Goal: Task Accomplishment & Management: Use online tool/utility

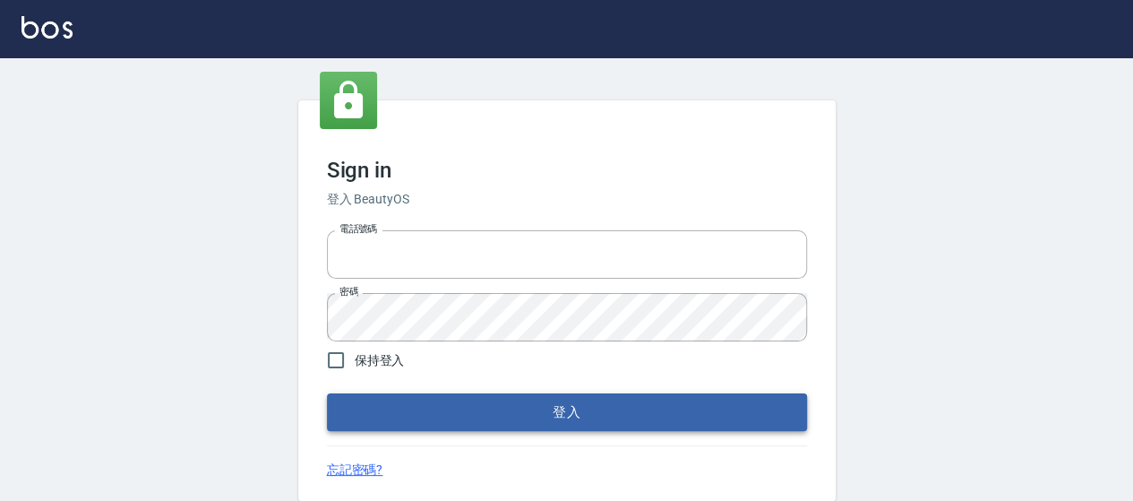
type input "0426657169"
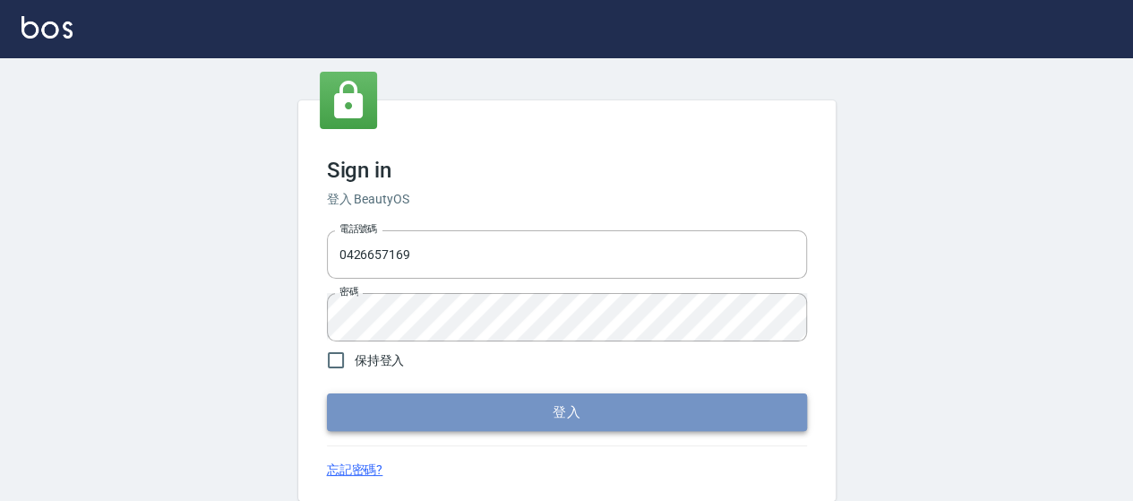
click at [427, 410] on button "登入" at bounding box center [567, 412] width 480 height 38
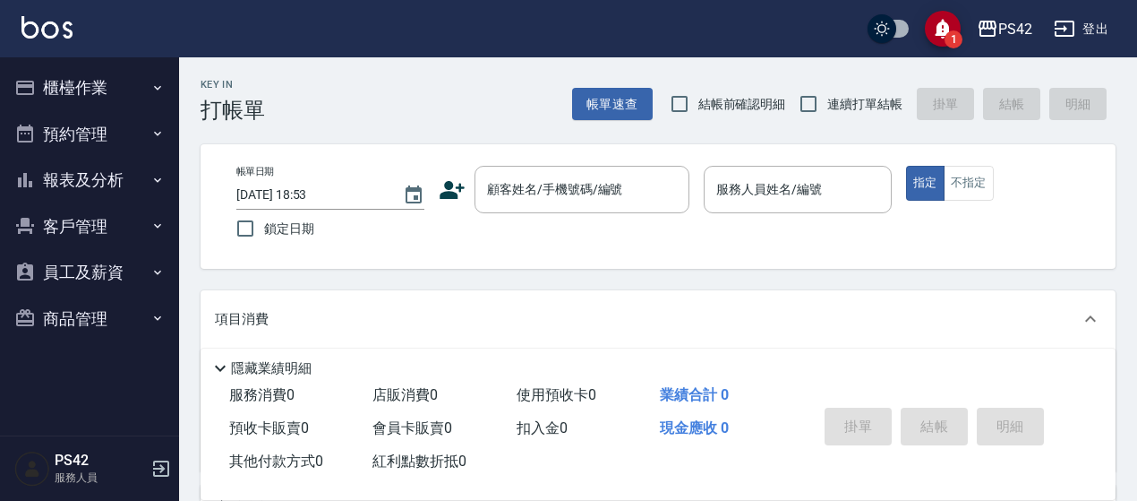
click at [859, 100] on span "連續打單結帳" at bounding box center [864, 104] width 75 height 19
click at [827, 100] on input "連續打單結帳" at bounding box center [809, 104] width 38 height 38
checkbox input "true"
click at [510, 182] on div "顧客姓名/手機號碼/編號" at bounding box center [582, 189] width 215 height 47
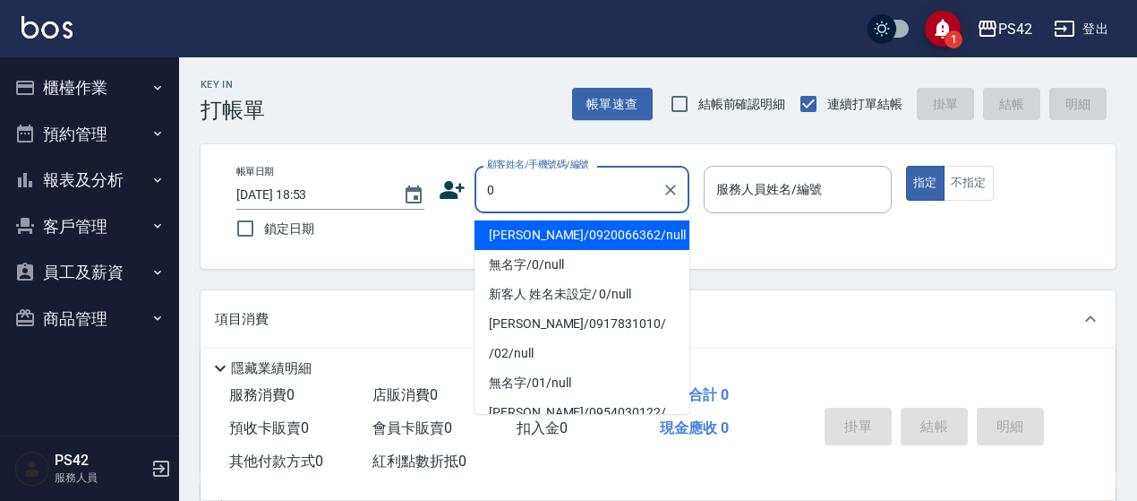
type input "[PERSON_NAME]/0920066362/null"
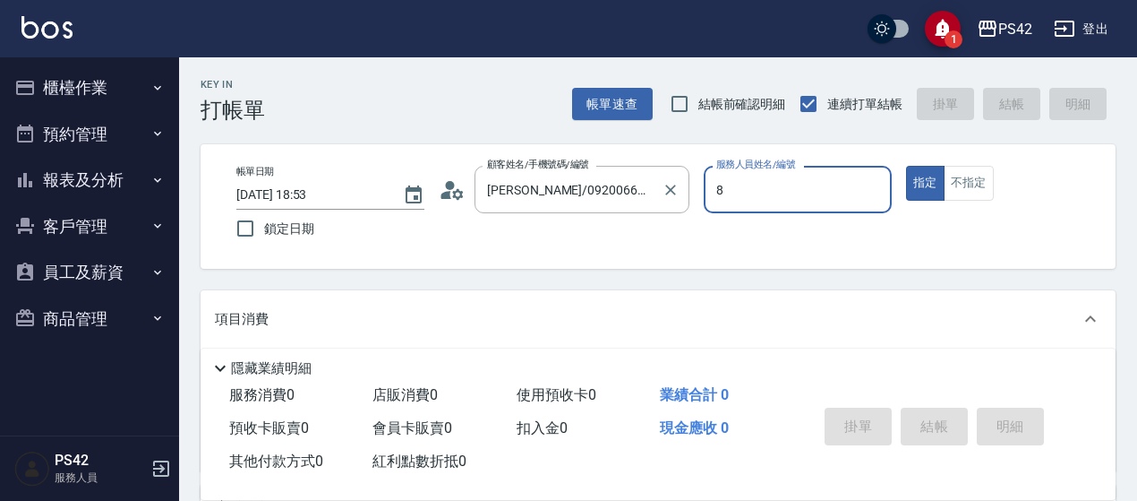
type input "8"
type button "true"
type input "[PERSON_NAME]-8"
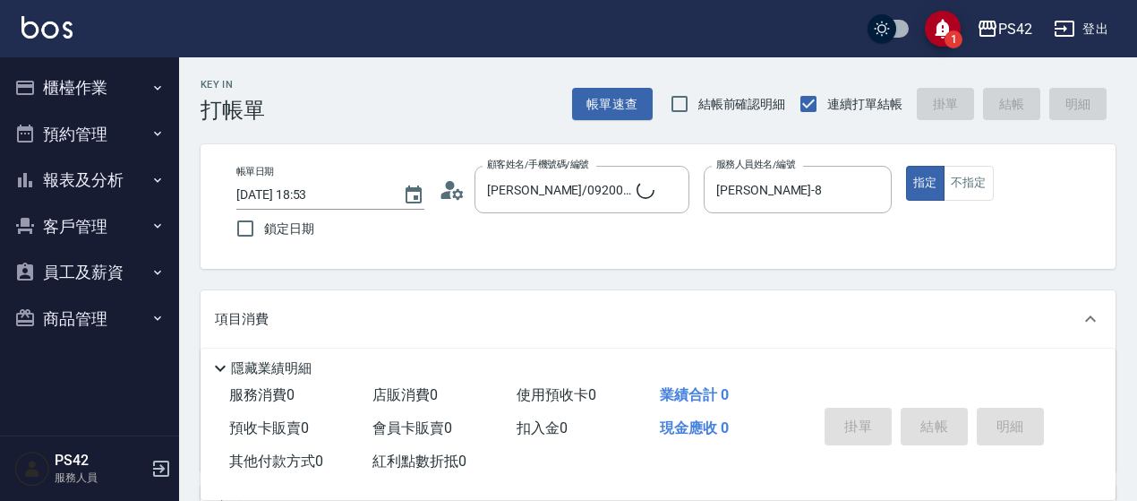
type input "無名字/0/null"
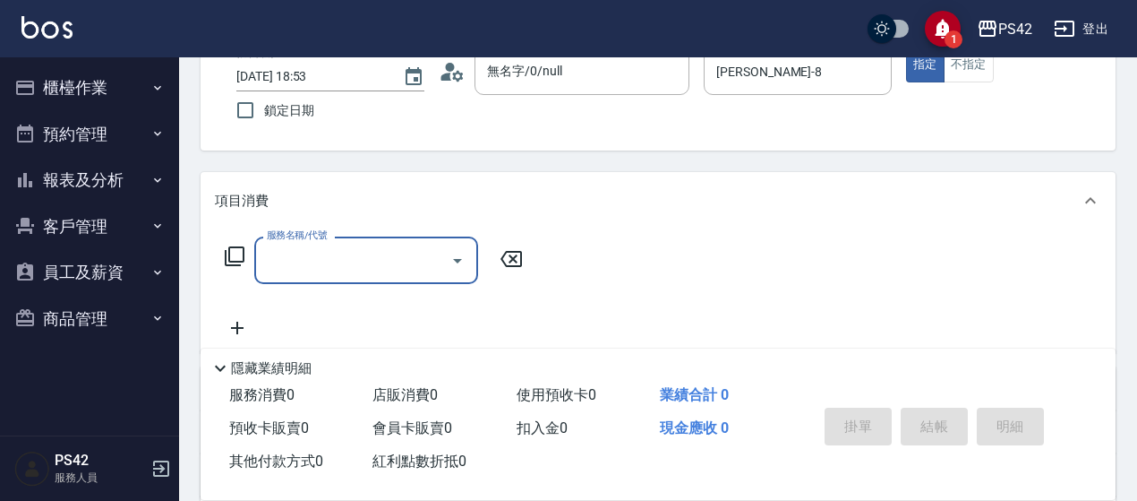
scroll to position [179, 0]
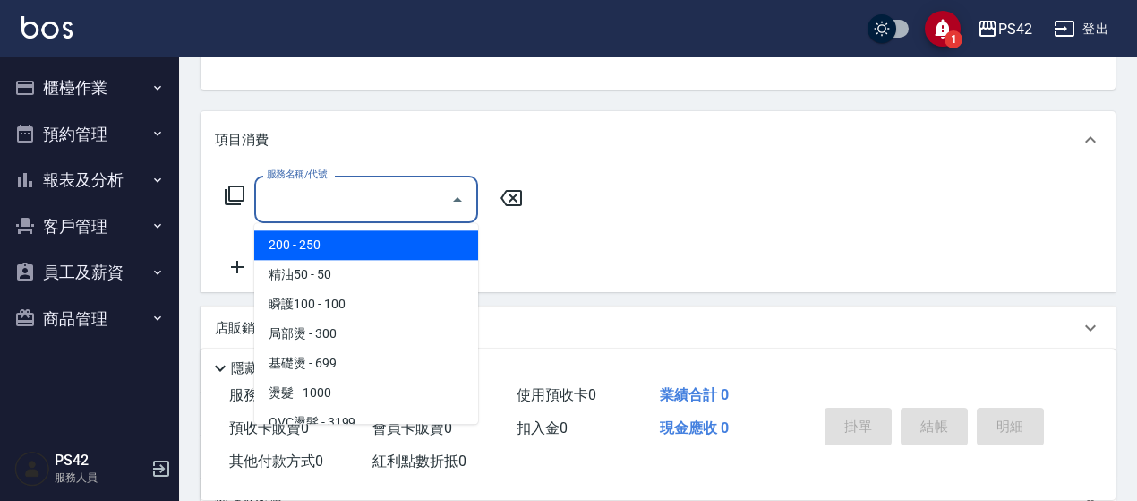
click at [389, 189] on input "服務名稱/代號" at bounding box center [352, 199] width 181 height 31
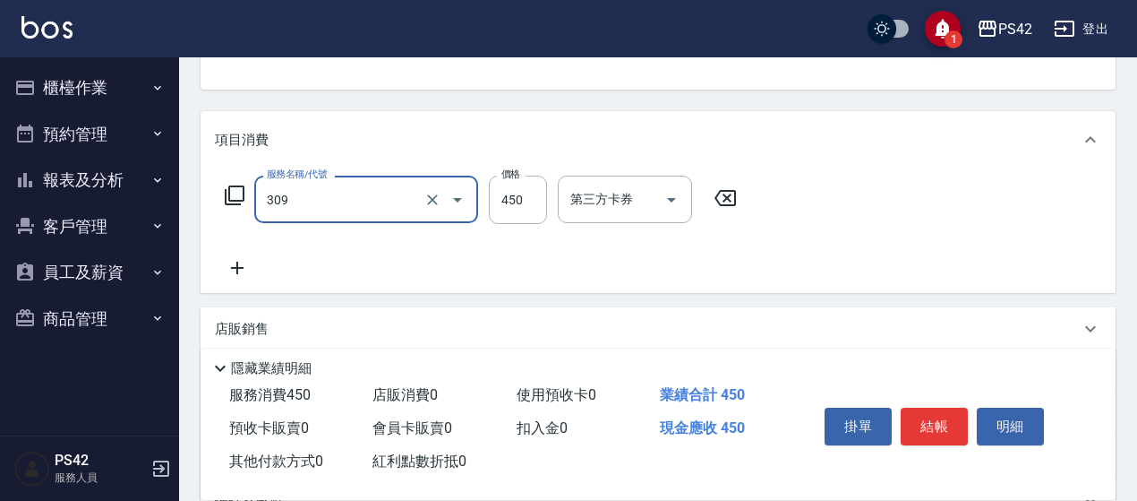
type input "洗+剪(309)"
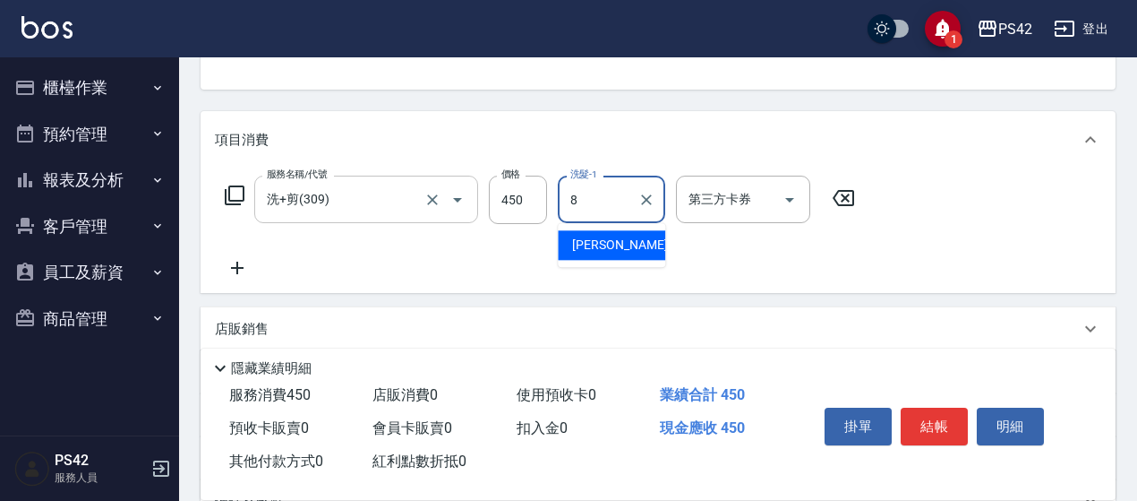
type input "[PERSON_NAME]-8"
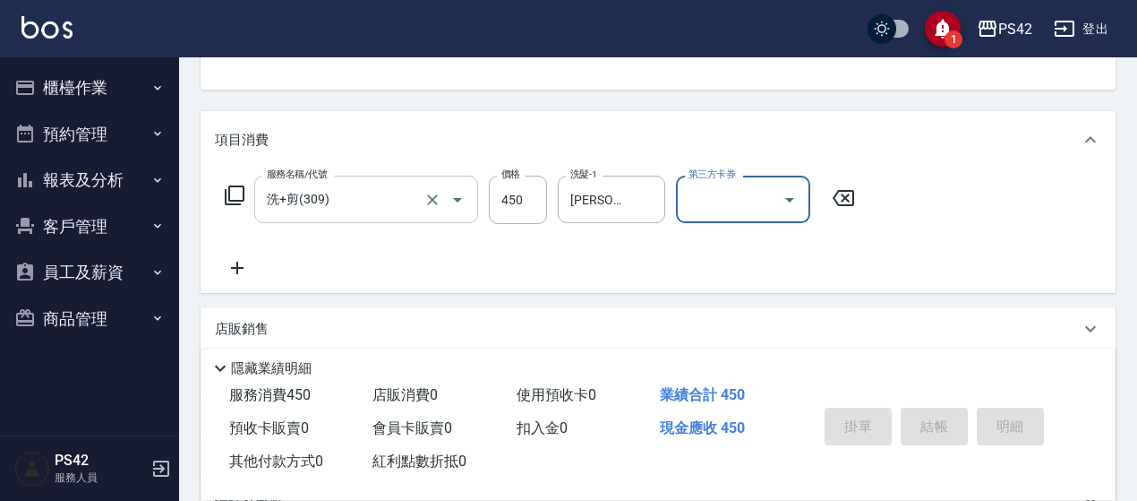
type input "[DATE] 18:54"
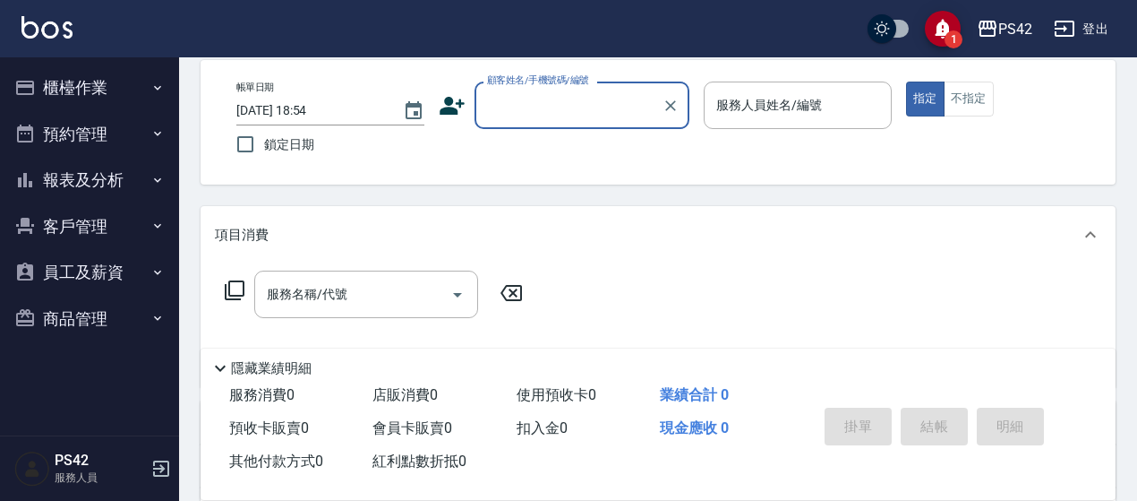
scroll to position [0, 0]
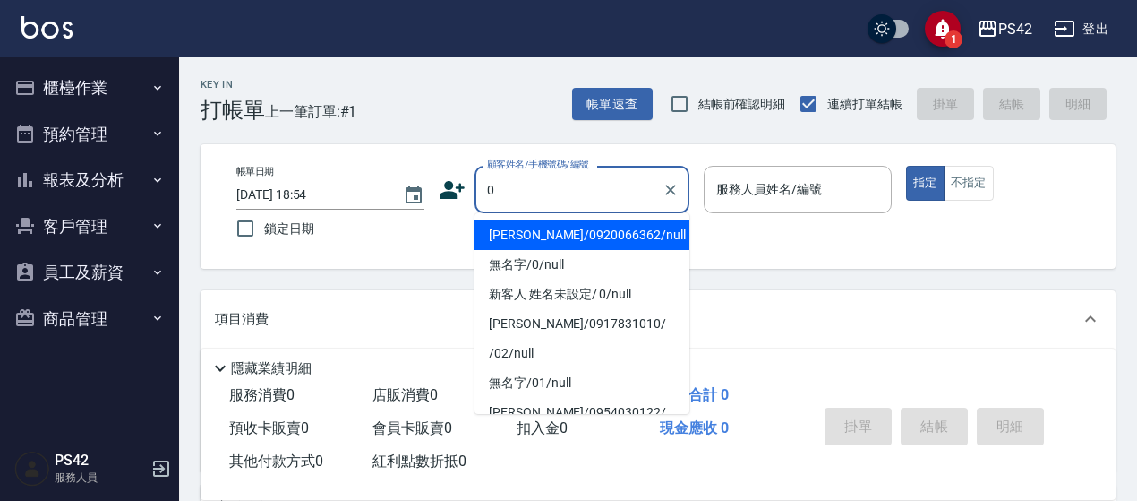
type input "0"
type input "2"
type input "[PERSON_NAME]/0920066362/null"
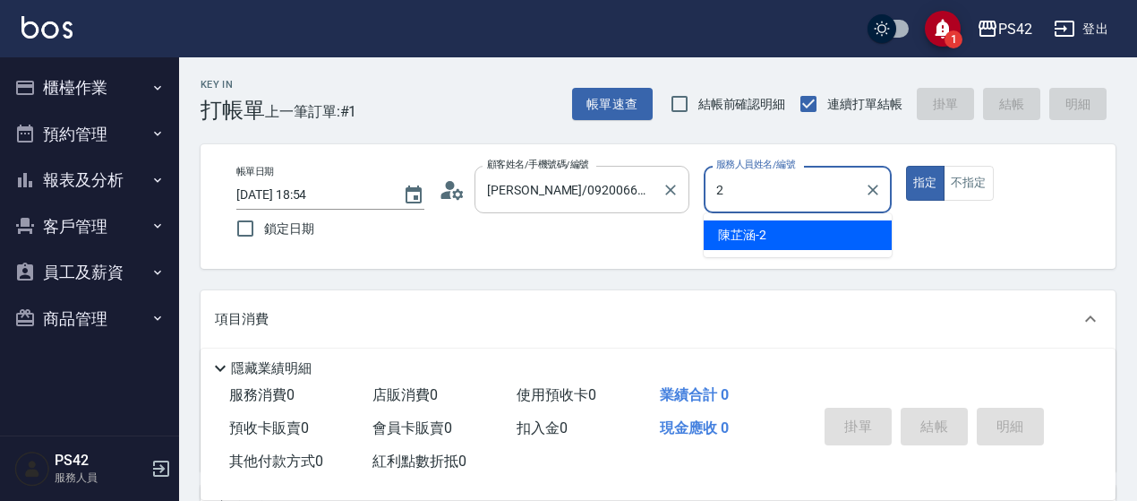
type input "[PERSON_NAME]-2"
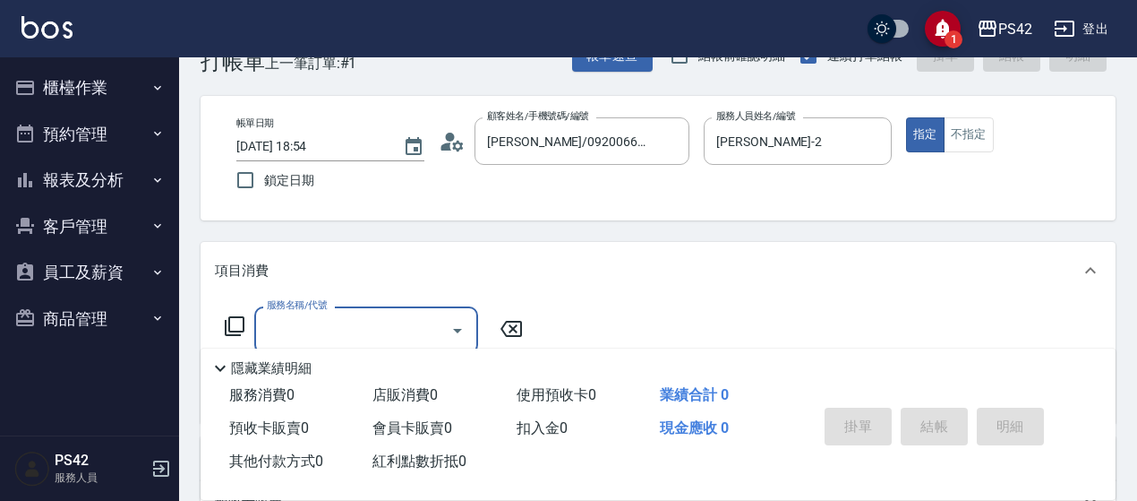
scroll to position [90, 0]
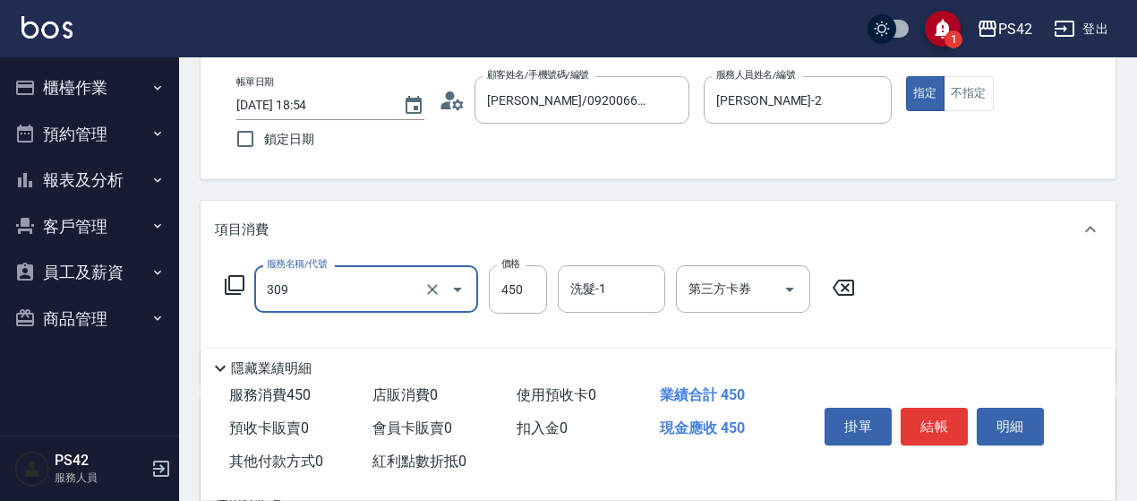
type input "洗+剪(309)"
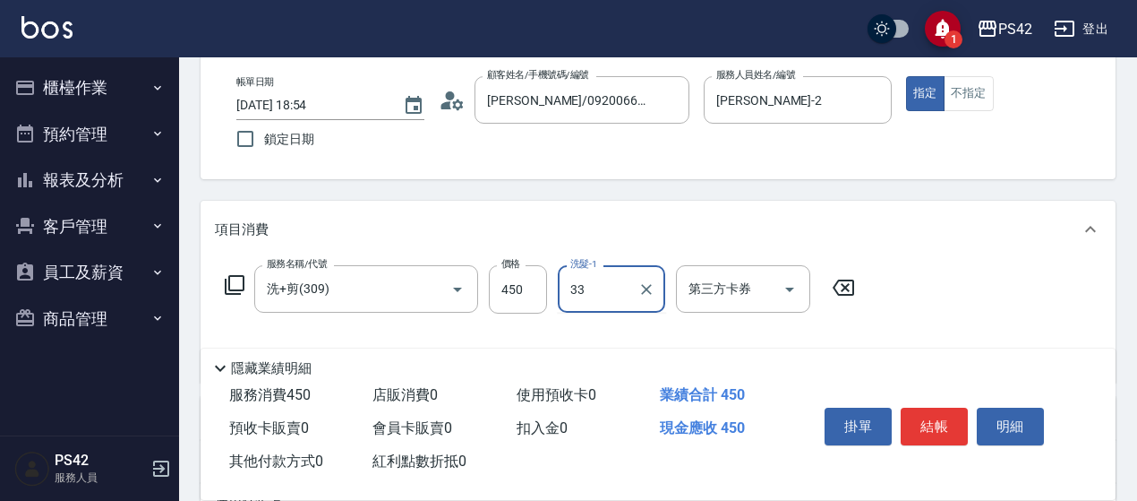
type input "[PERSON_NAME]-33"
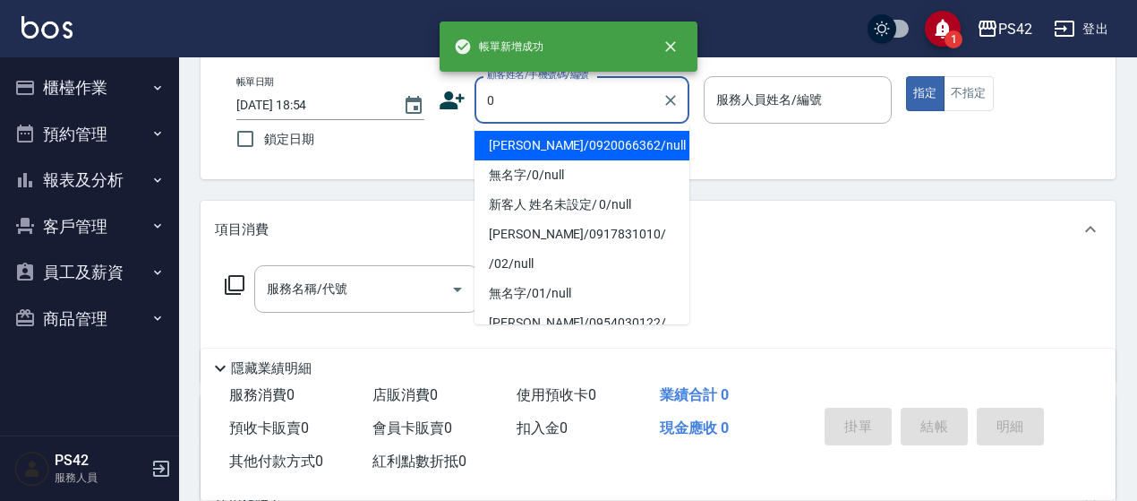
type input "[PERSON_NAME]/0920066362/null"
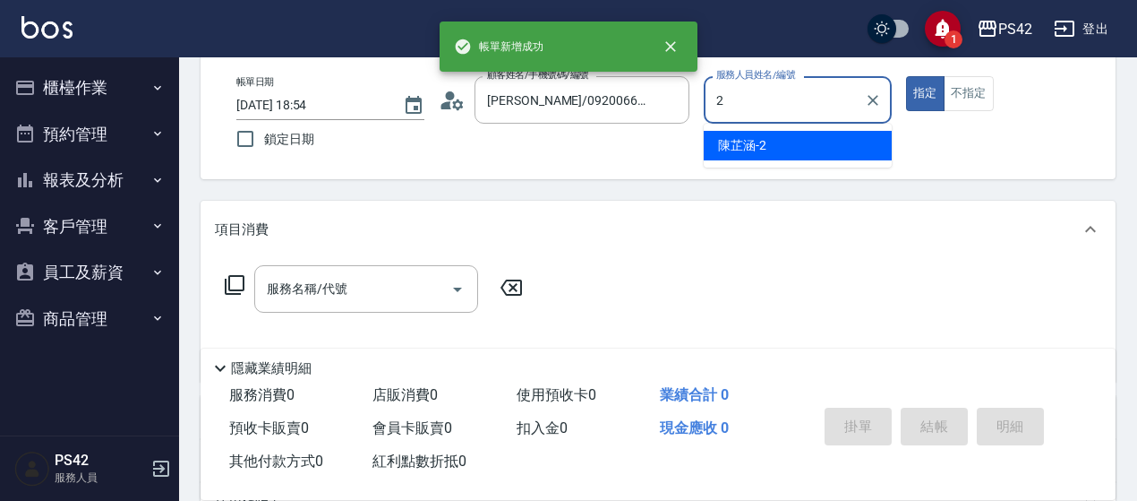
type input "[PERSON_NAME]-2"
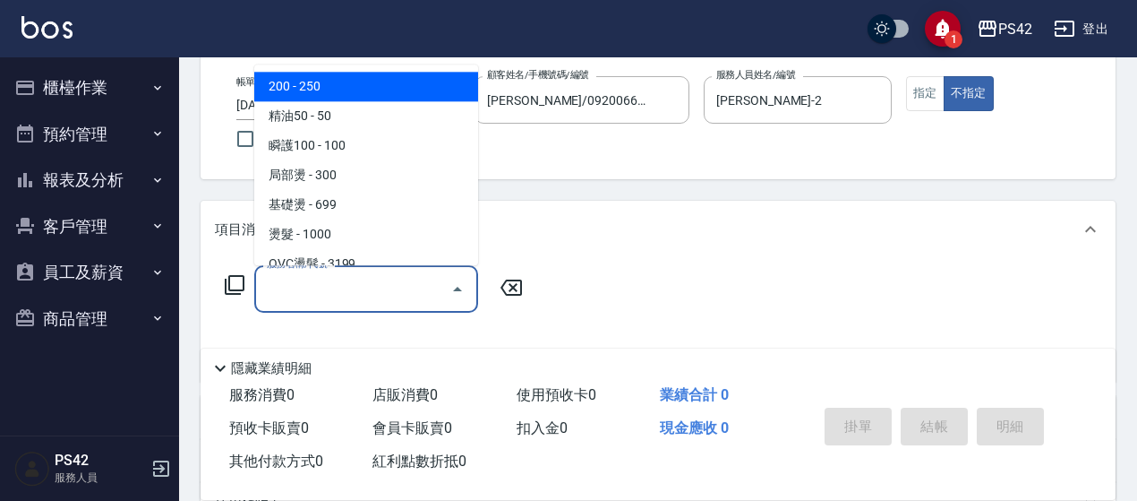
click at [270, 286] on input "服務名稱/代號" at bounding box center [352, 288] width 181 height 31
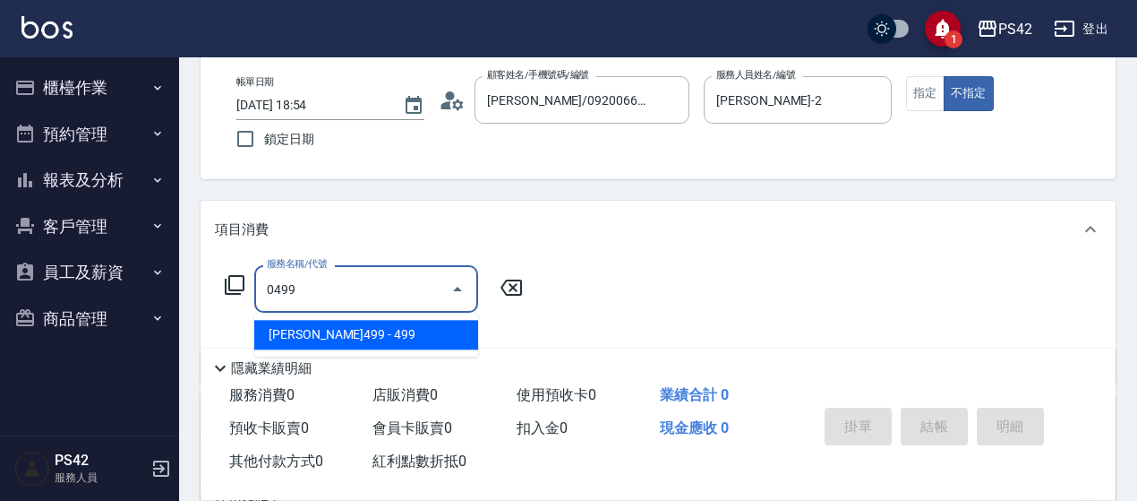
type input "[PERSON_NAME]499(0499)"
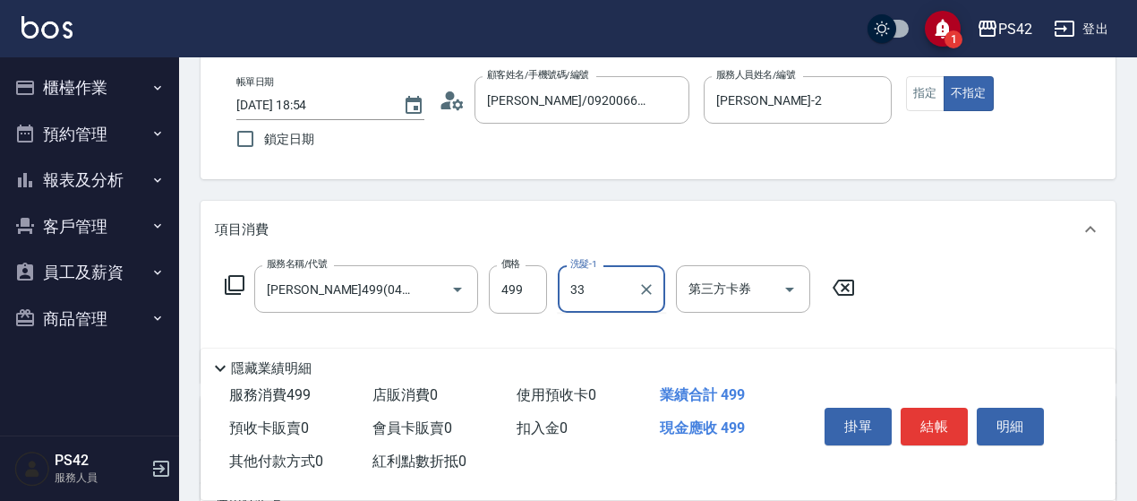
type input "[PERSON_NAME]-33"
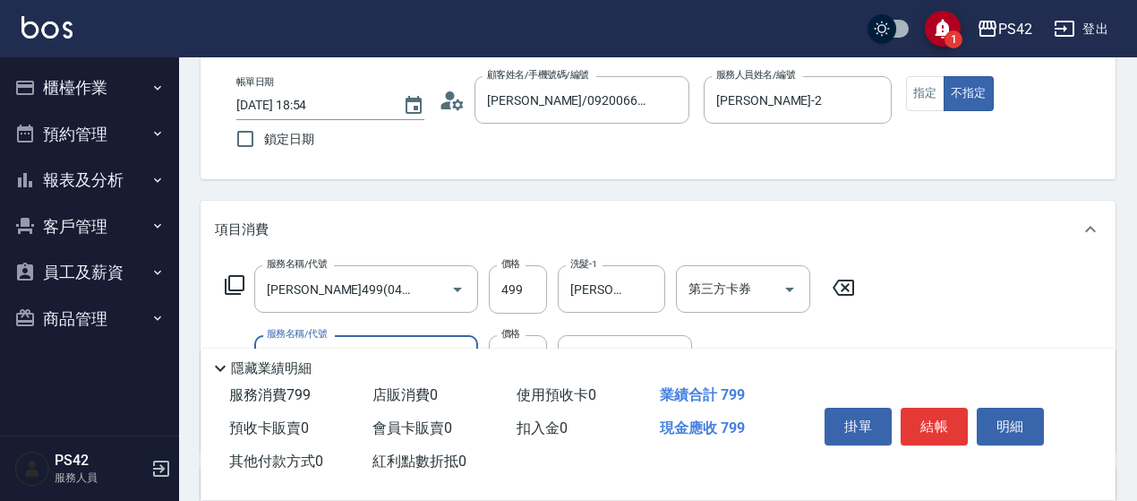
type input "剪髮(302)"
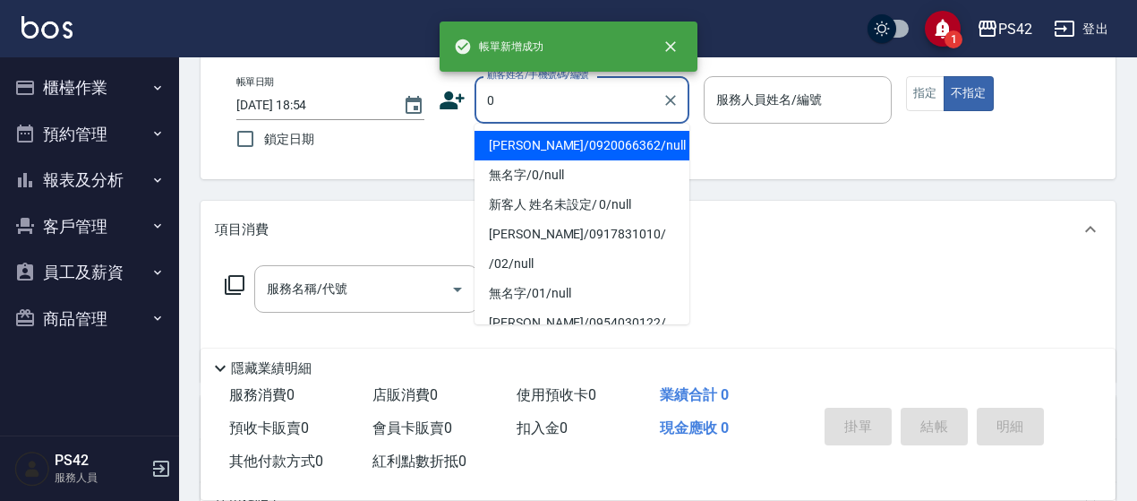
type input "[PERSON_NAME]/0920066362/null"
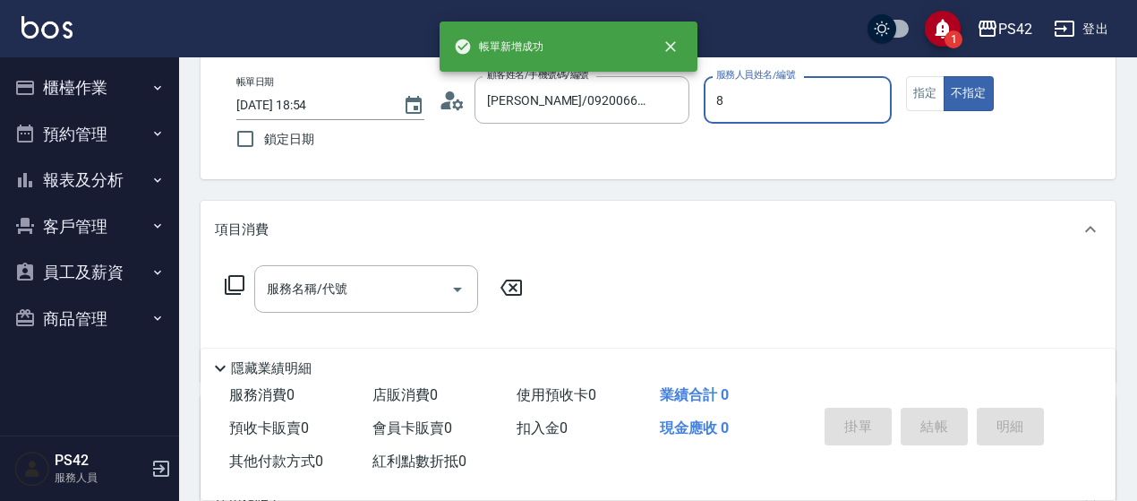
type input "[PERSON_NAME]-8"
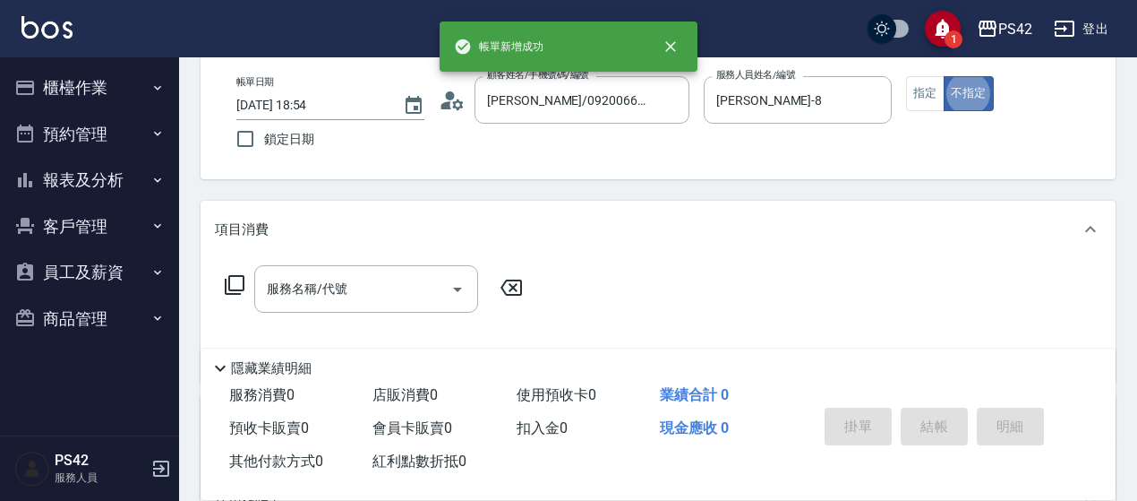
type button "false"
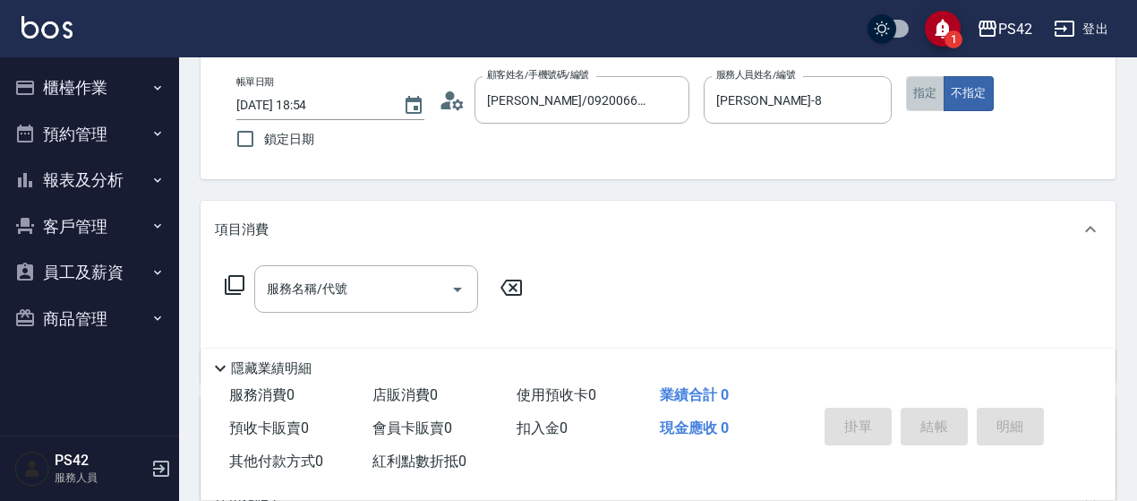
click at [919, 99] on button "指定" at bounding box center [925, 93] width 39 height 35
click at [398, 270] on div "服務名稱/代號" at bounding box center [366, 288] width 224 height 47
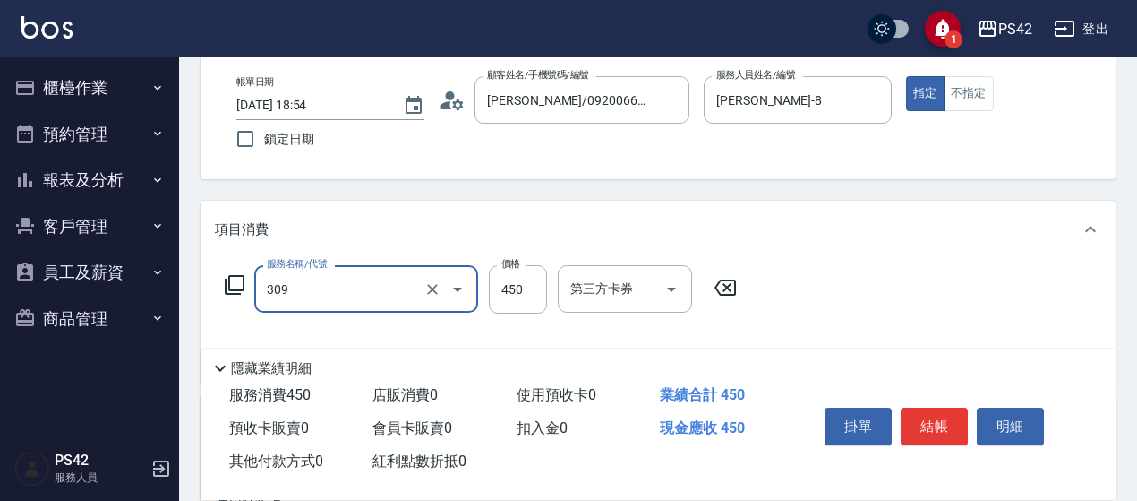
type input "洗+剪(309)"
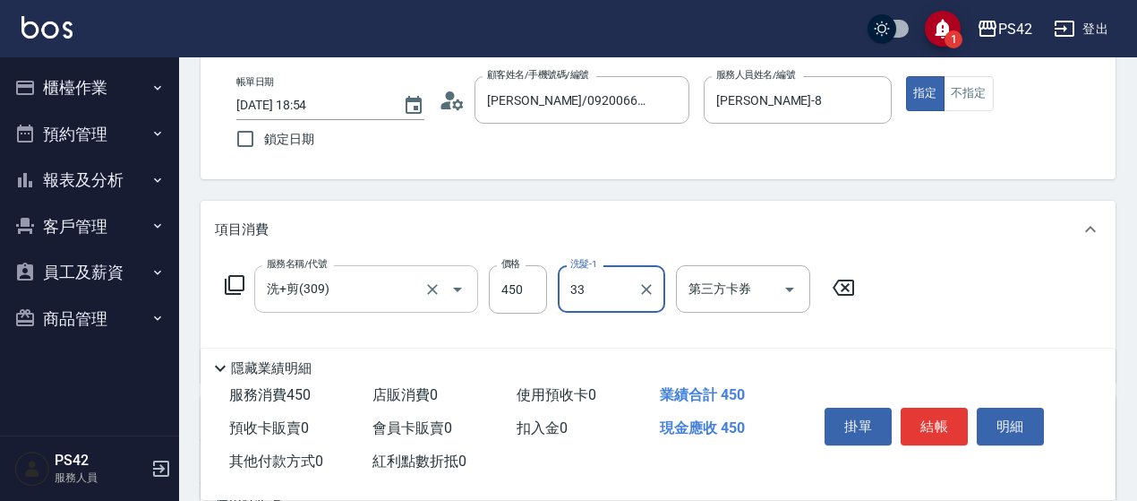
type input "[PERSON_NAME]-33"
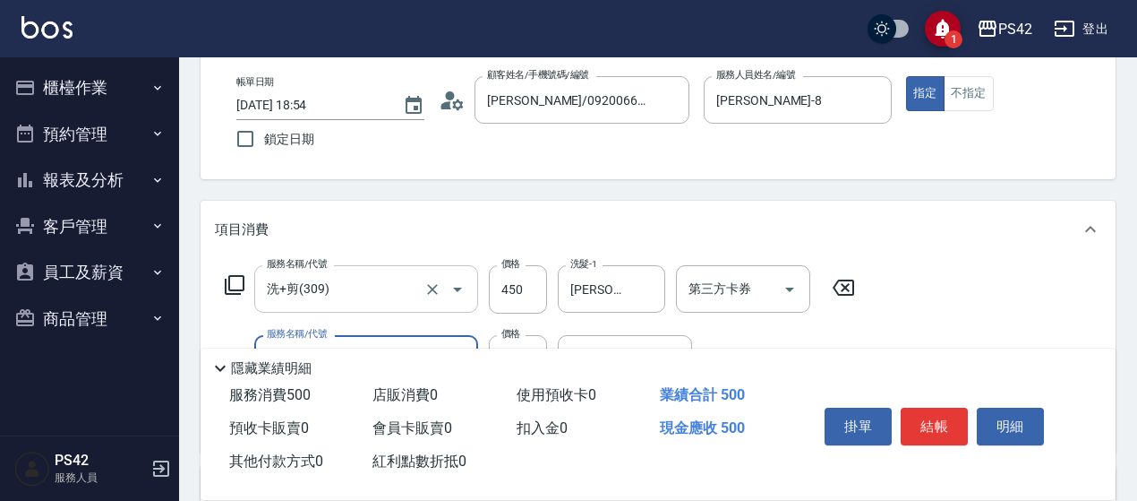
type input "精油50(112)"
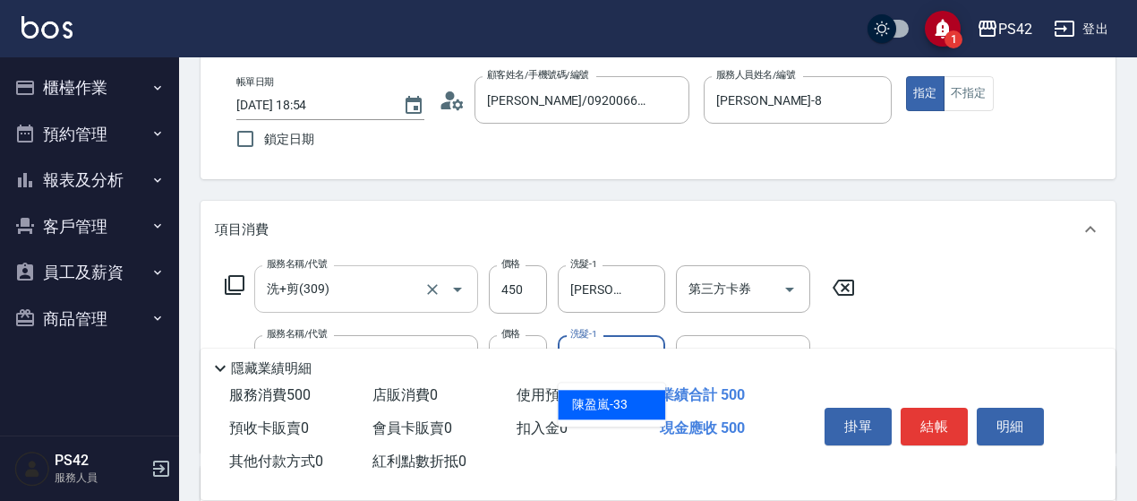
type input "[PERSON_NAME]-33"
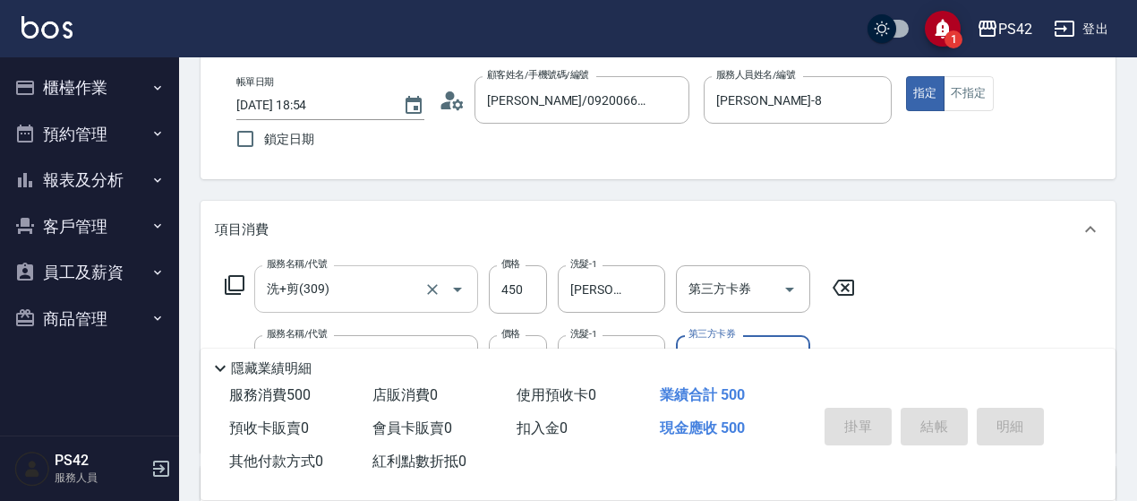
type input "[DATE] 18:55"
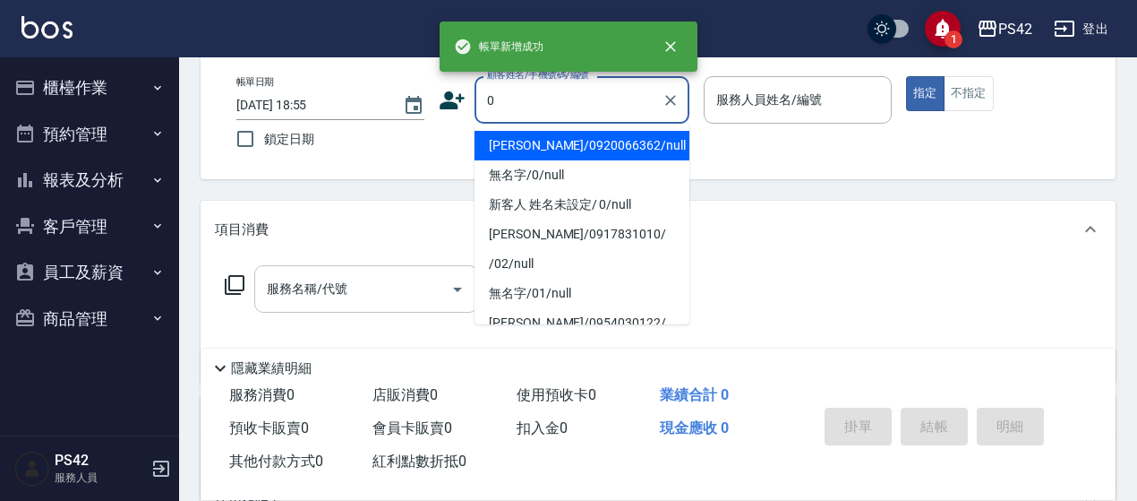
type input "[PERSON_NAME]/0920066362/null"
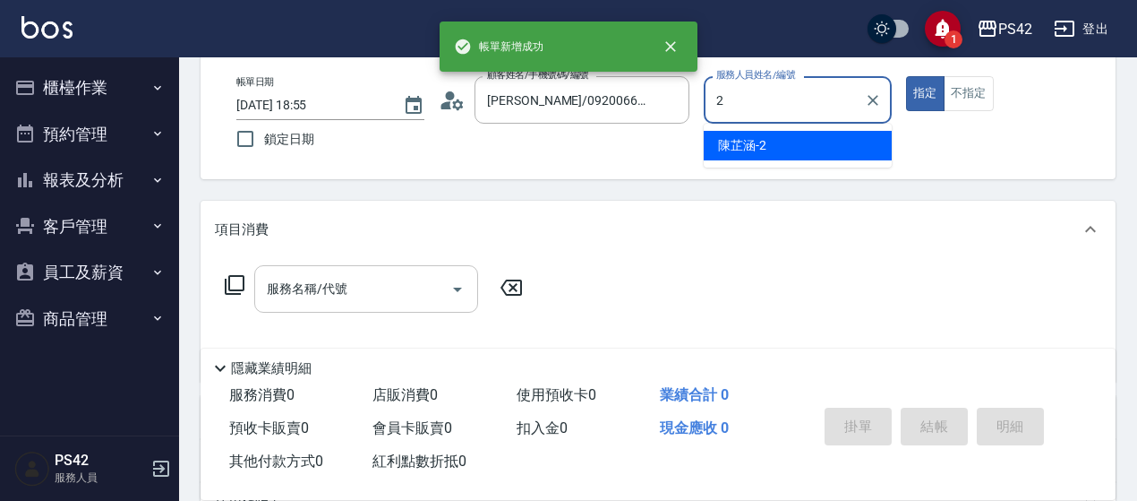
type input "[PERSON_NAME]-2"
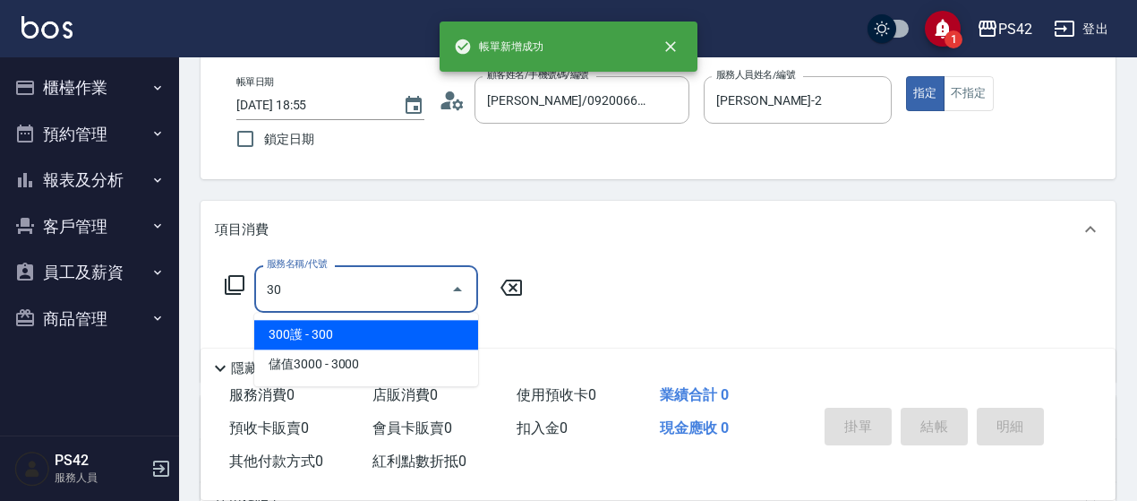
type input "3"
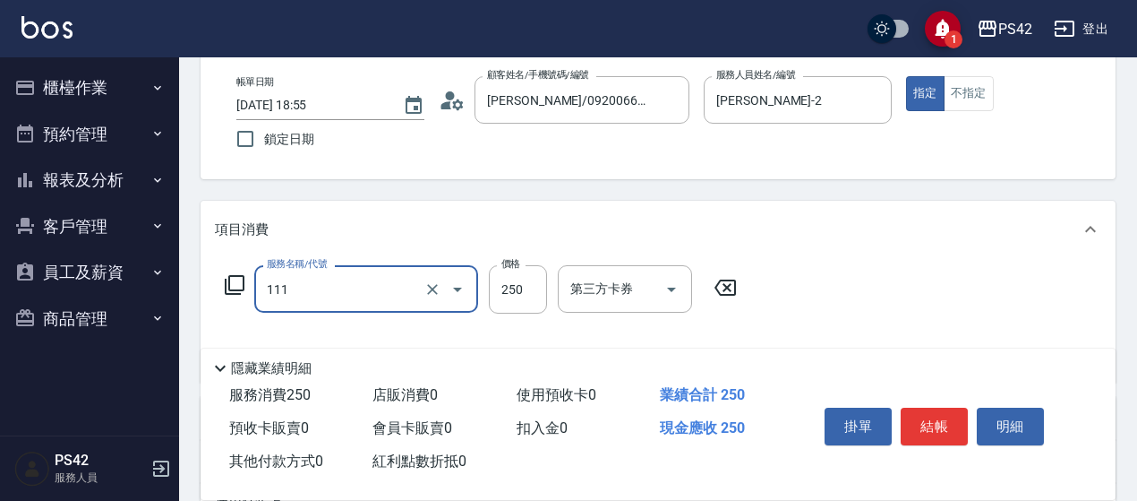
type input "200(111)"
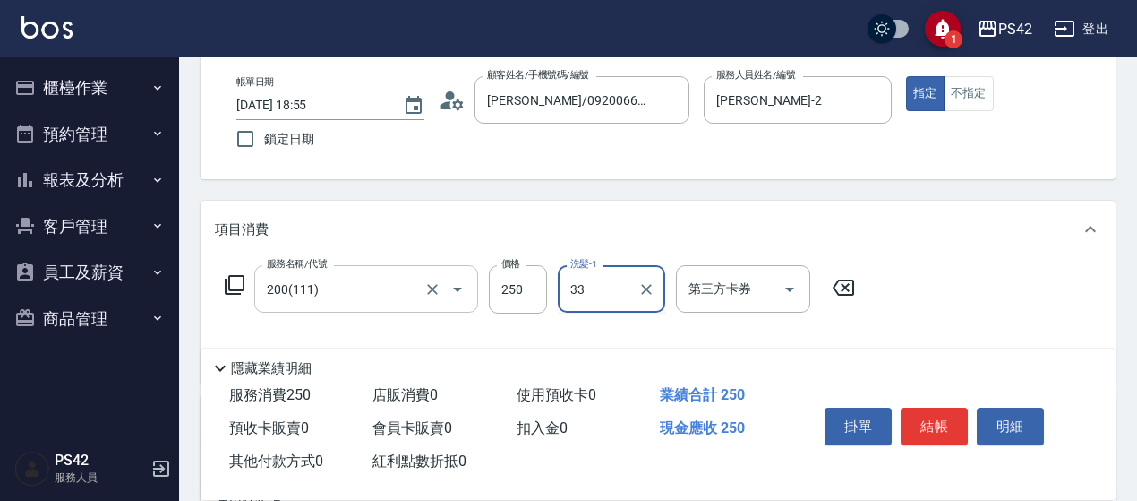
type input "[PERSON_NAME]-33"
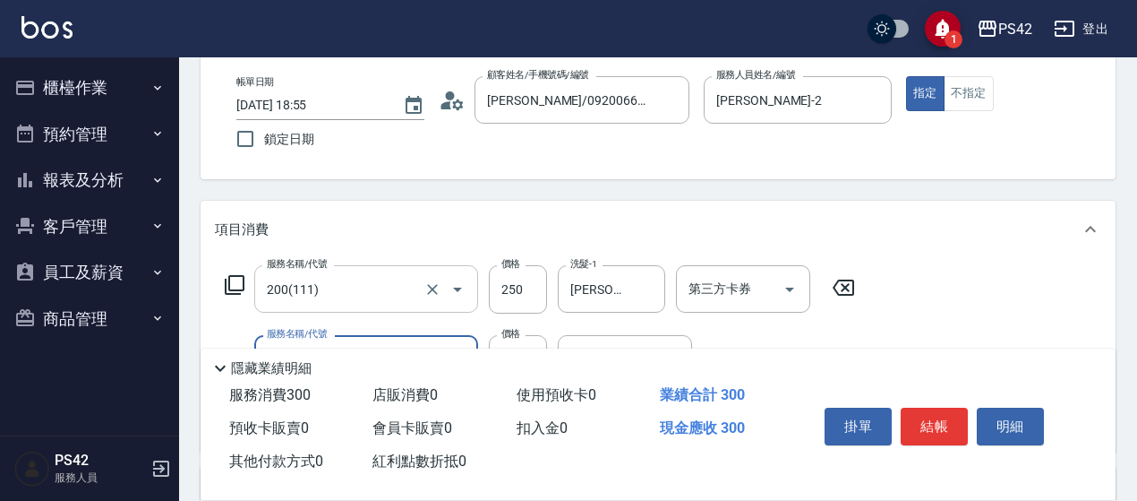
type input "精油50(112)"
type input "[PERSON_NAME]-33"
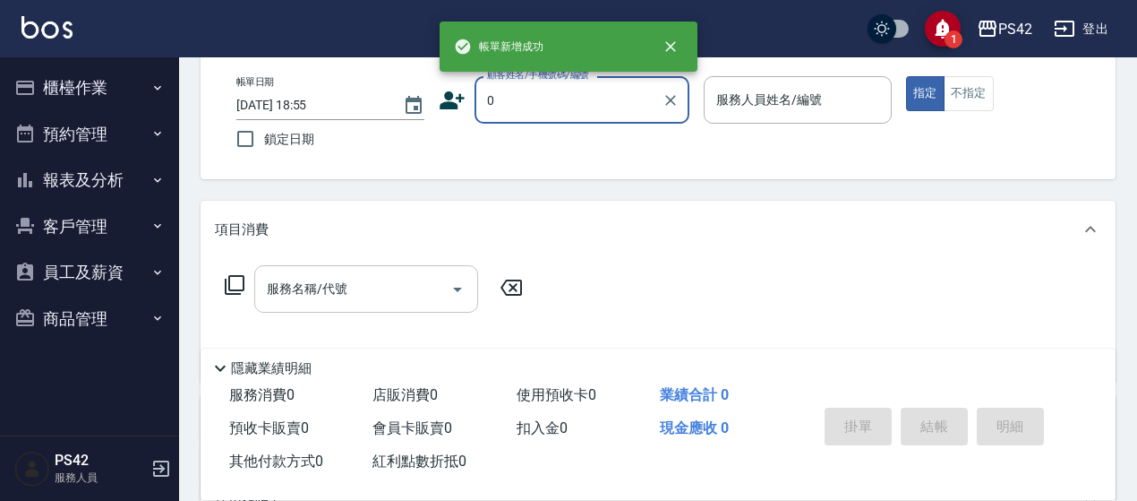
type input "[PERSON_NAME]/0920066362/null"
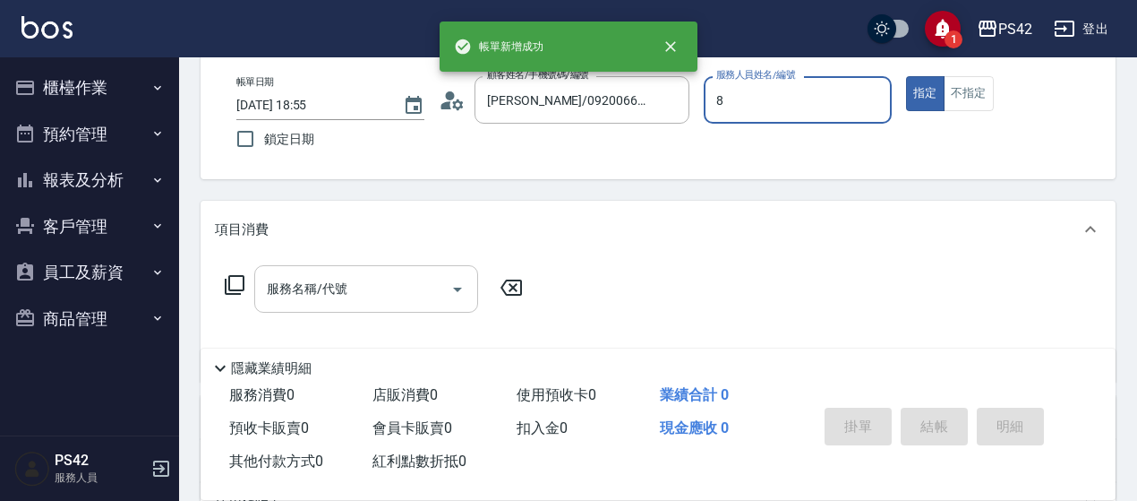
type input "[PERSON_NAME]-8"
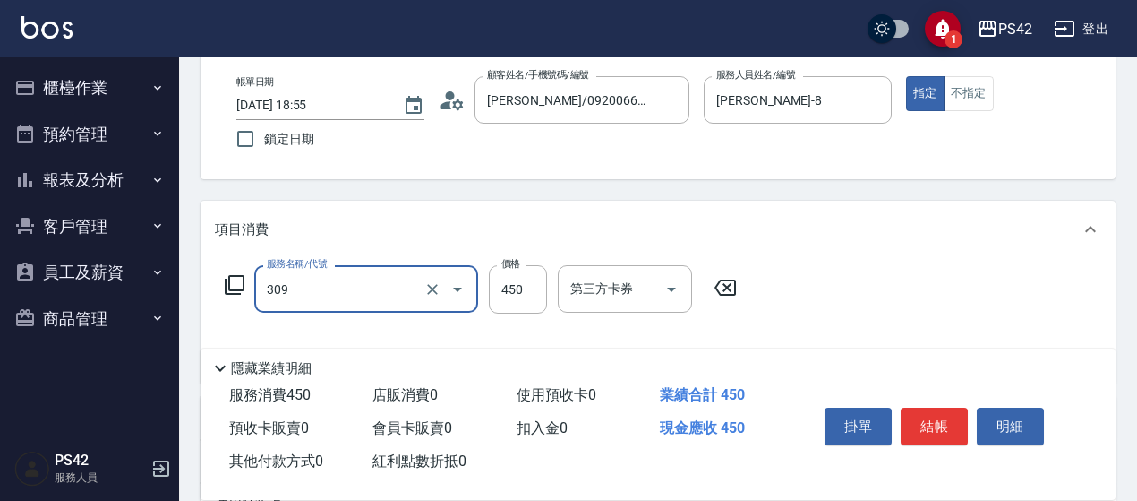
type input "洗+剪(309)"
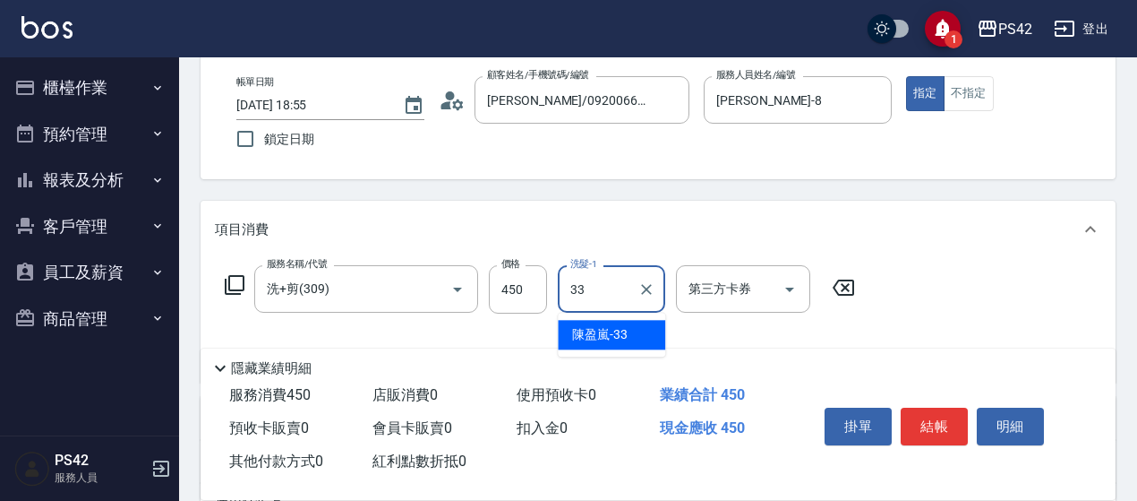
type input "[PERSON_NAME]-33"
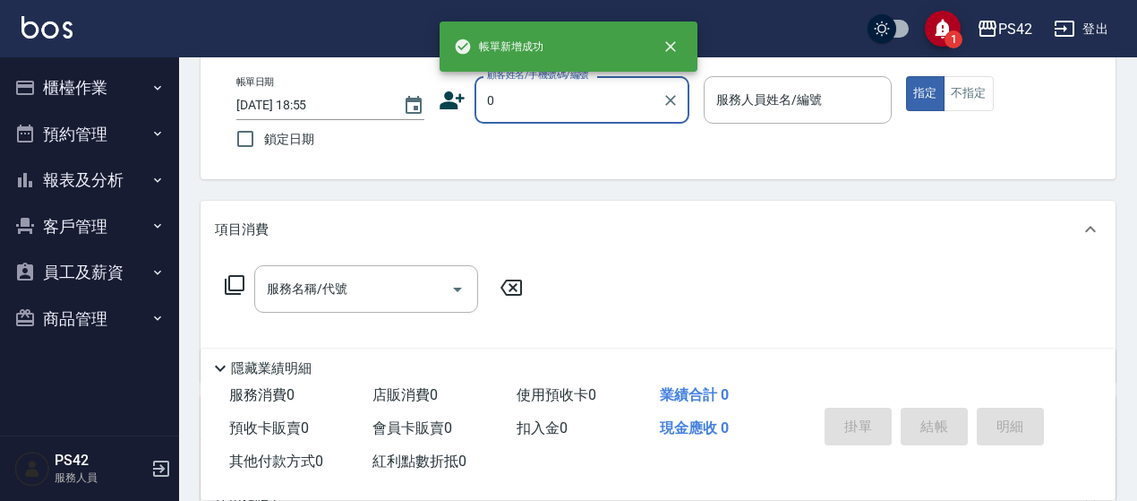
type input "[PERSON_NAME]/0920066362/null"
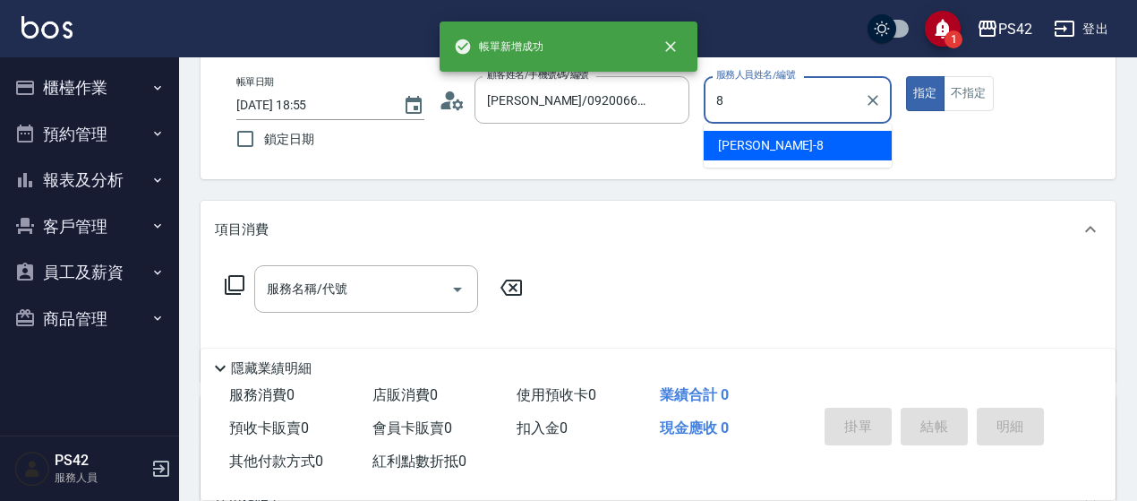
type input "[PERSON_NAME]-8"
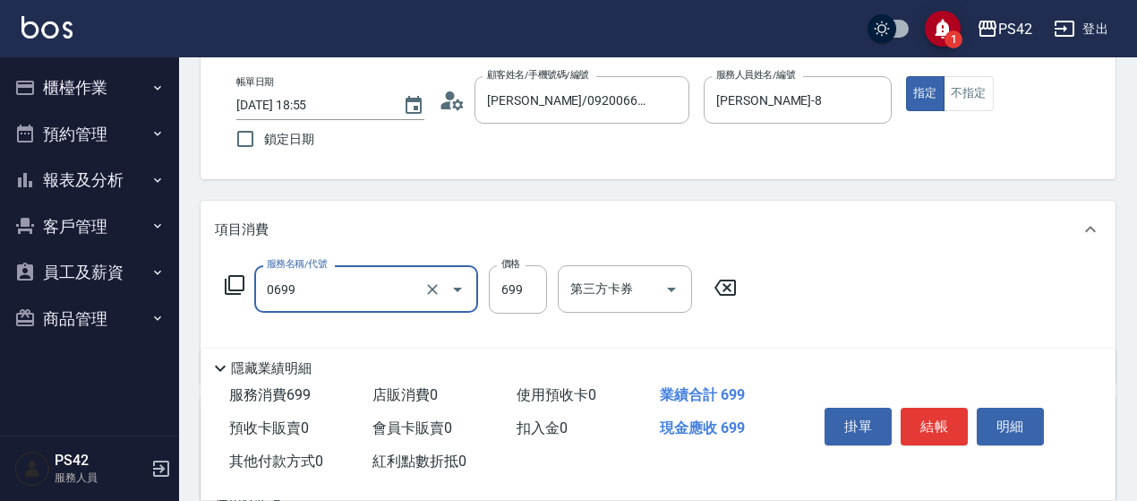
type input "精油SPA(0699)"
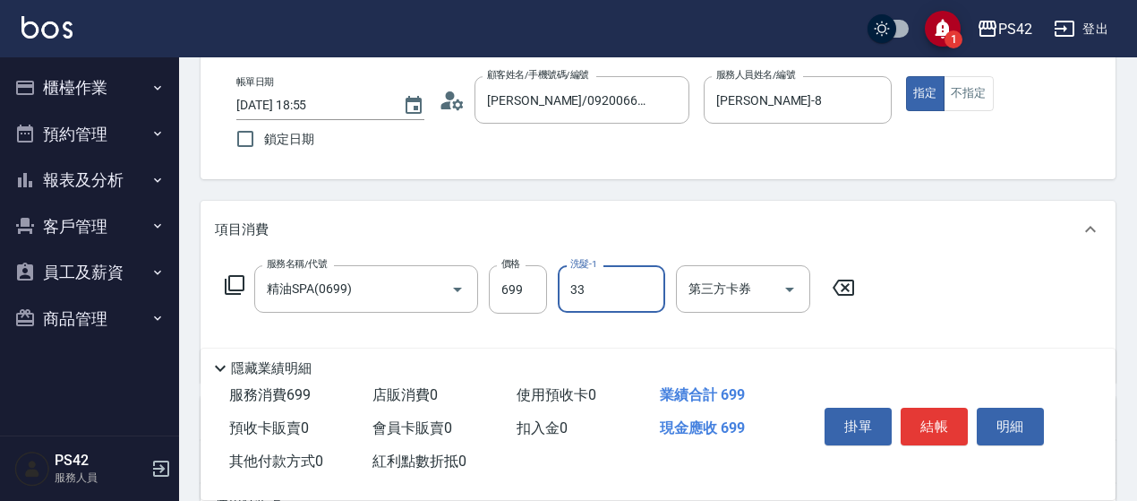
type input "[PERSON_NAME]-33"
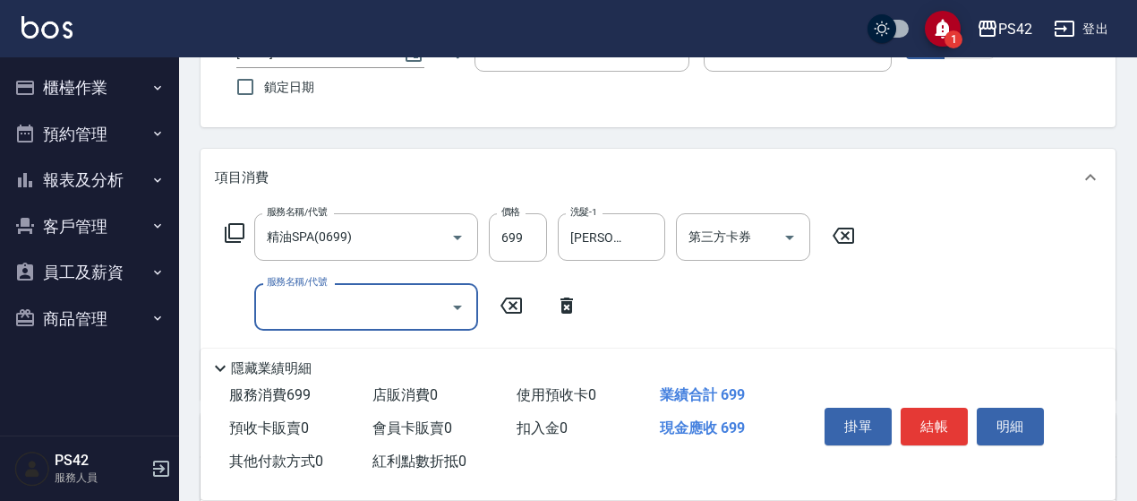
scroll to position [179, 0]
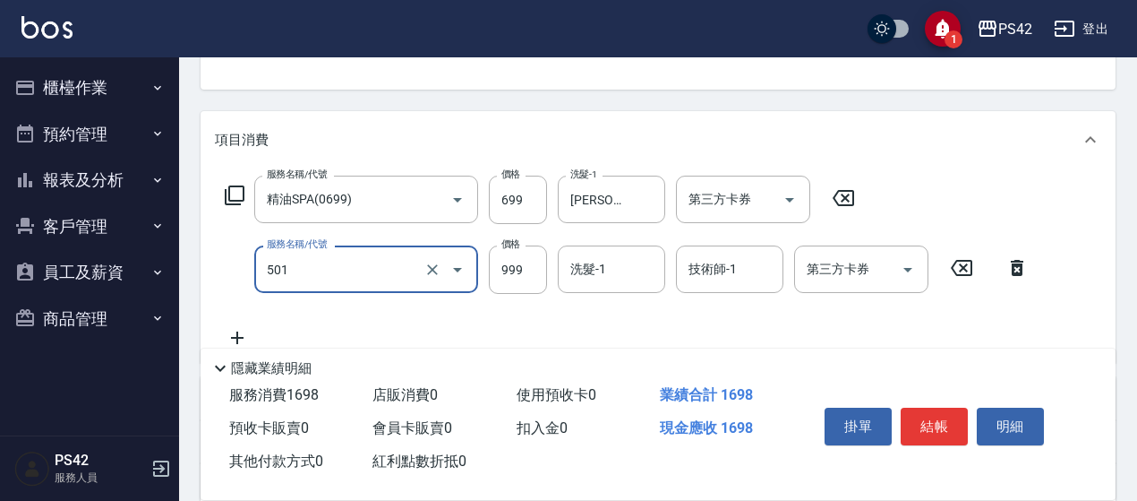
type input "染髮(501)"
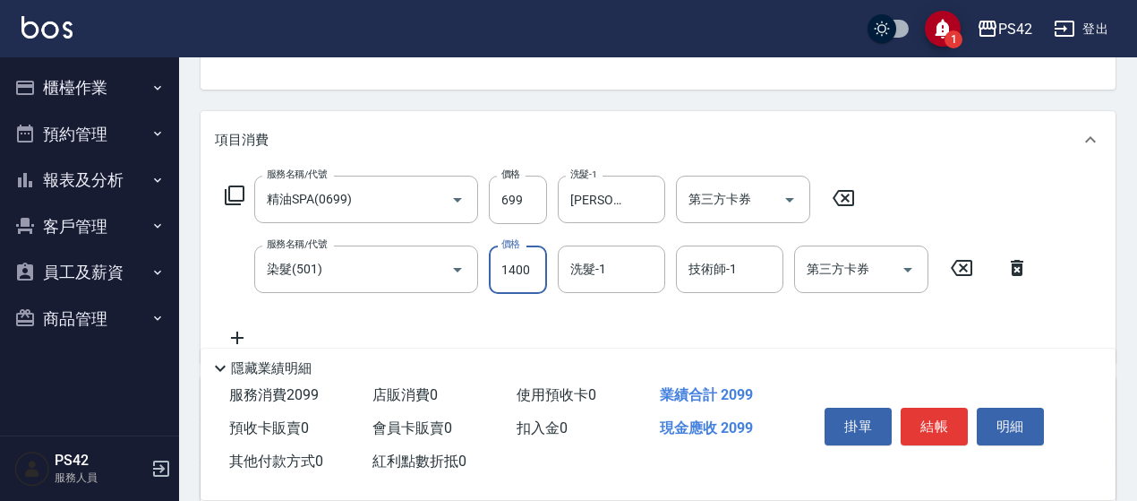
type input "1400"
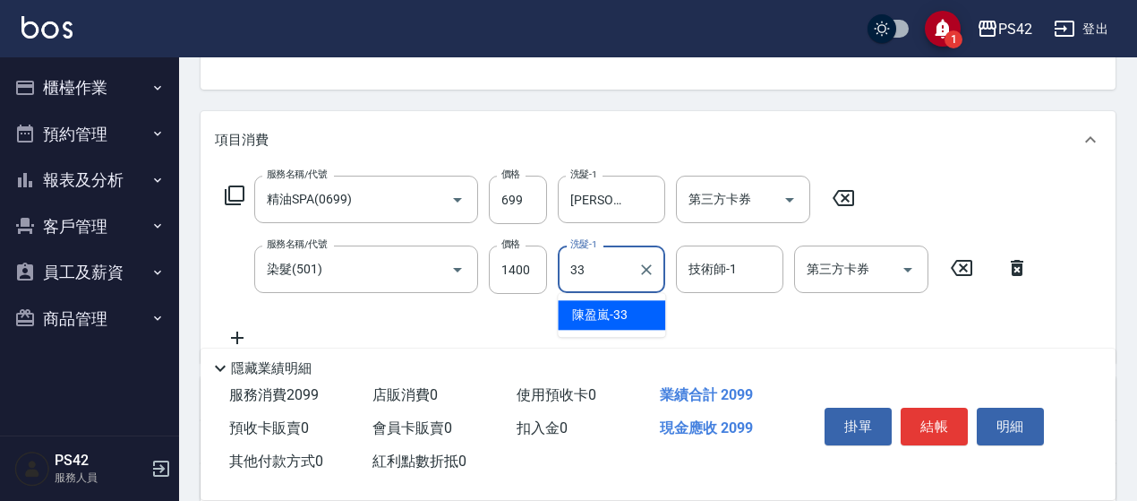
type input "[PERSON_NAME]-33"
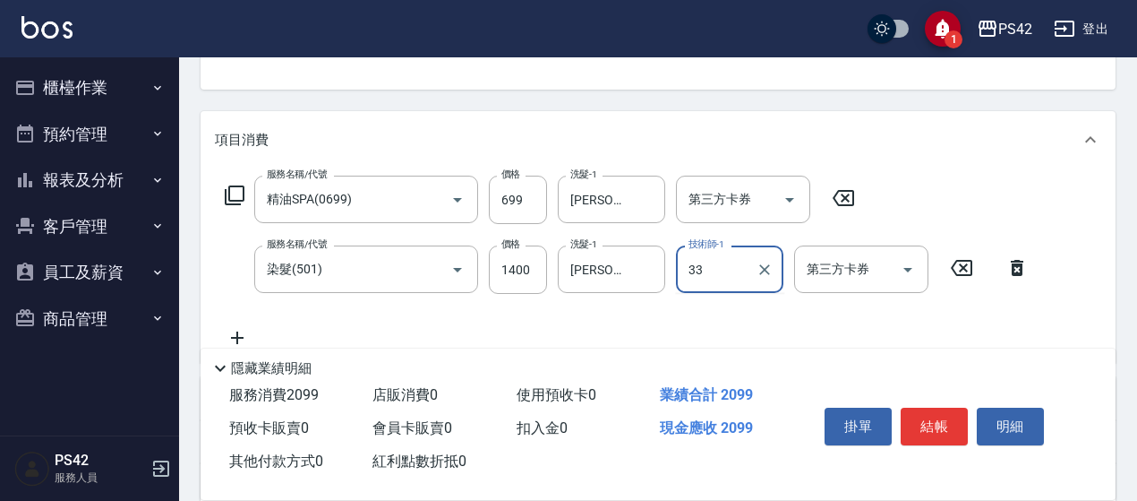
type input "[PERSON_NAME]-33"
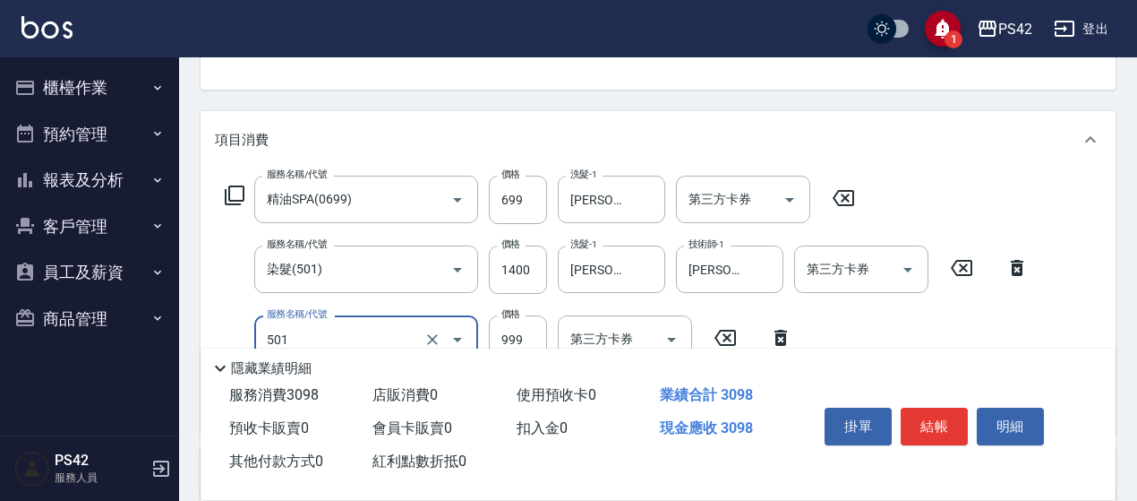
type input "染髮(501)"
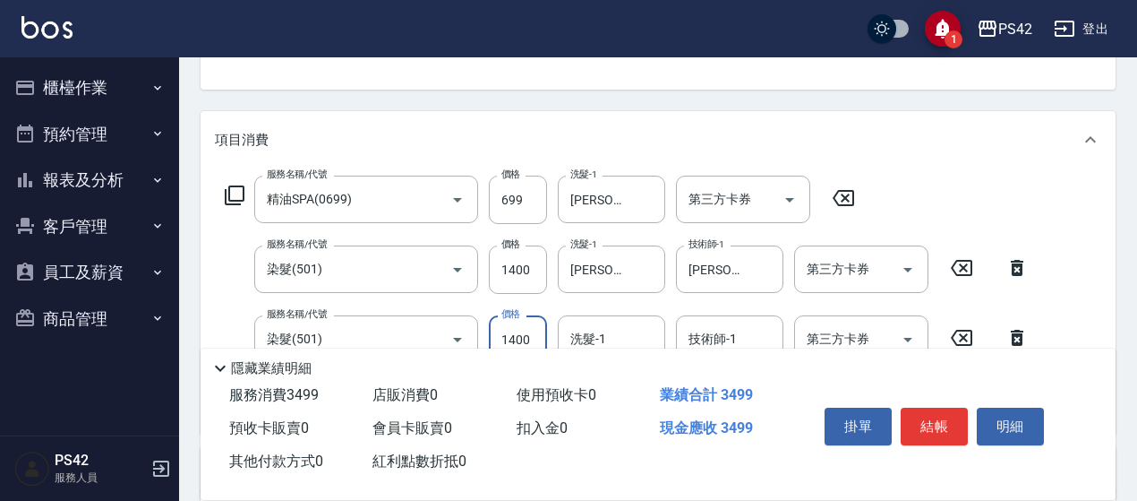
type input "1400"
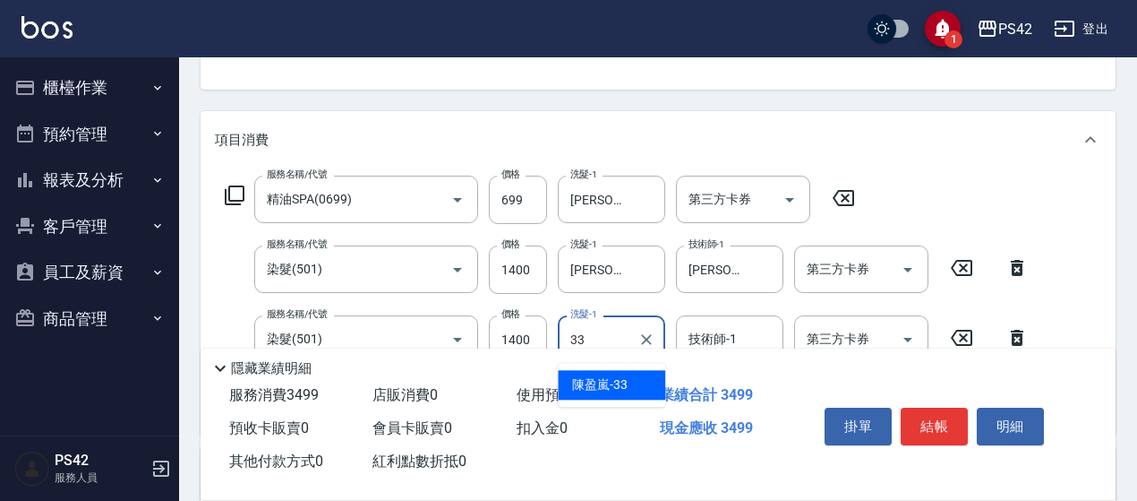
type input "[PERSON_NAME]-33"
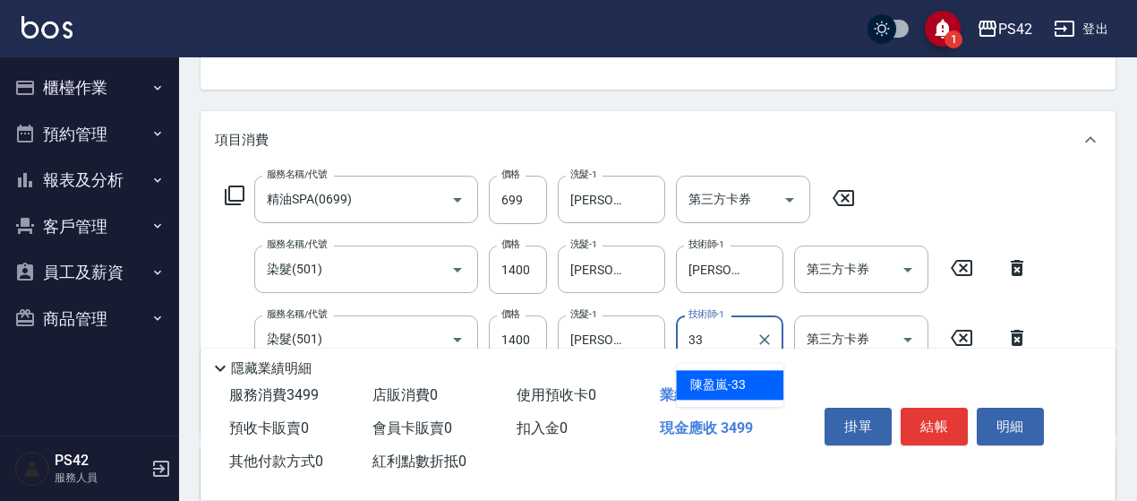
type input "[PERSON_NAME]-33"
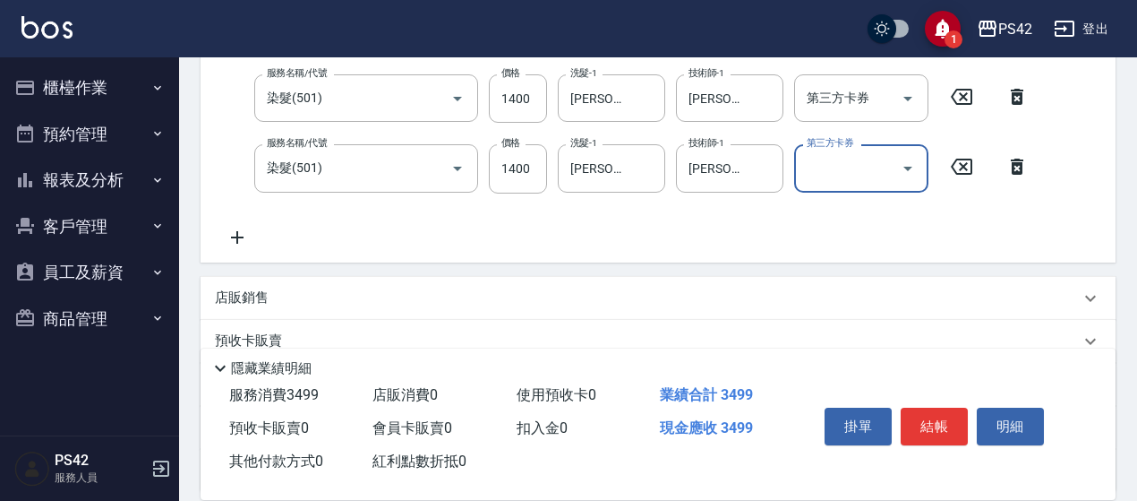
scroll to position [358, 0]
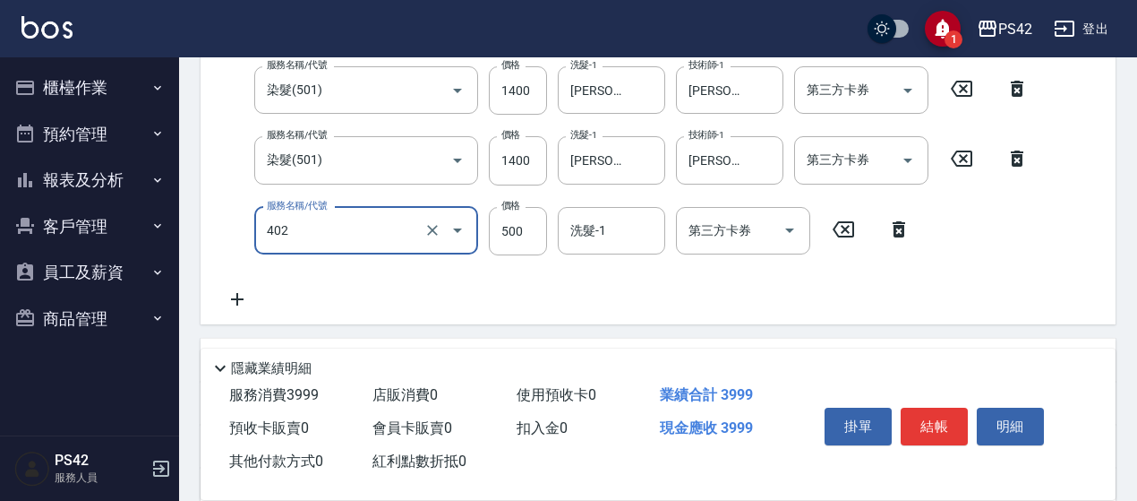
type input "500護(402)"
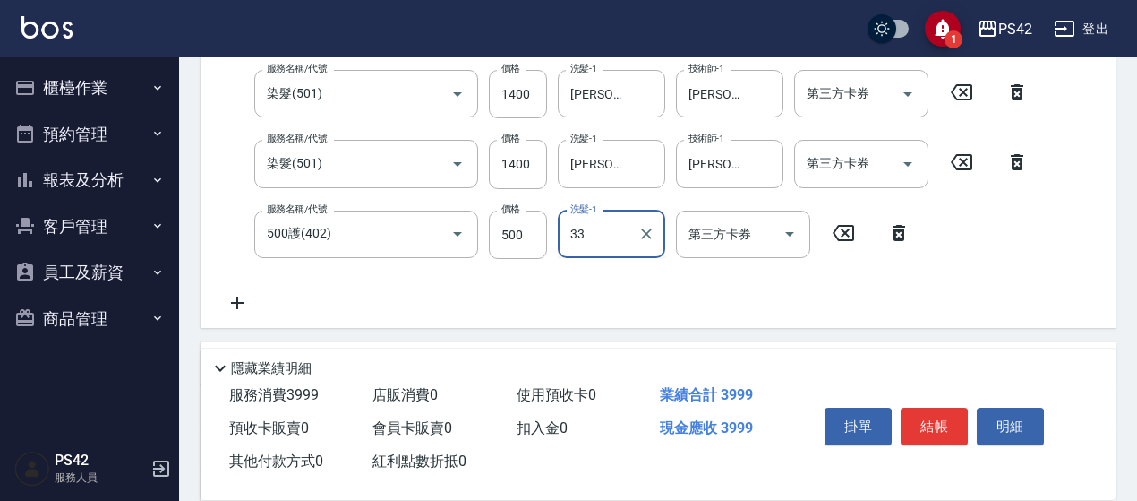
type input "[PERSON_NAME]-33"
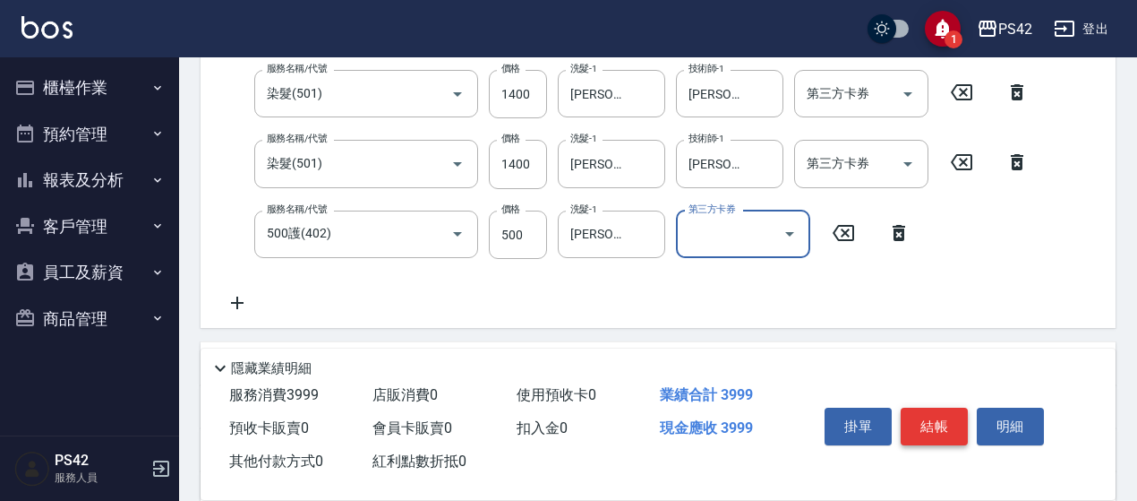
click at [928, 426] on button "結帳" at bounding box center [934, 426] width 67 height 38
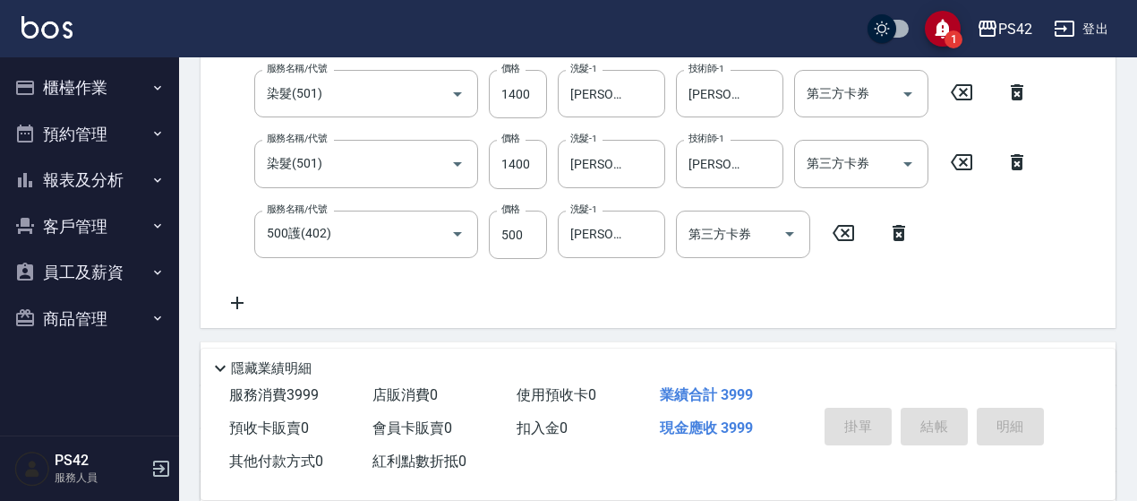
type input "[DATE] 18:56"
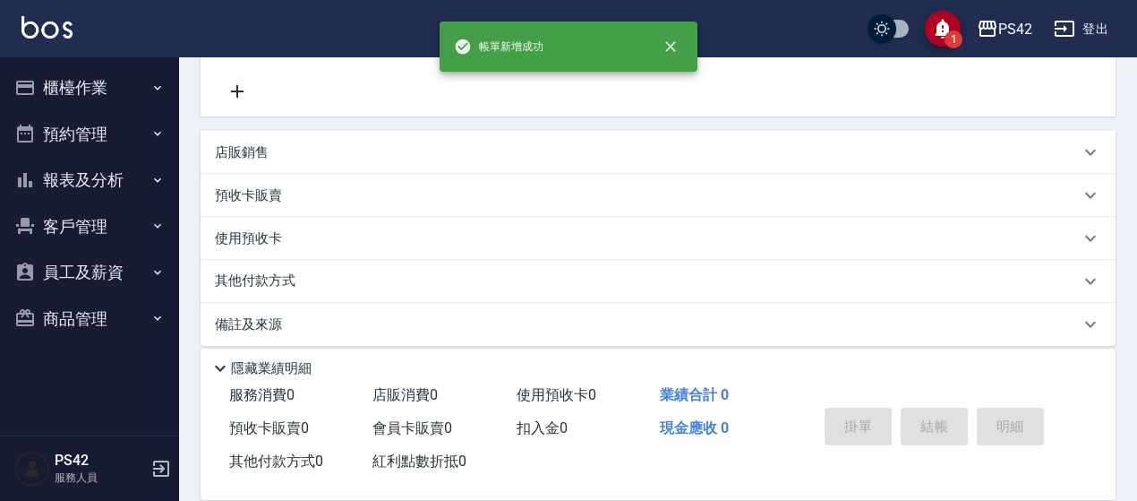
scroll to position [0, 0]
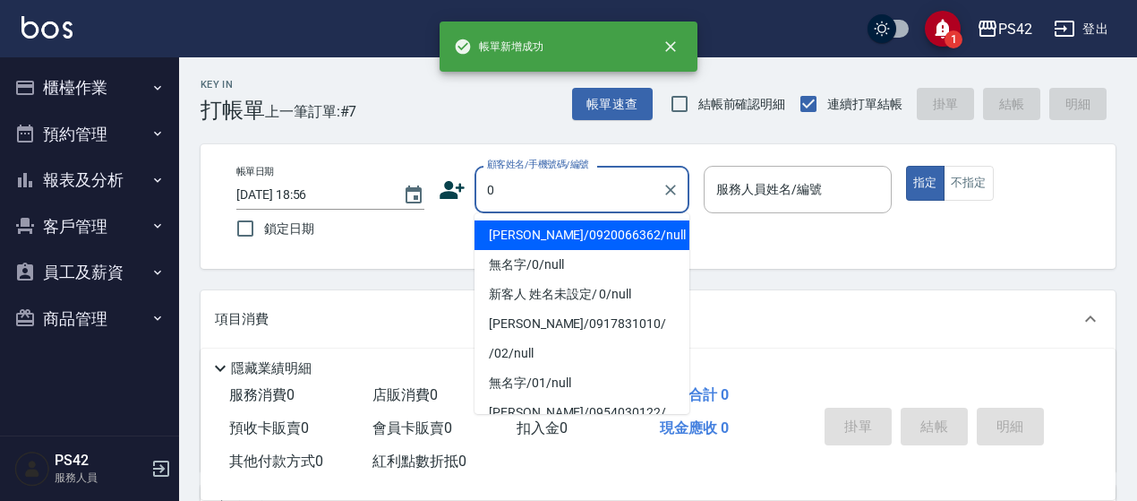
type input "[PERSON_NAME]/0920066362/null"
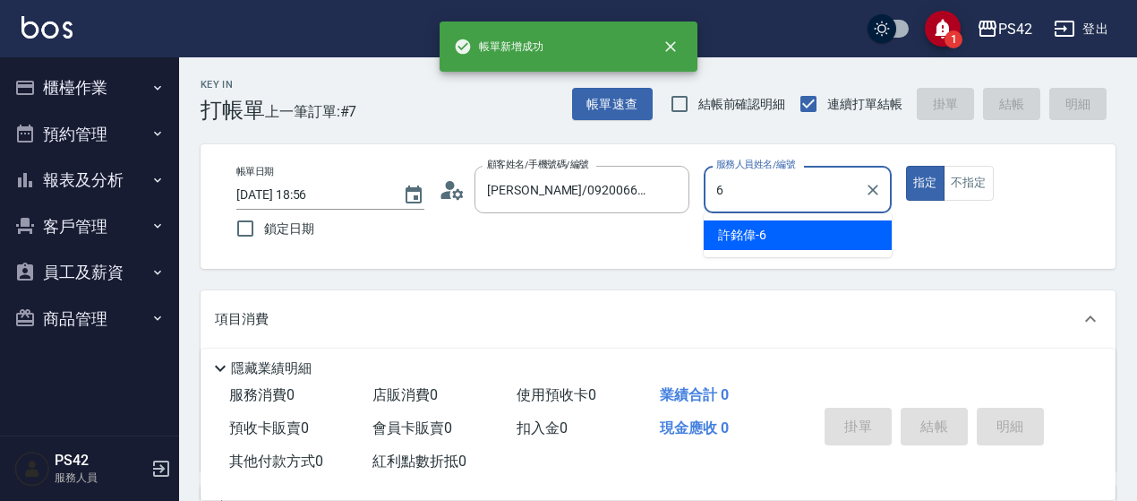
type input "[PERSON_NAME]-6"
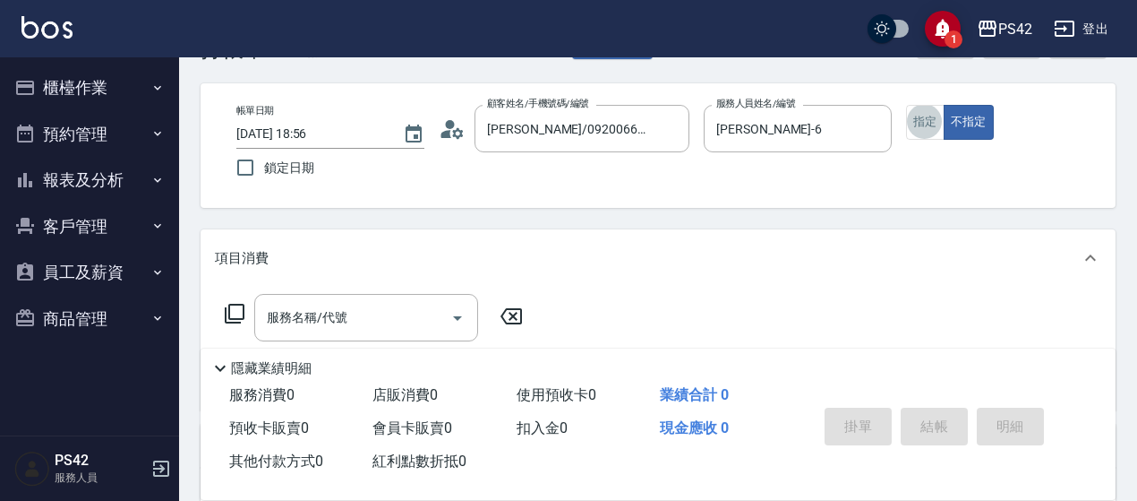
scroll to position [90, 0]
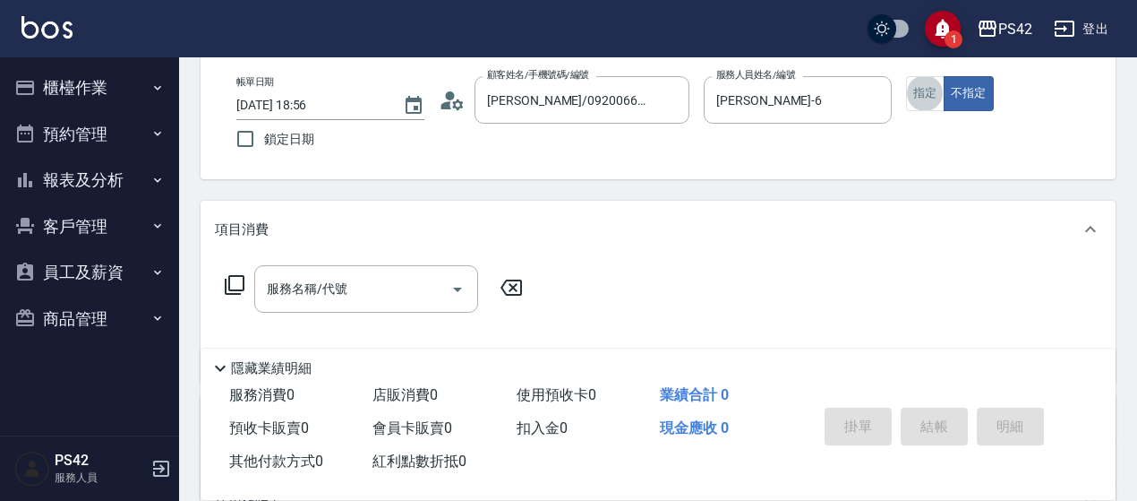
click at [279, 283] on input "服務名稱/代號" at bounding box center [352, 288] width 181 height 31
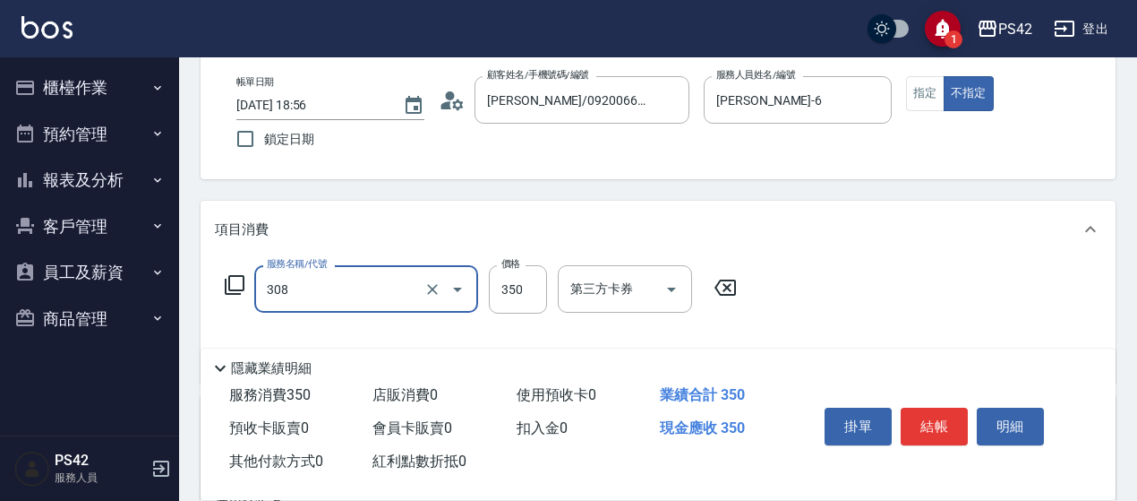
type input "洗+剪(308)"
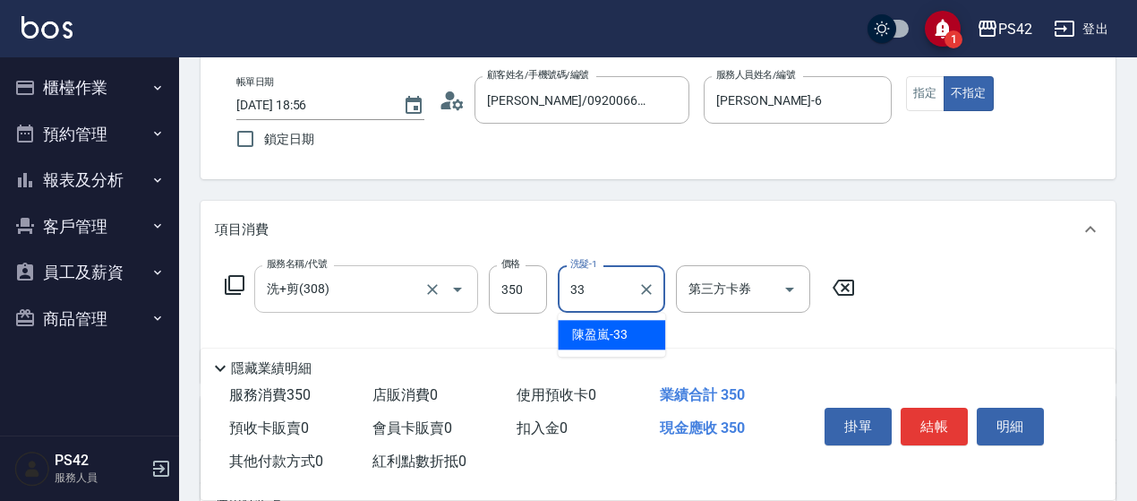
type input "[PERSON_NAME]-33"
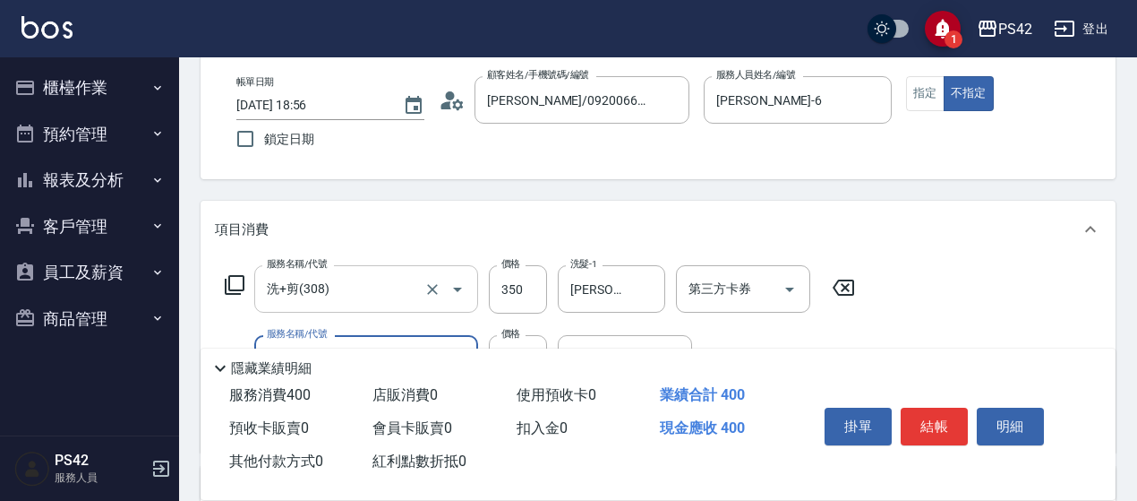
type input "精油50(112)"
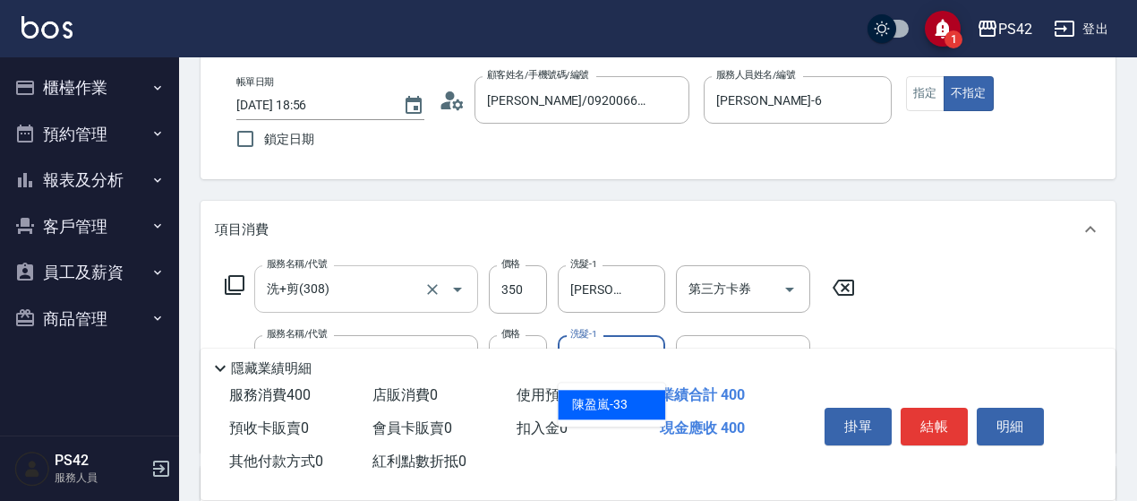
type input "[PERSON_NAME]-33"
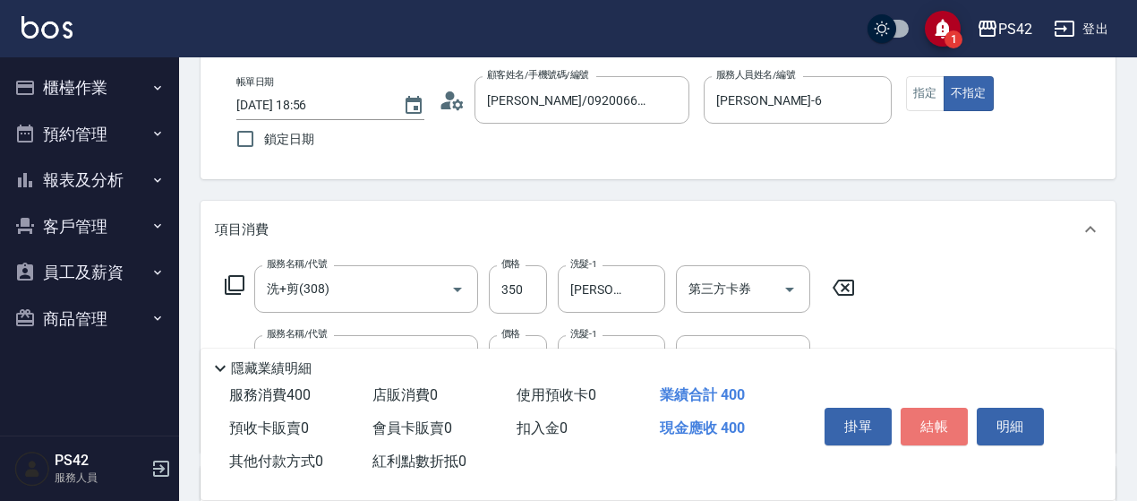
click at [943, 412] on button "結帳" at bounding box center [934, 426] width 67 height 38
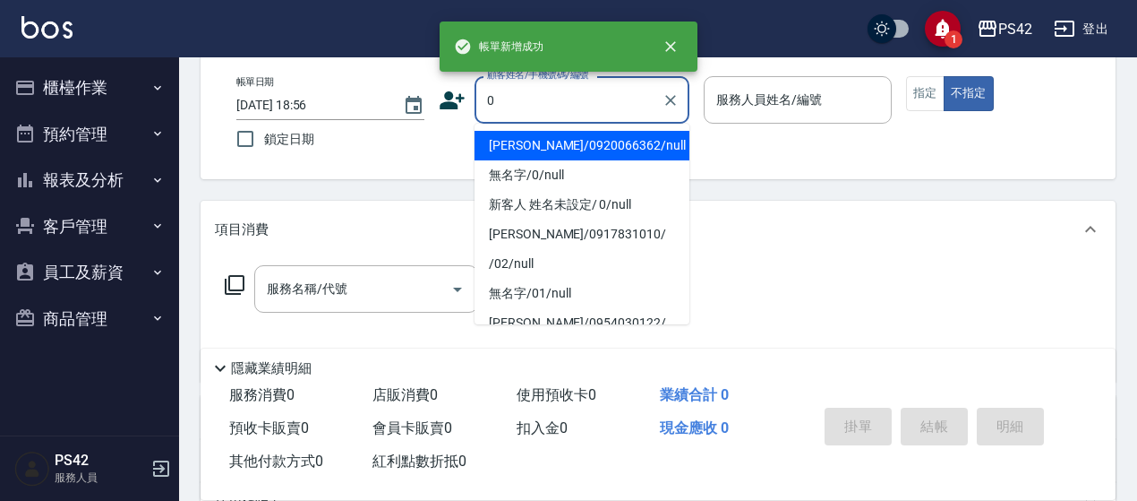
type input "[PERSON_NAME]/0920066362/null"
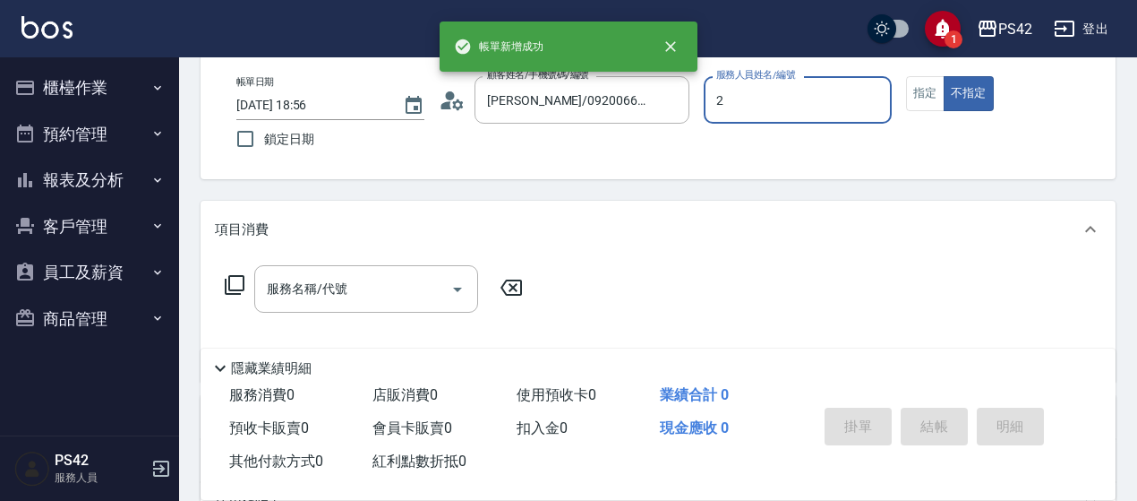
type input "[PERSON_NAME]-2"
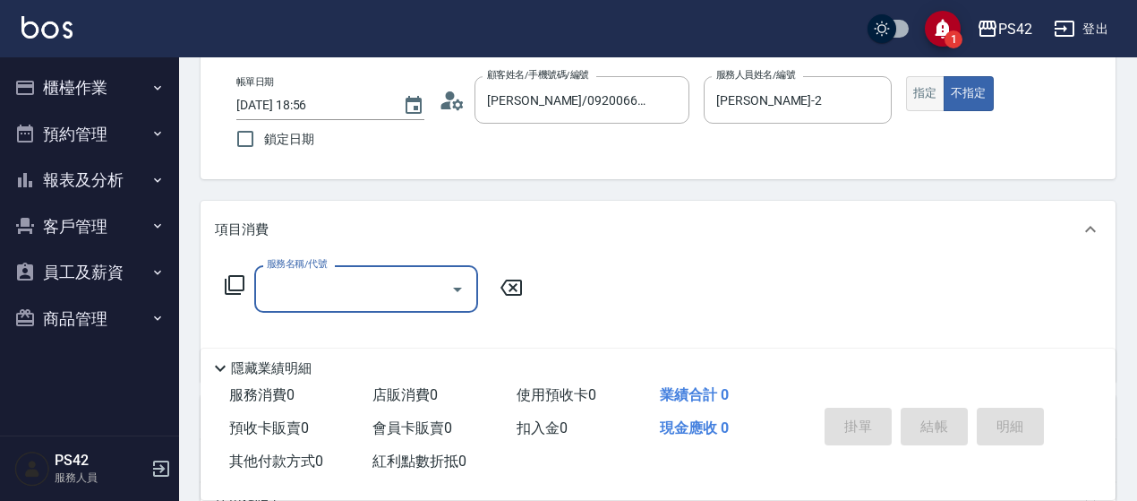
click at [937, 99] on button "指定" at bounding box center [925, 93] width 39 height 35
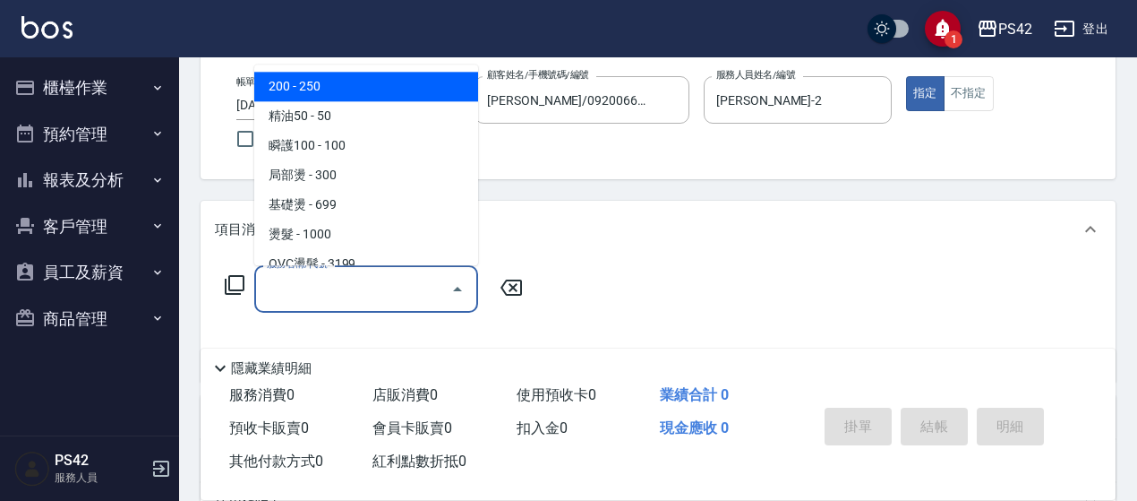
click at [353, 278] on input "服務名稱/代號" at bounding box center [352, 288] width 181 height 31
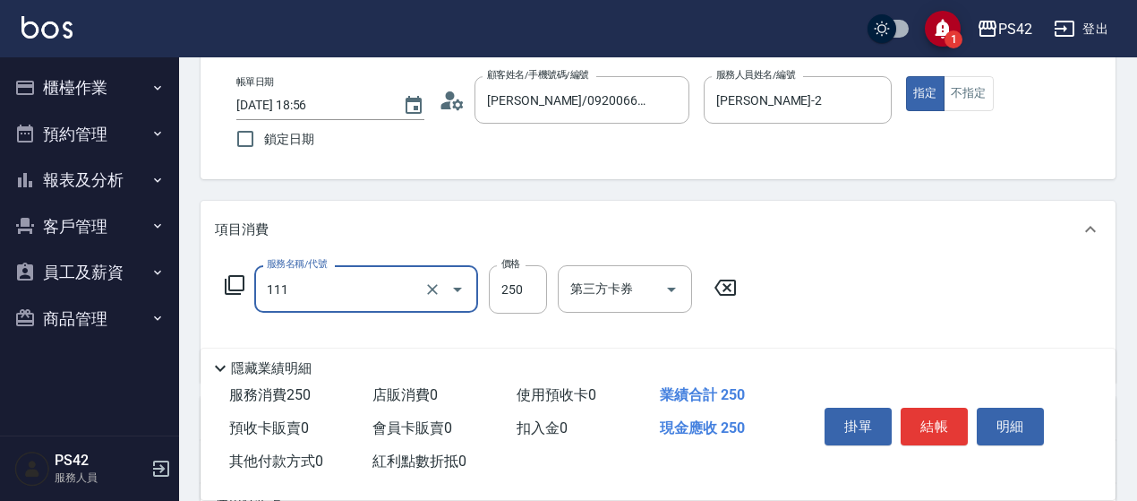
type input "200(111)"
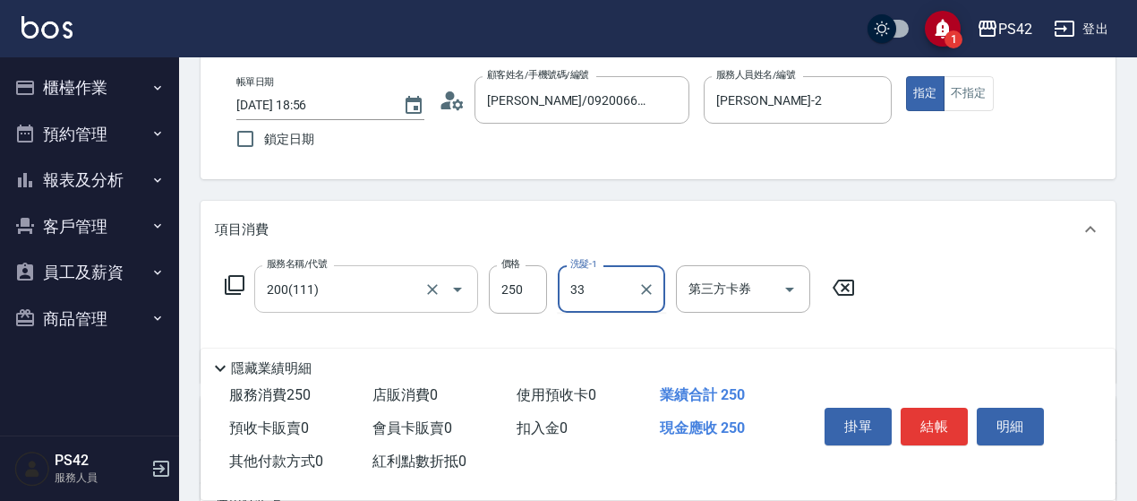
type input "[PERSON_NAME]-33"
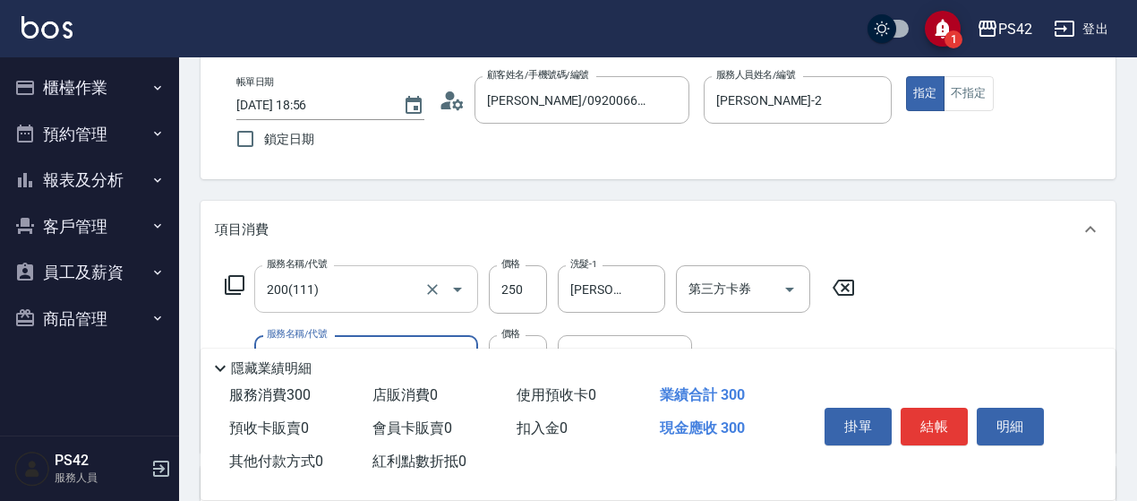
type input "精油50(112)"
type input "[PERSON_NAME]-33"
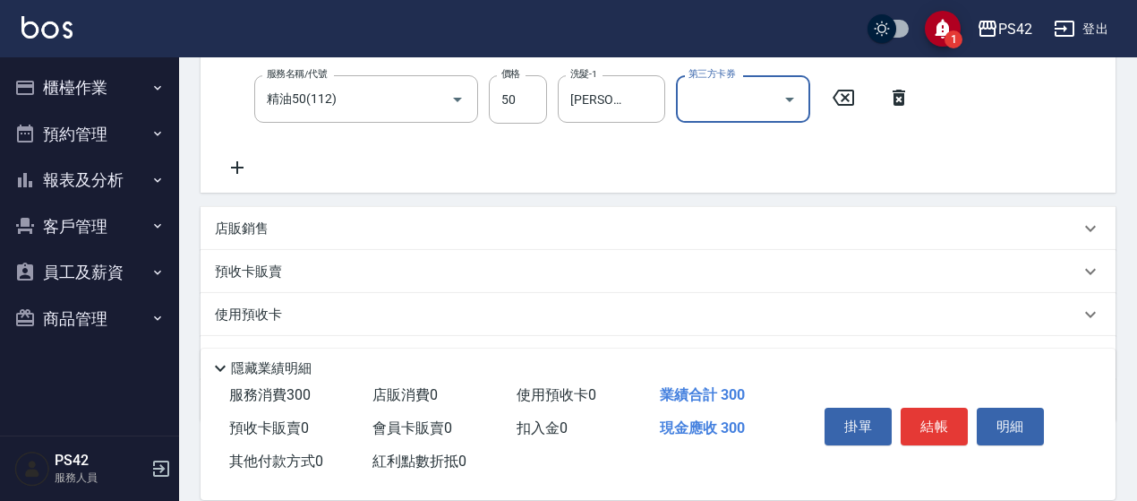
scroll to position [358, 0]
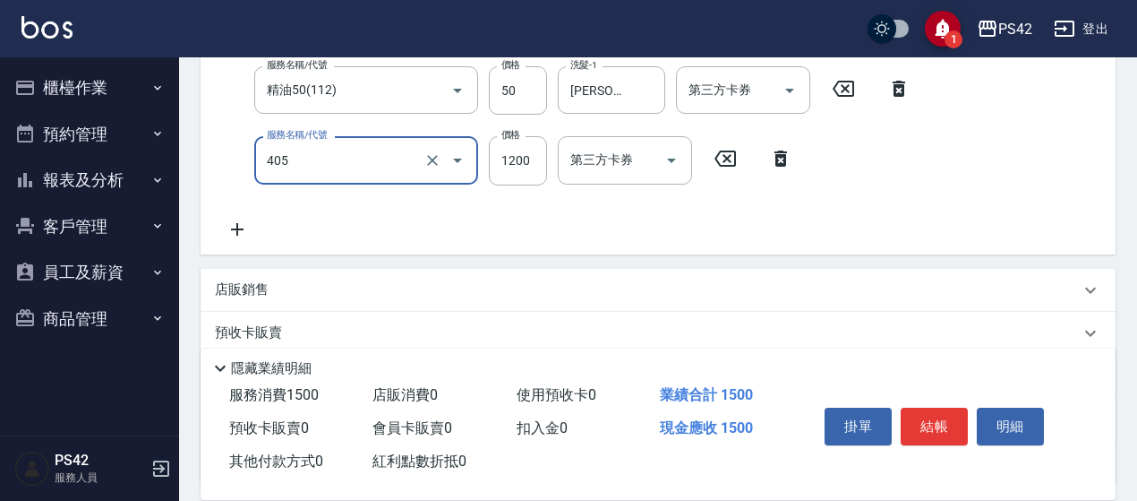
type input "1200護(405)"
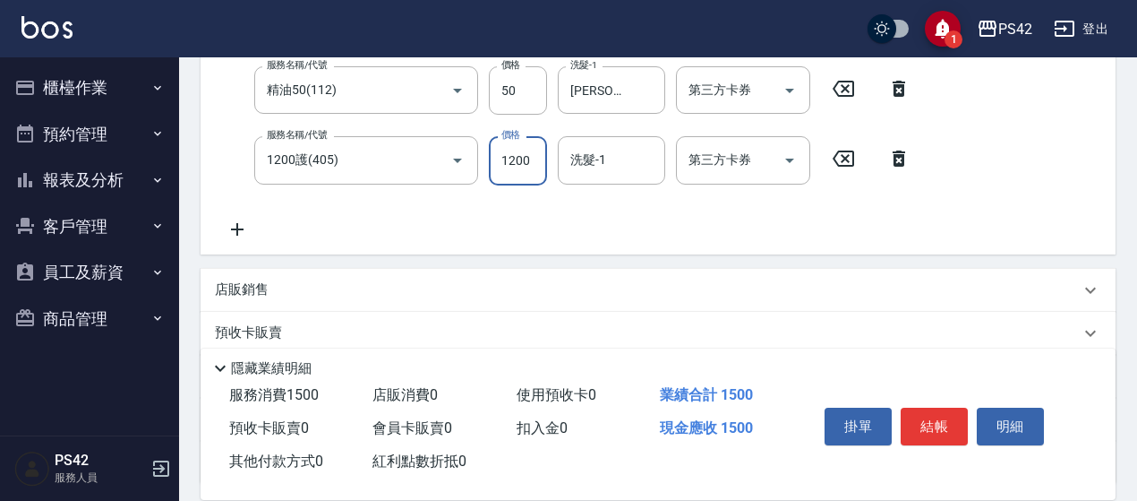
scroll to position [355, 0]
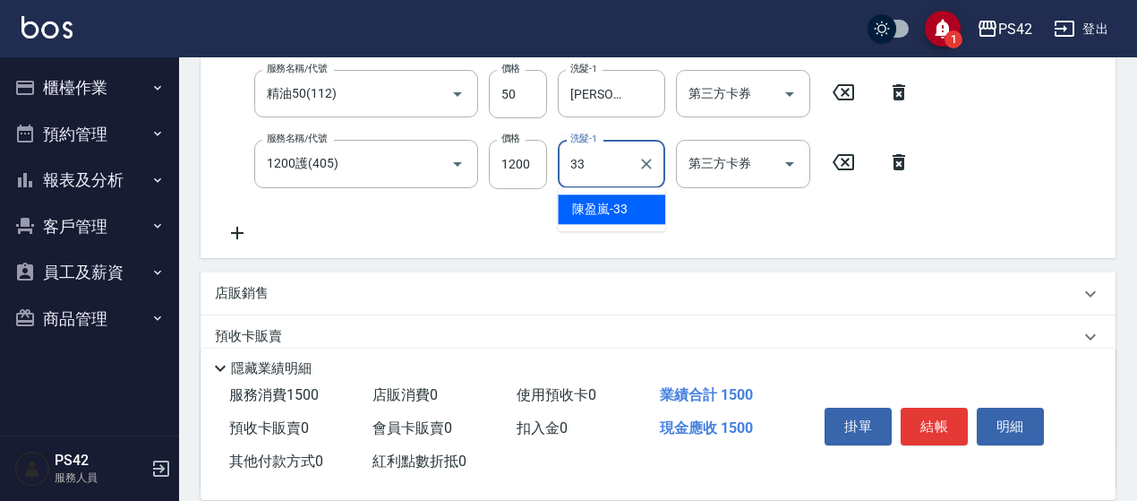
type input "[PERSON_NAME]-33"
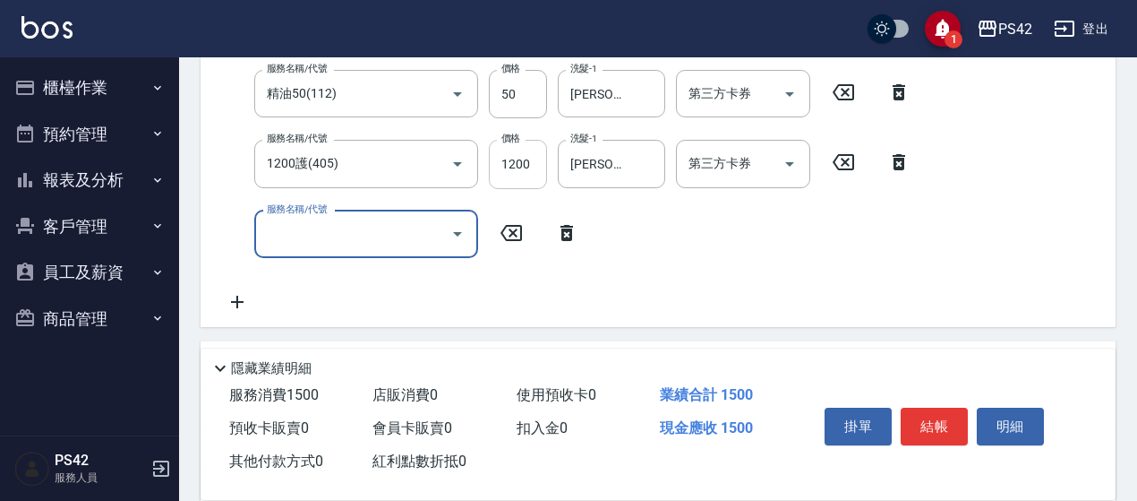
click at [532, 165] on input "1200" at bounding box center [518, 164] width 58 height 48
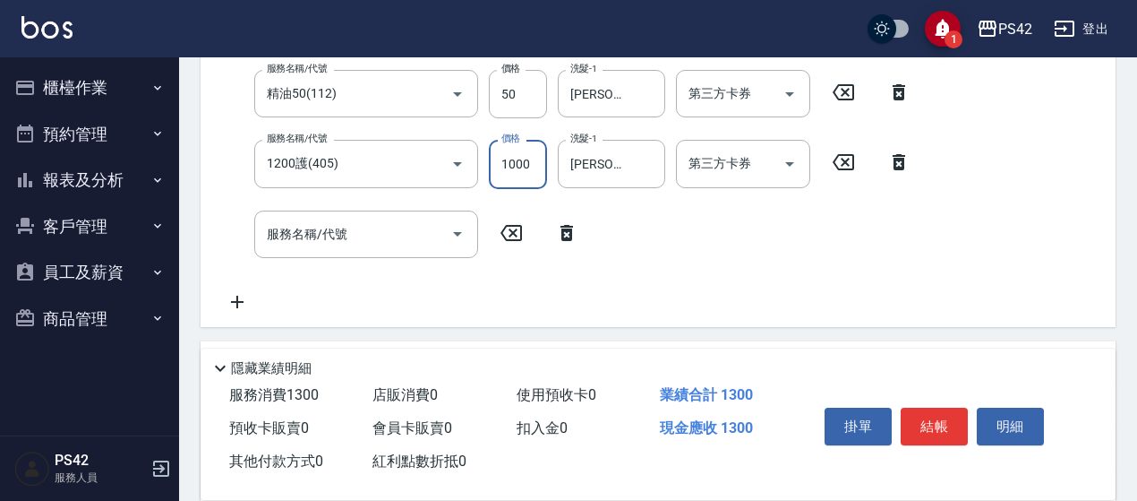
type input "1000"
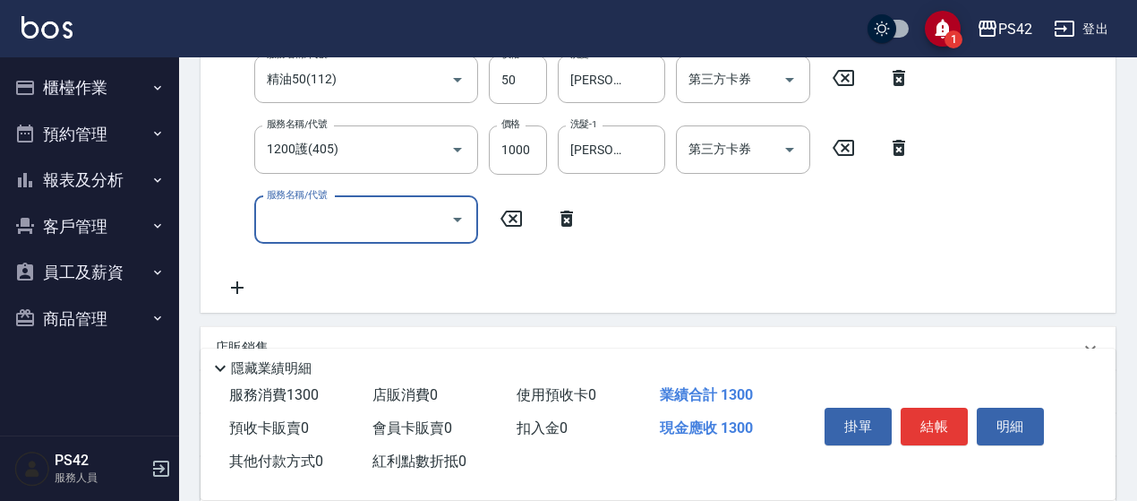
scroll to position [534, 0]
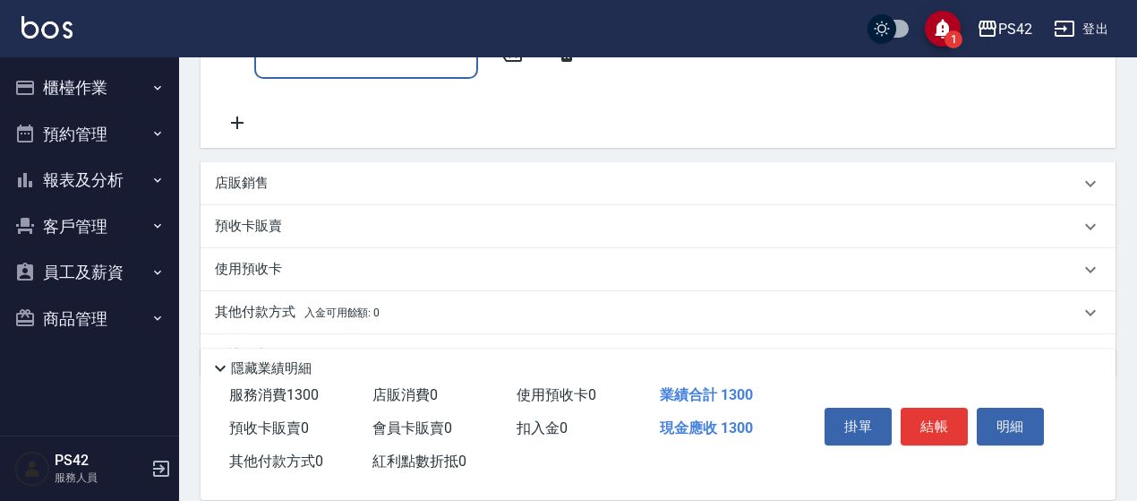
click at [343, 180] on div "店販銷售" at bounding box center [647, 183] width 865 height 19
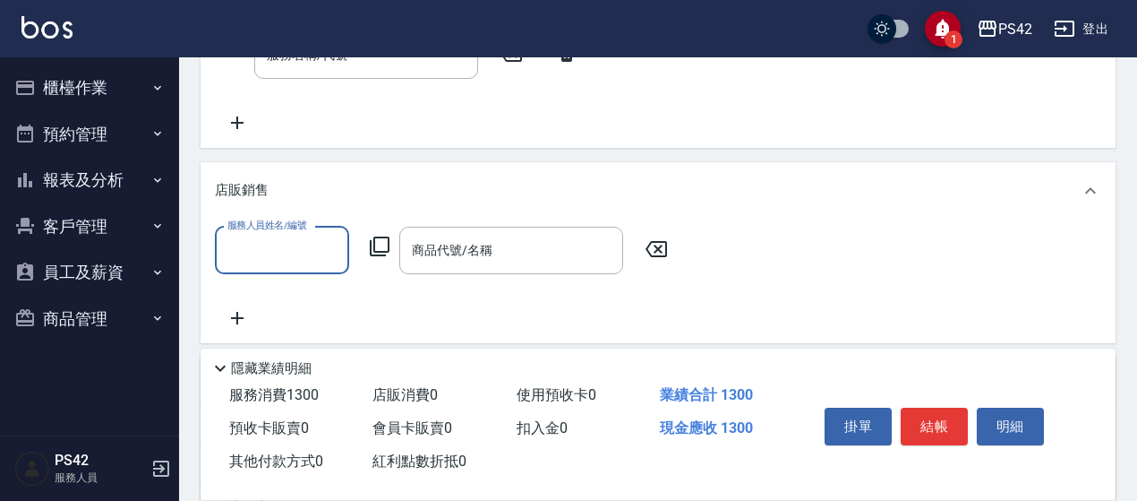
scroll to position [0, 0]
type input "[PERSON_NAME]-2"
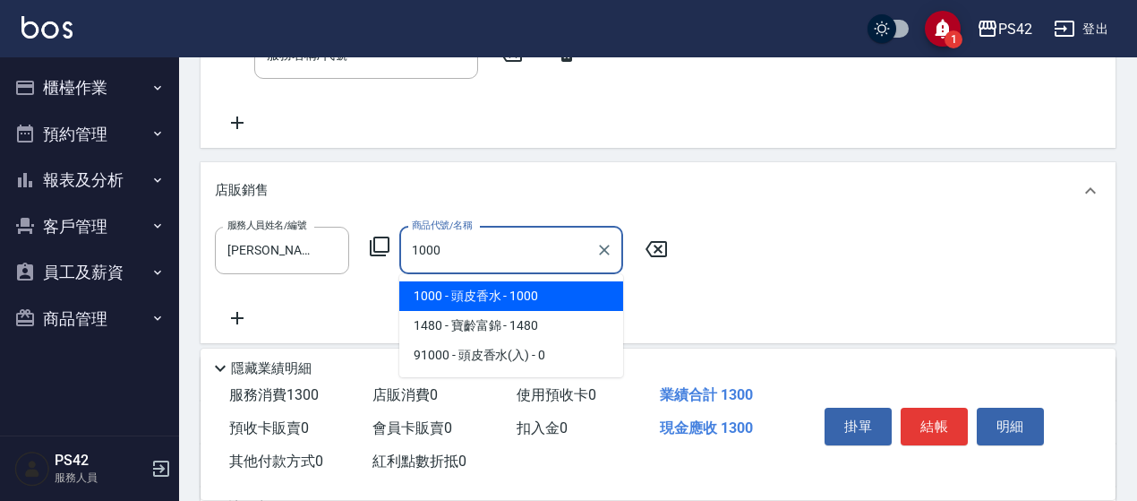
type input "頭皮香水"
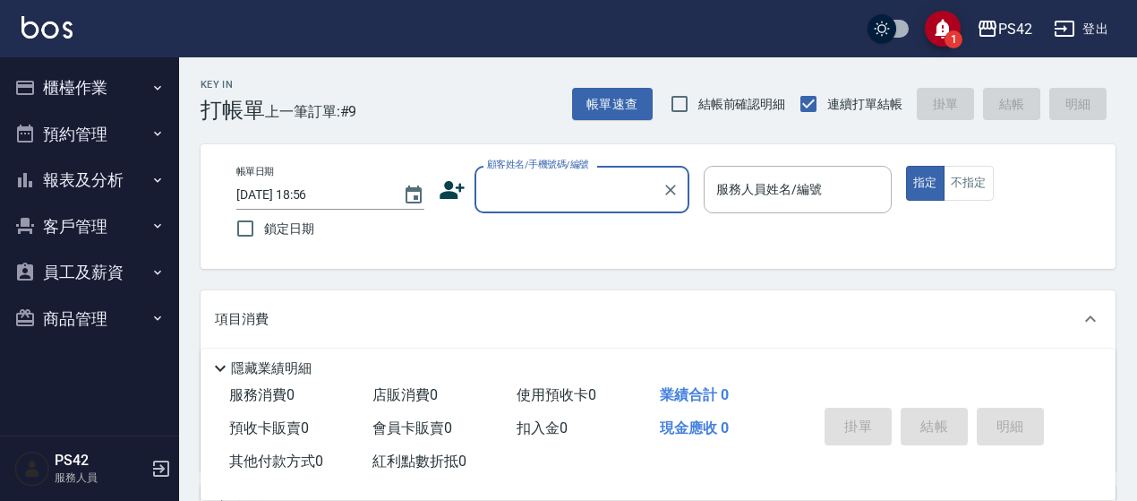
click at [81, 98] on button "櫃檯作業" at bounding box center [89, 87] width 165 height 47
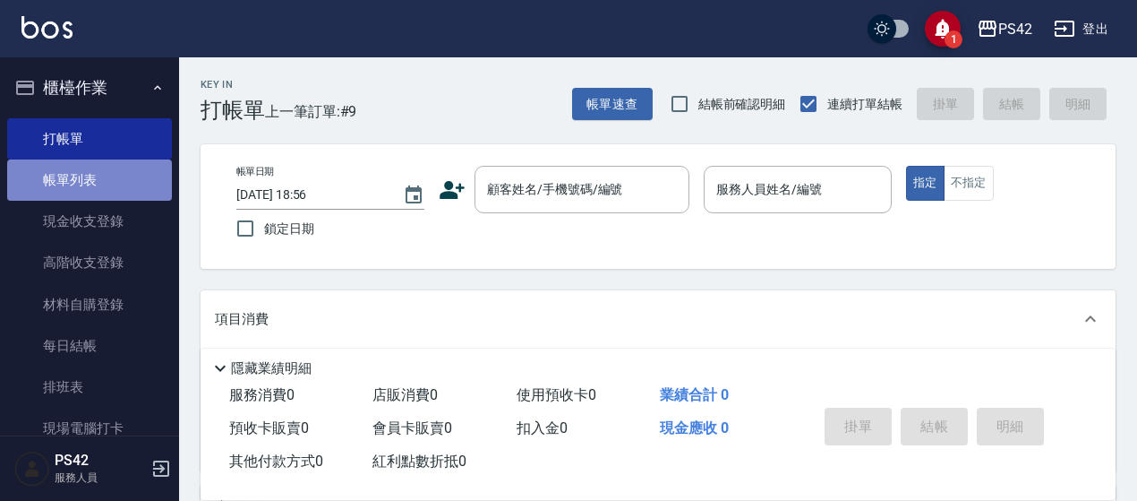
click at [98, 160] on link "帳單列表" at bounding box center [89, 179] width 165 height 41
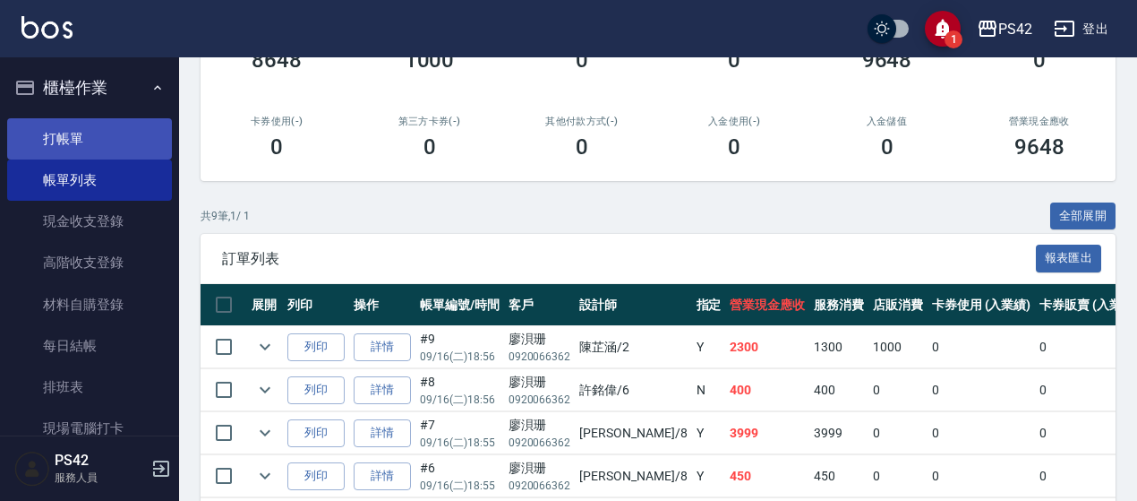
scroll to position [269, 0]
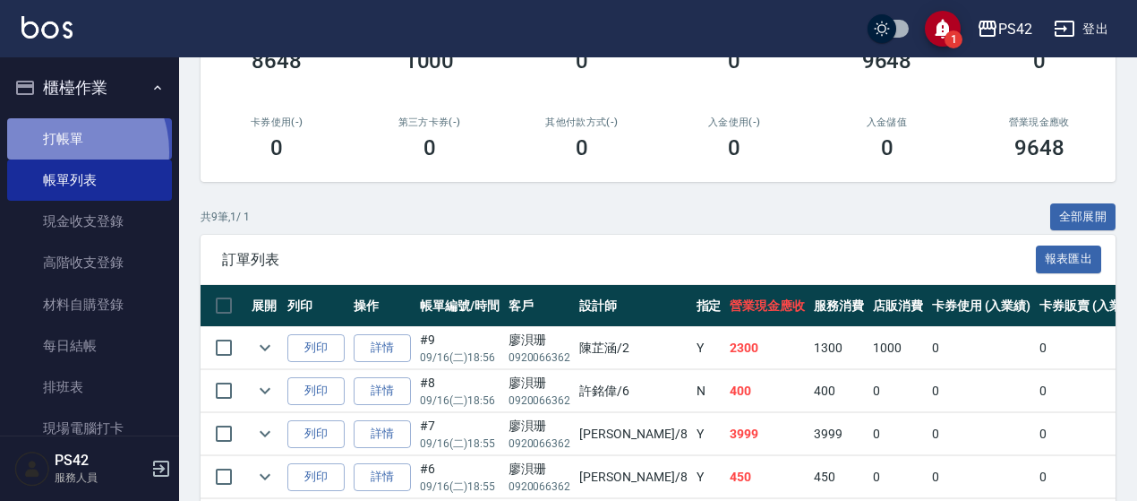
click at [59, 151] on link "打帳單" at bounding box center [89, 138] width 165 height 41
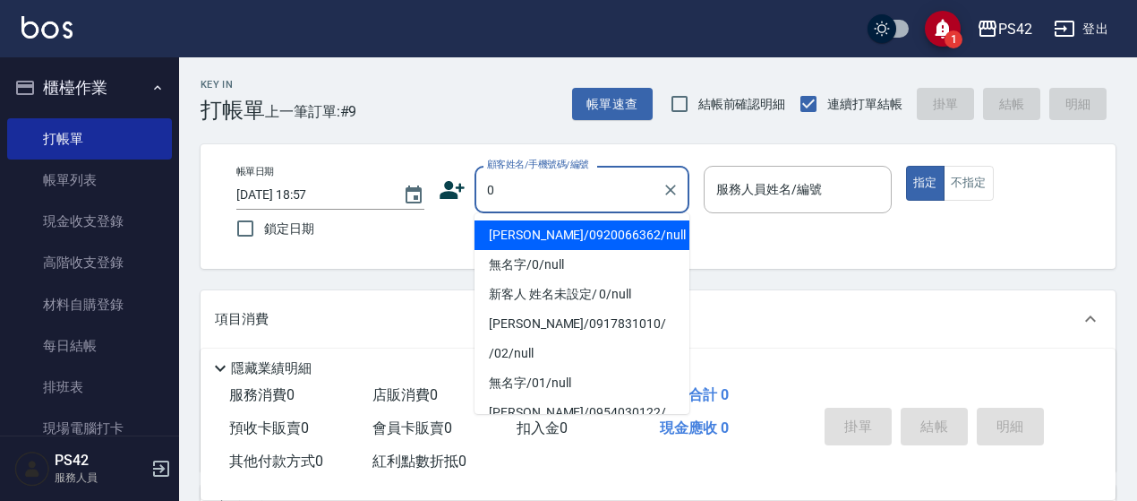
type input "[PERSON_NAME]/0920066362/null"
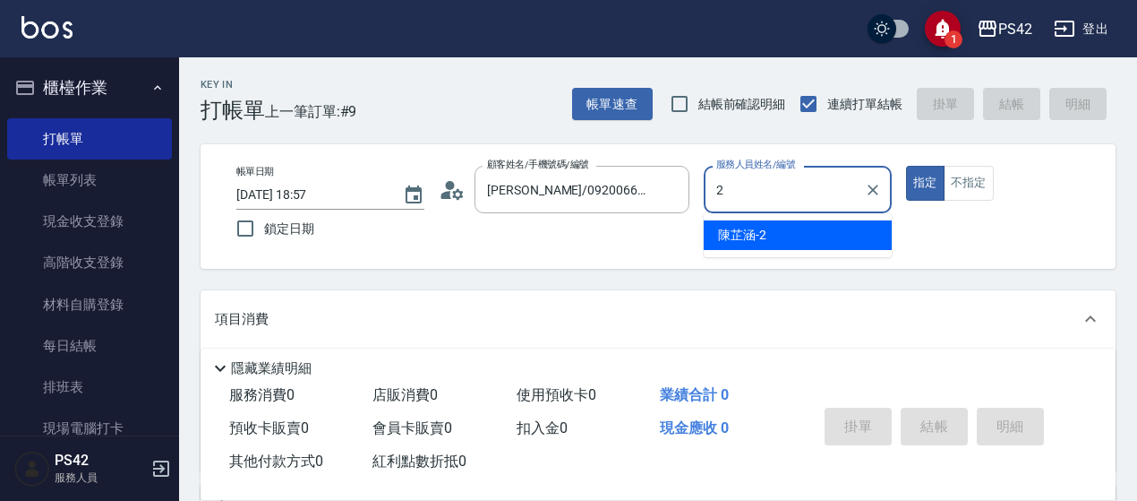
type input "[PERSON_NAME]-2"
type button "true"
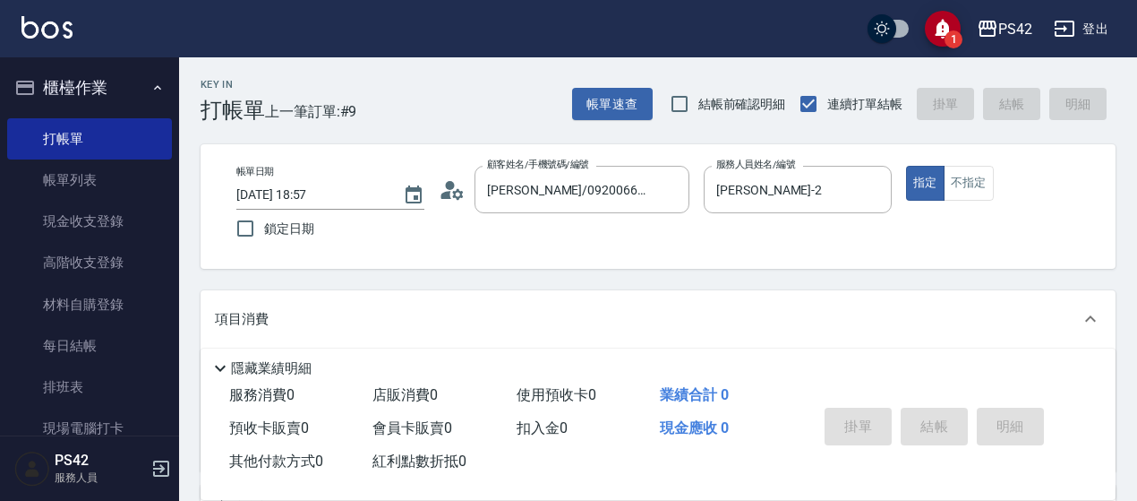
type input "無名字/0/null"
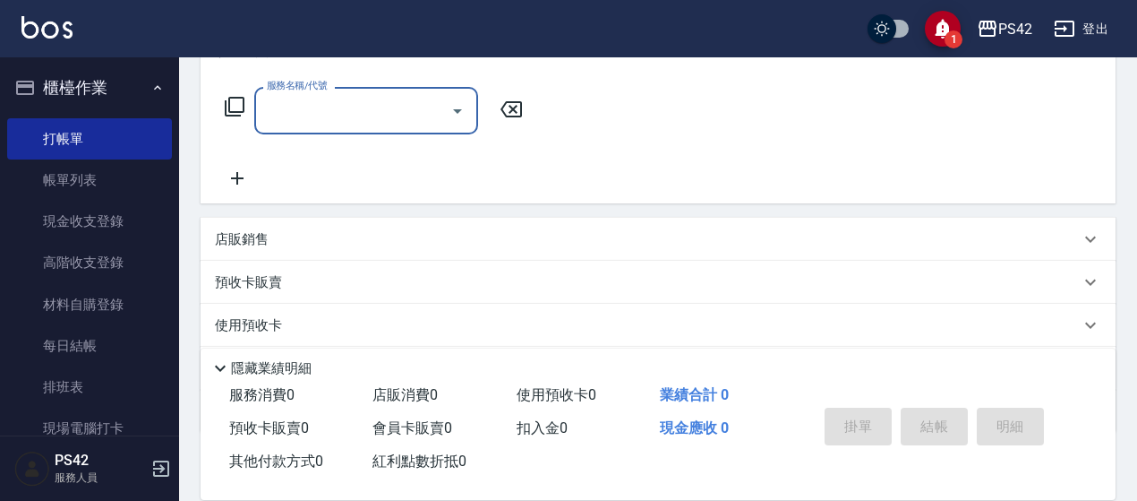
scroll to position [269, 0]
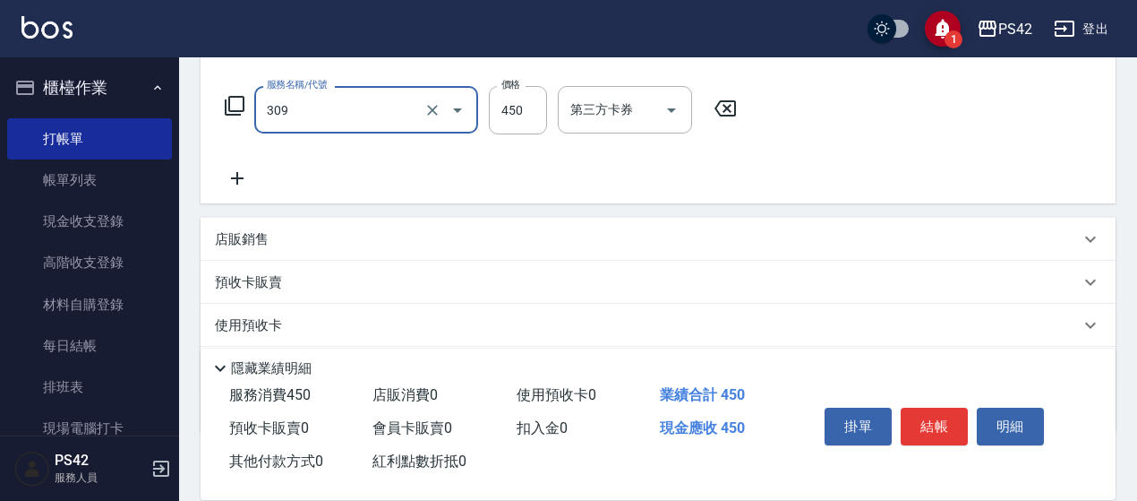
type input "洗+剪(309)"
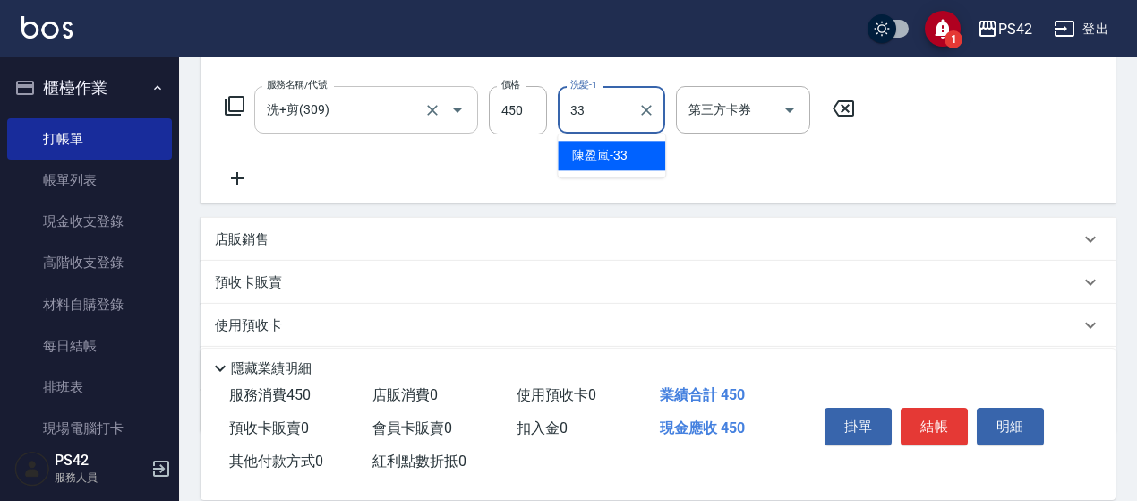
type input "[PERSON_NAME]-33"
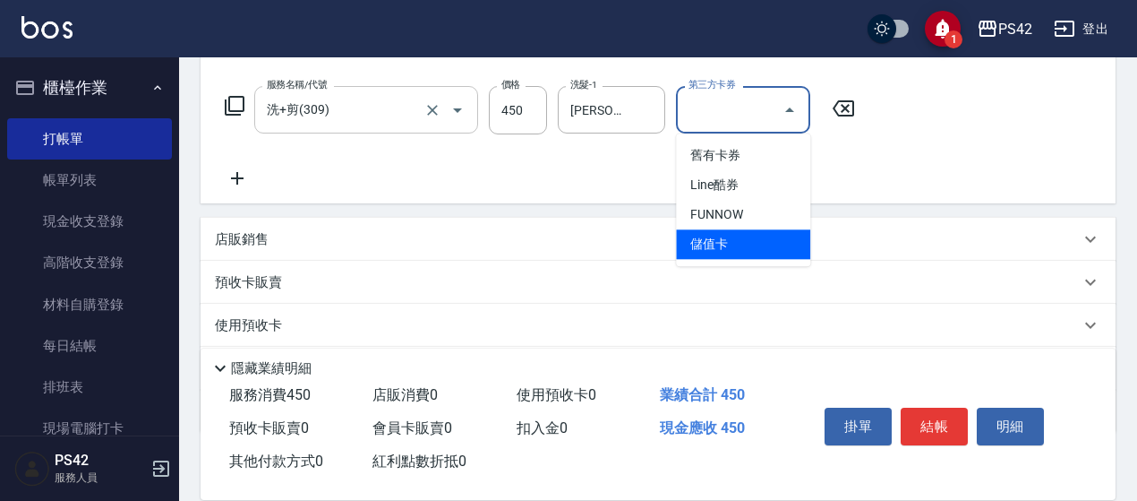
type input "儲值卡"
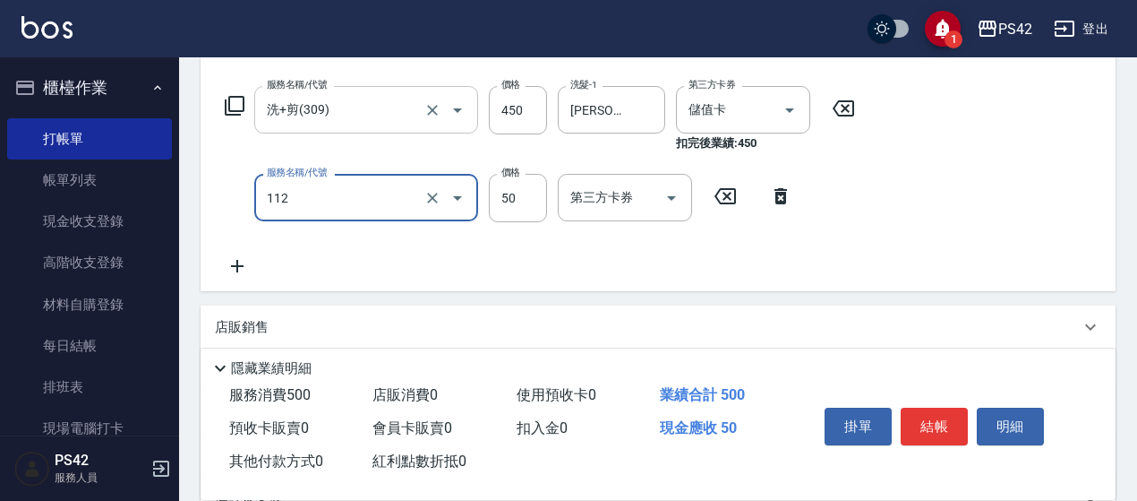
type input "精油50(112)"
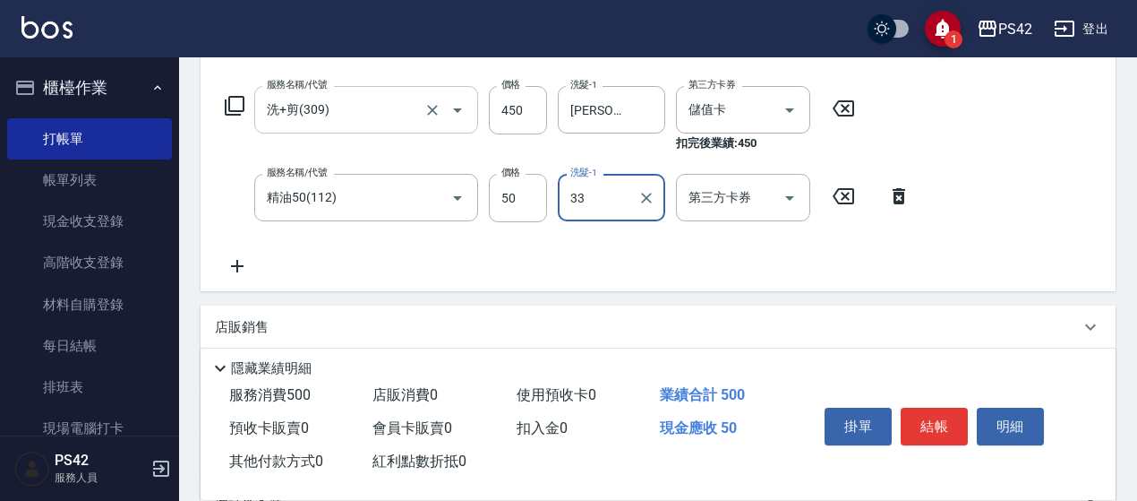
type input "[PERSON_NAME]-33"
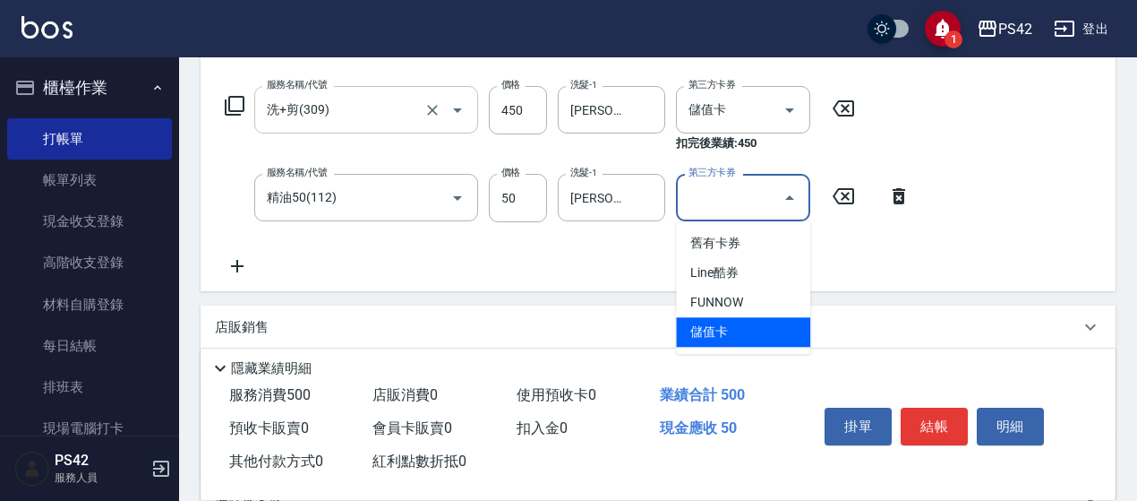
type input "儲值卡"
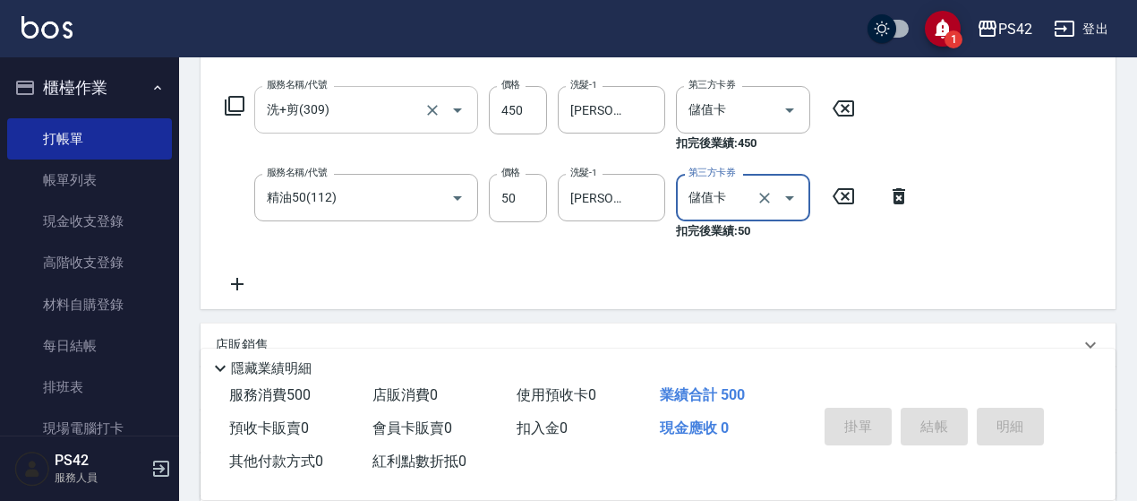
scroll to position [0, 0]
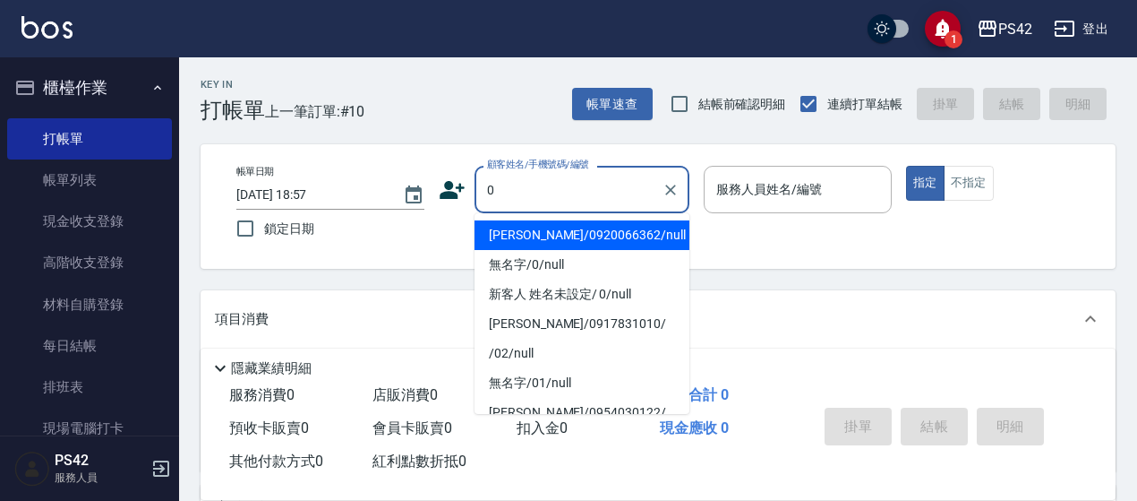
type input "[PERSON_NAME]/0920066362/null"
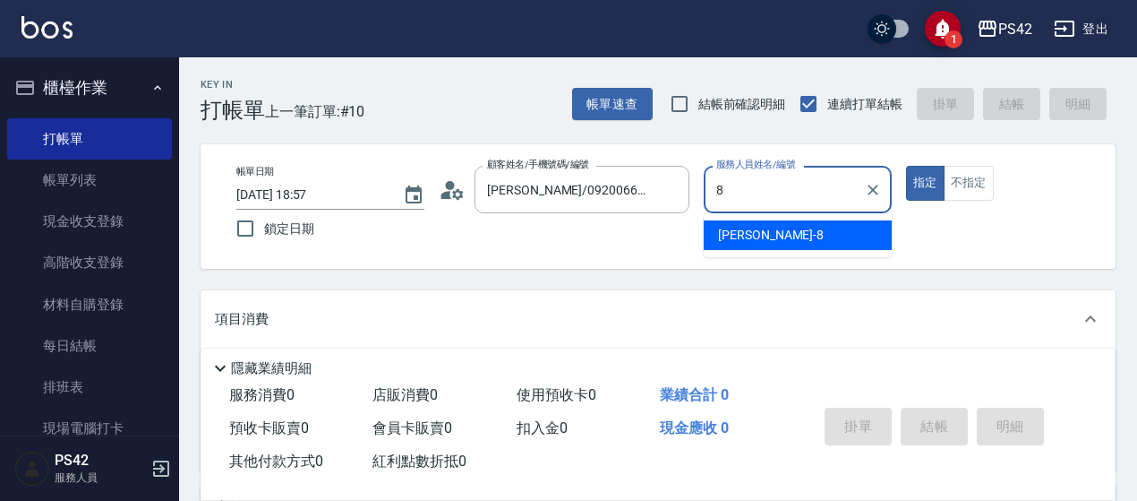
type input "[PERSON_NAME]-8"
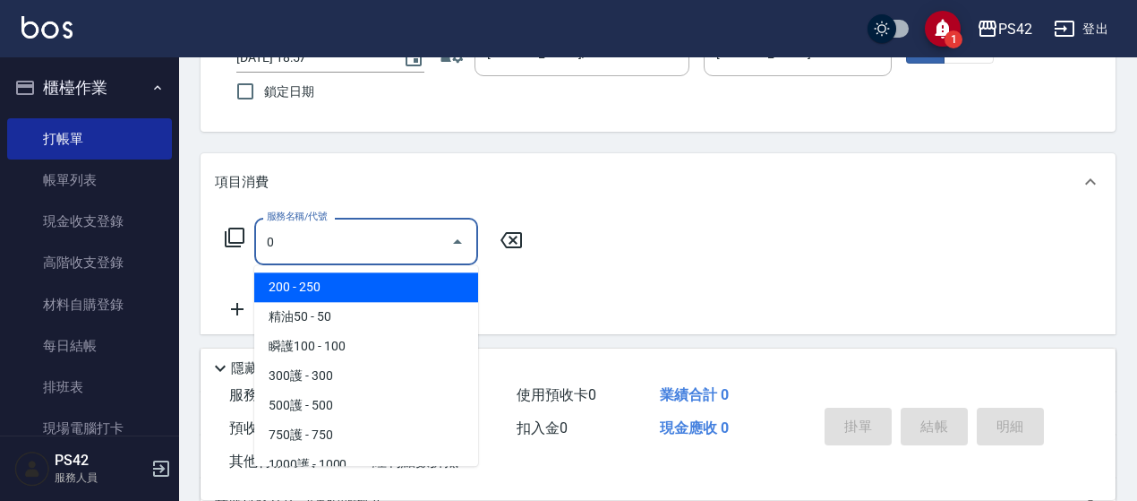
scroll to position [179, 0]
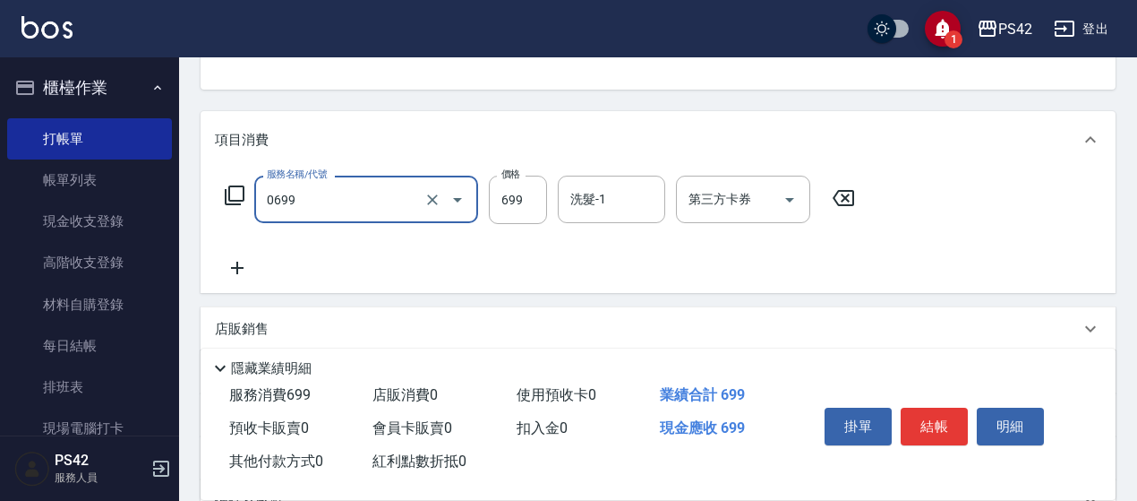
type input "精油SPA(0699)"
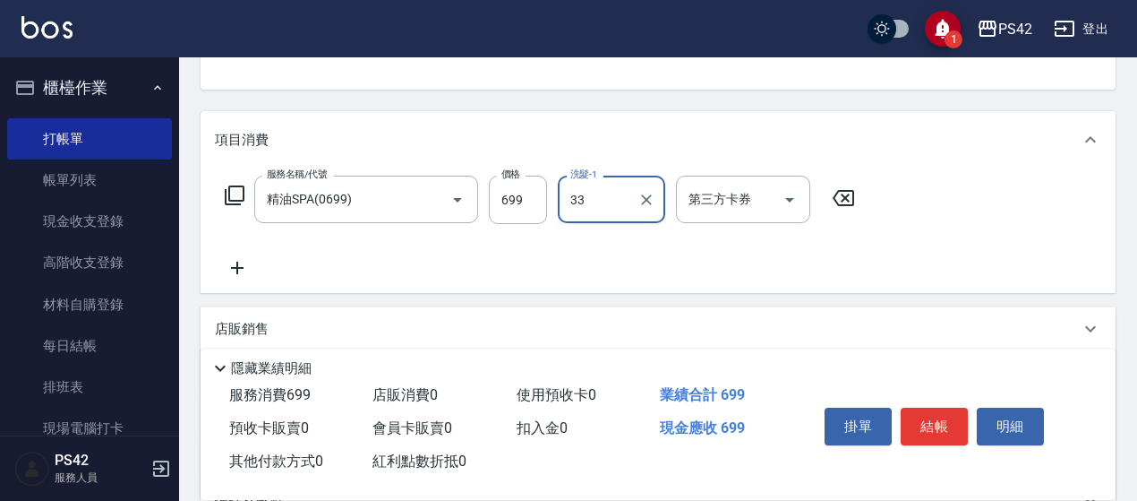
type input "[PERSON_NAME]-33"
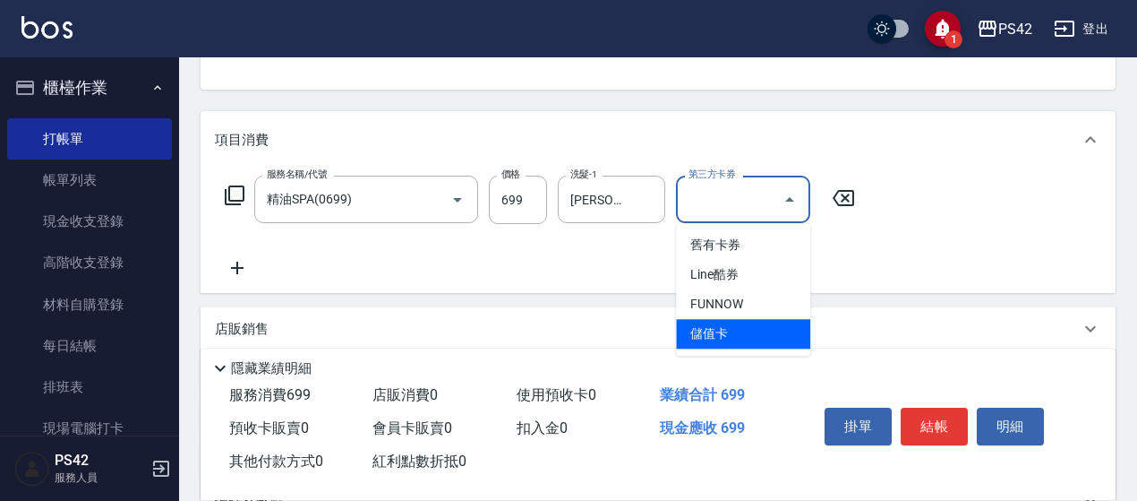
type input "儲值卡"
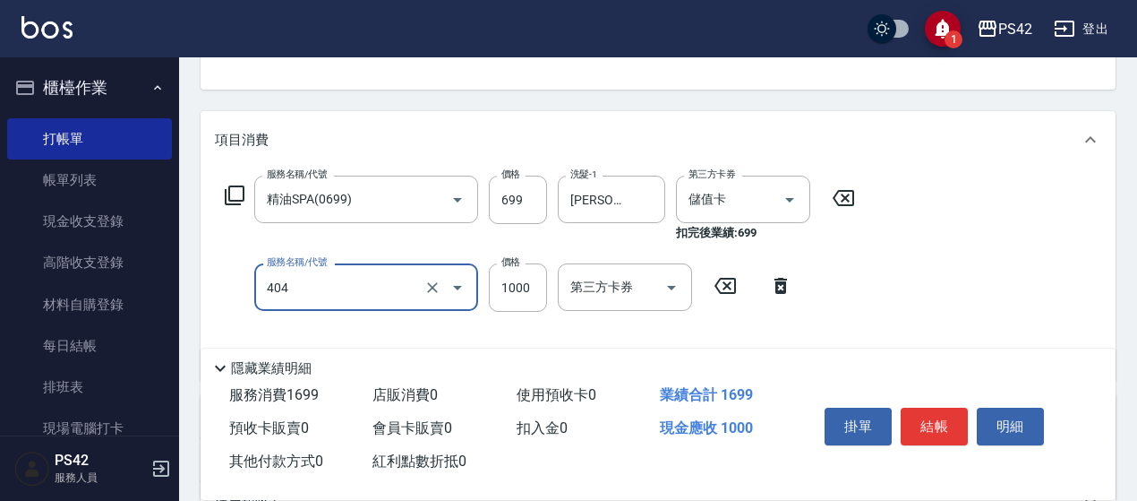
type input "1000護(404)"
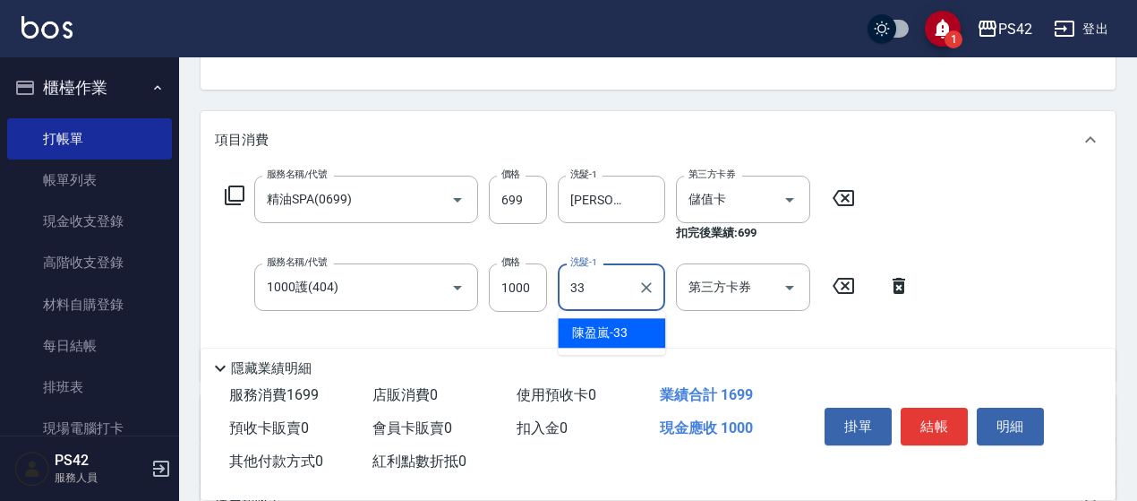
type input "[PERSON_NAME]-33"
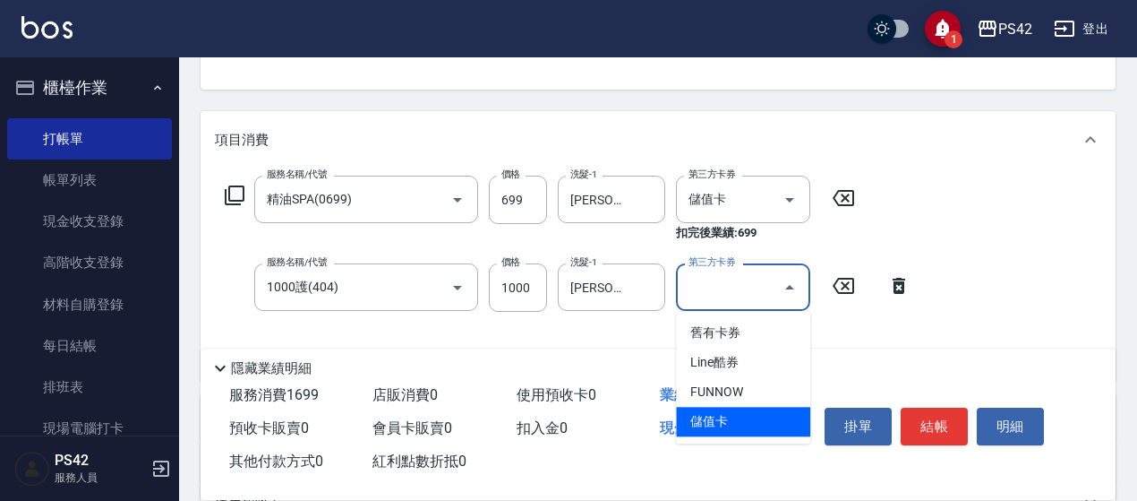
type input "儲值卡"
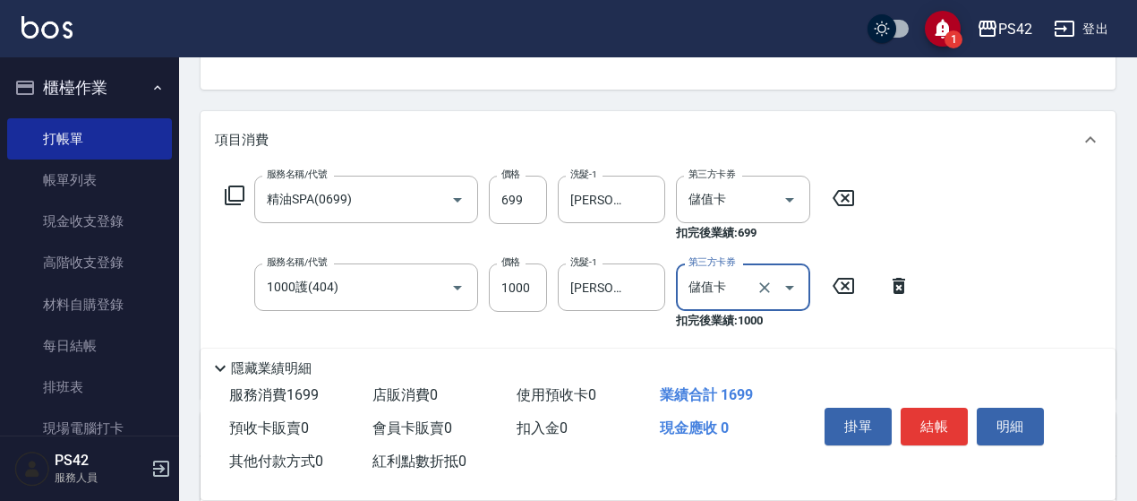
scroll to position [269, 0]
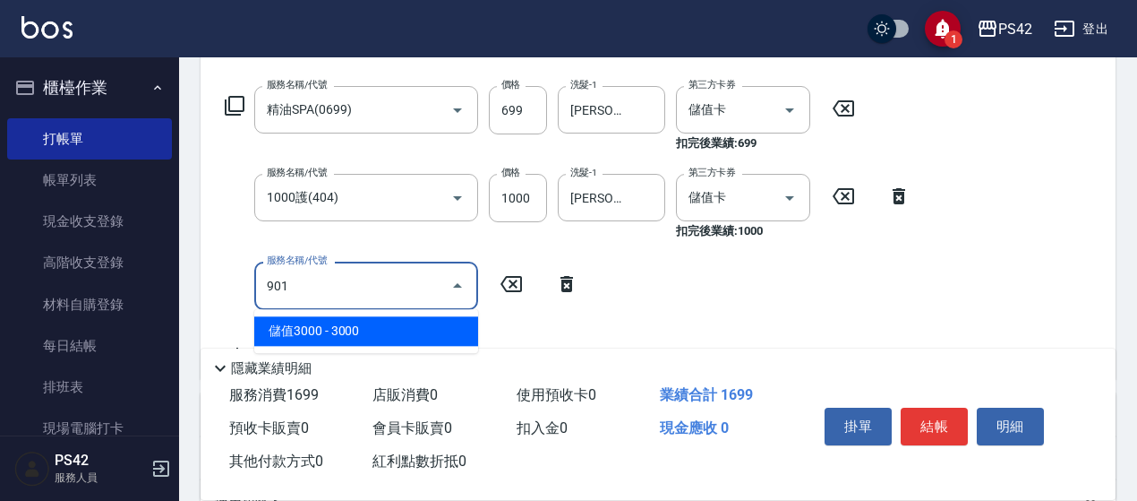
type input "儲值3000(901)"
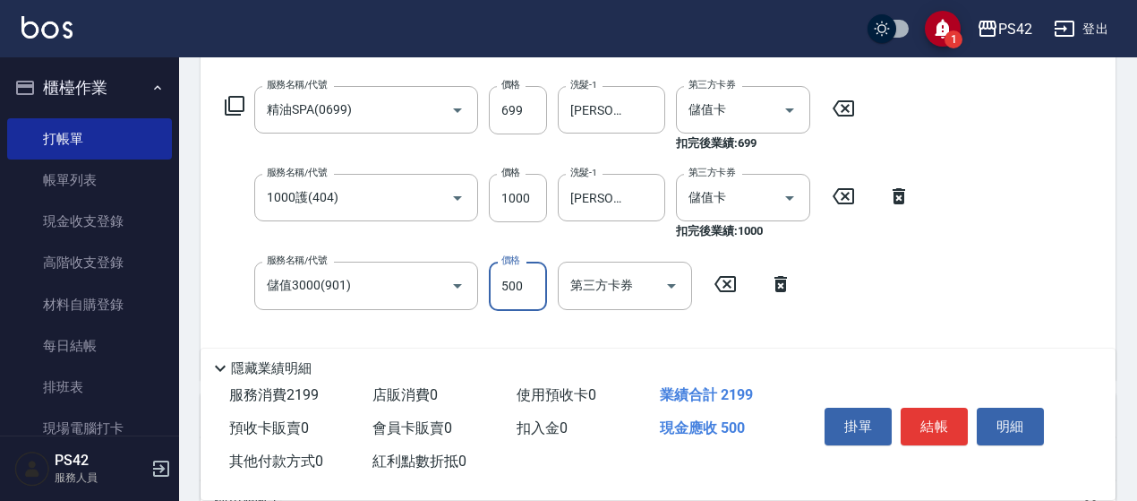
type input "500"
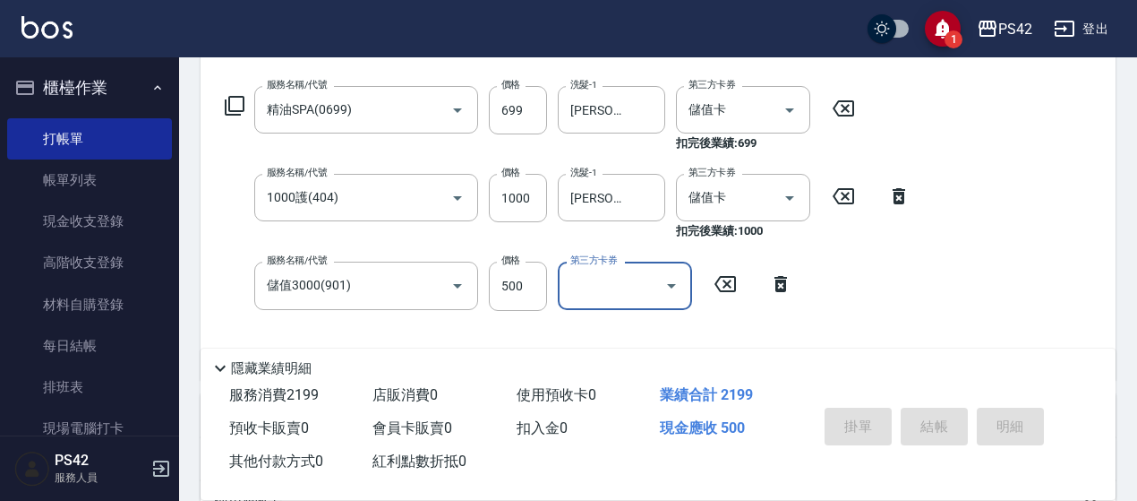
type input "[DATE] 18:58"
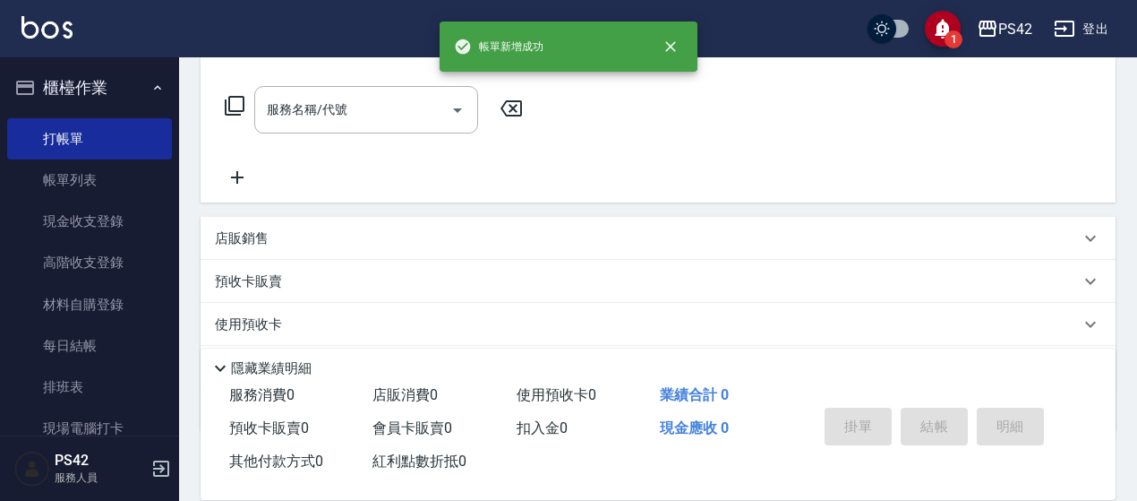
scroll to position [0, 0]
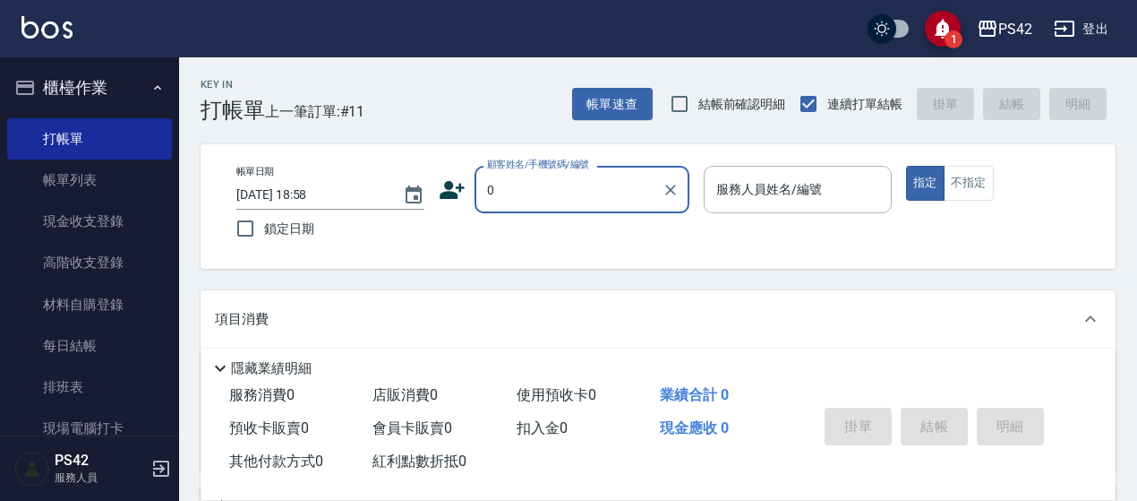
type input "[PERSON_NAME]/0920066362/null"
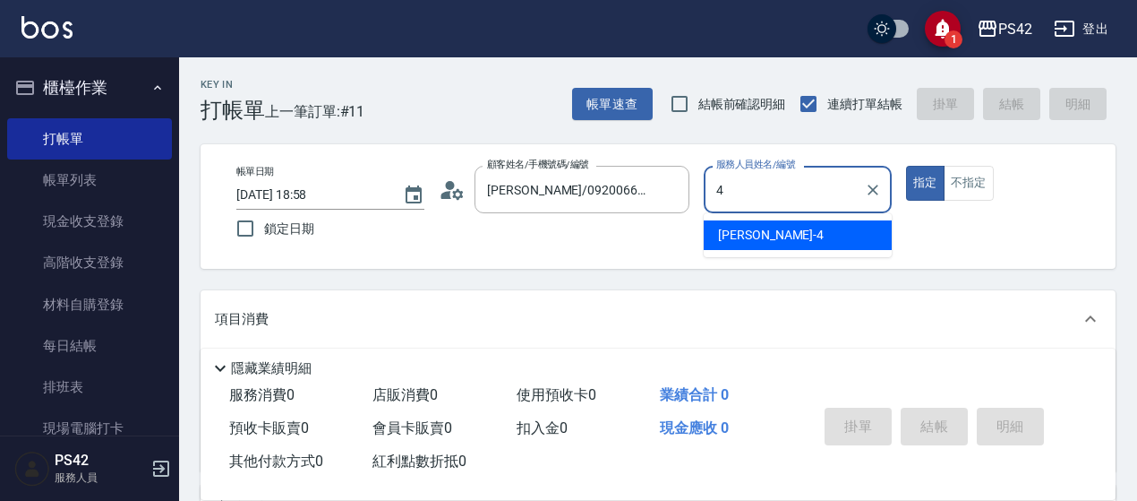
type input "[PERSON_NAME]-4"
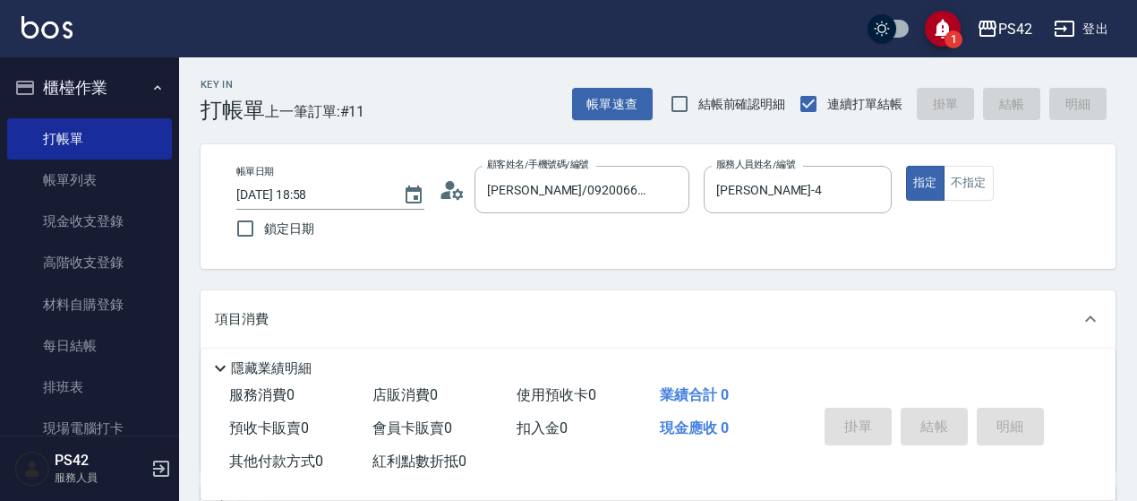
scroll to position [269, 0]
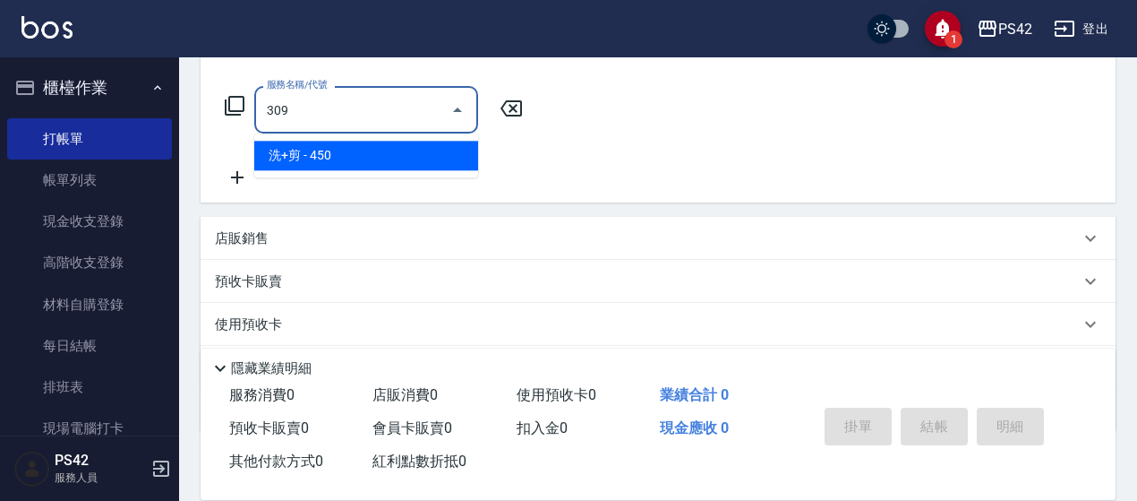
type input "洗+剪(309)"
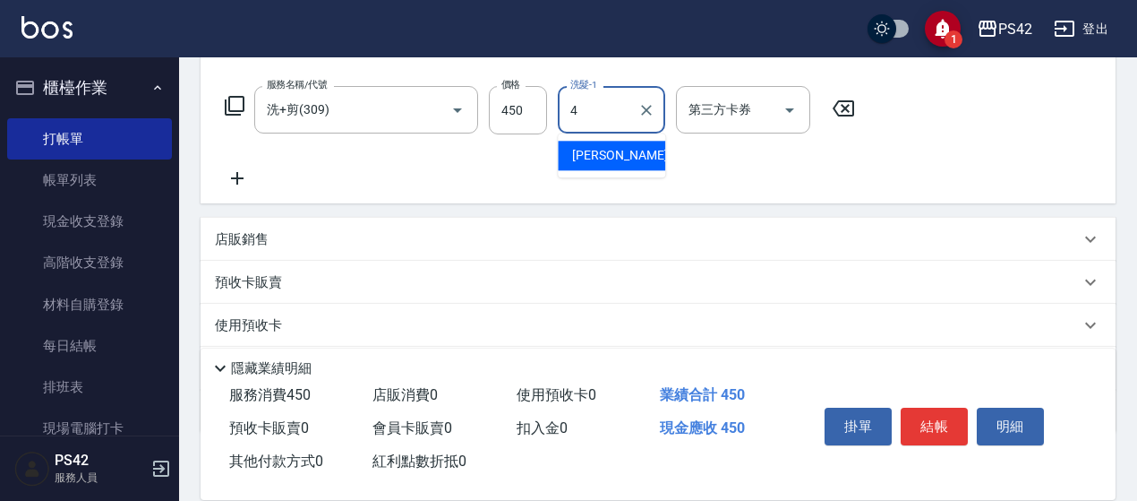
type input "[PERSON_NAME]-4"
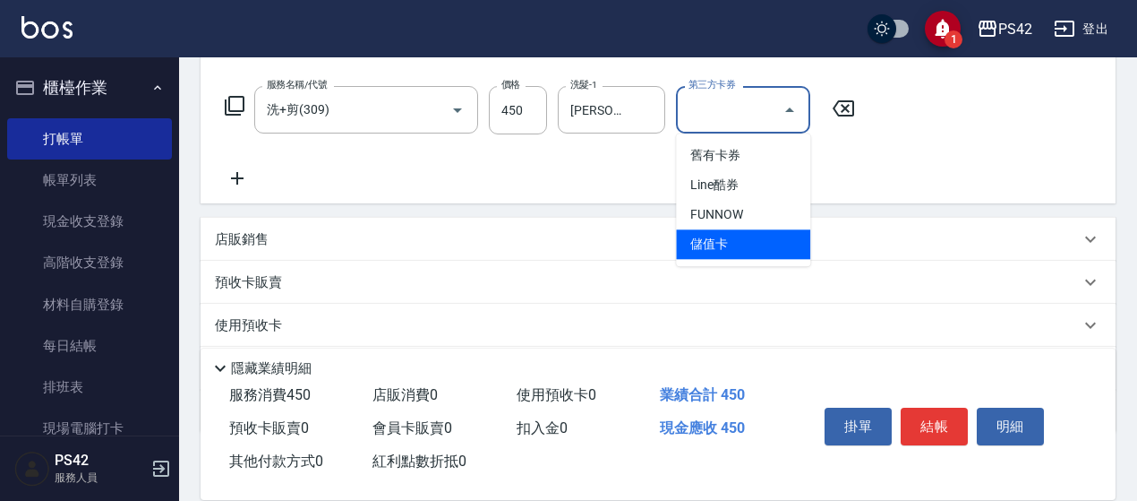
type input "儲值卡"
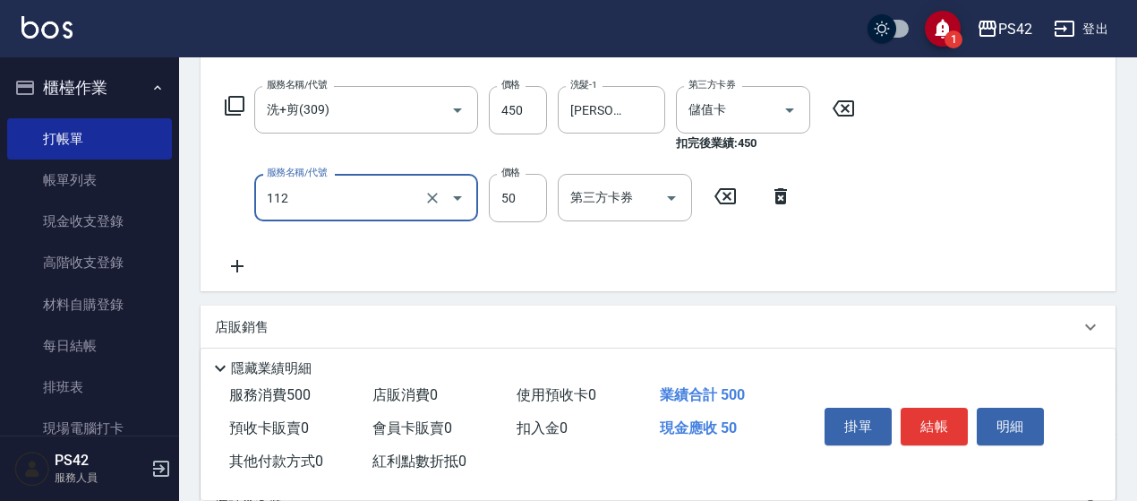
type input "精油50(112)"
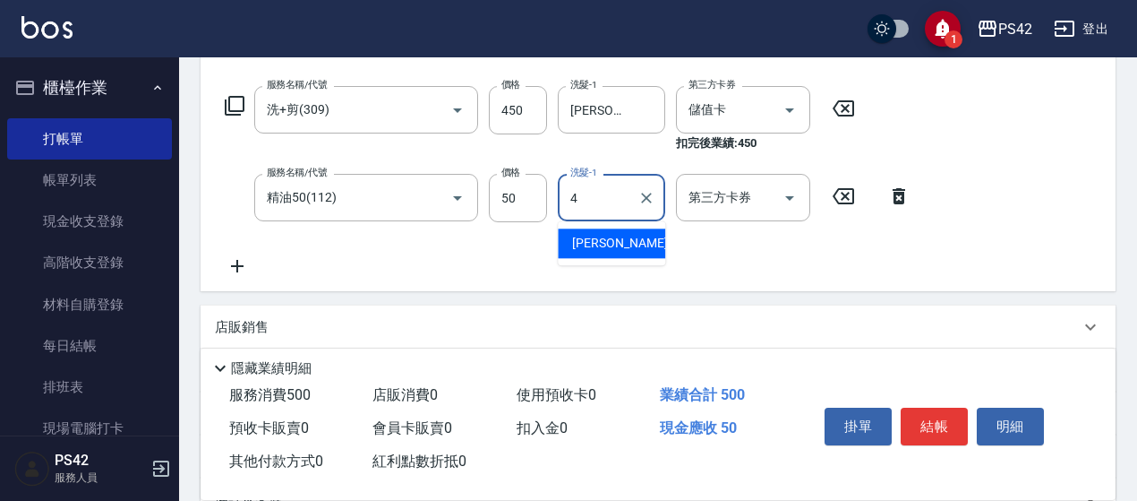
type input "[PERSON_NAME]-4"
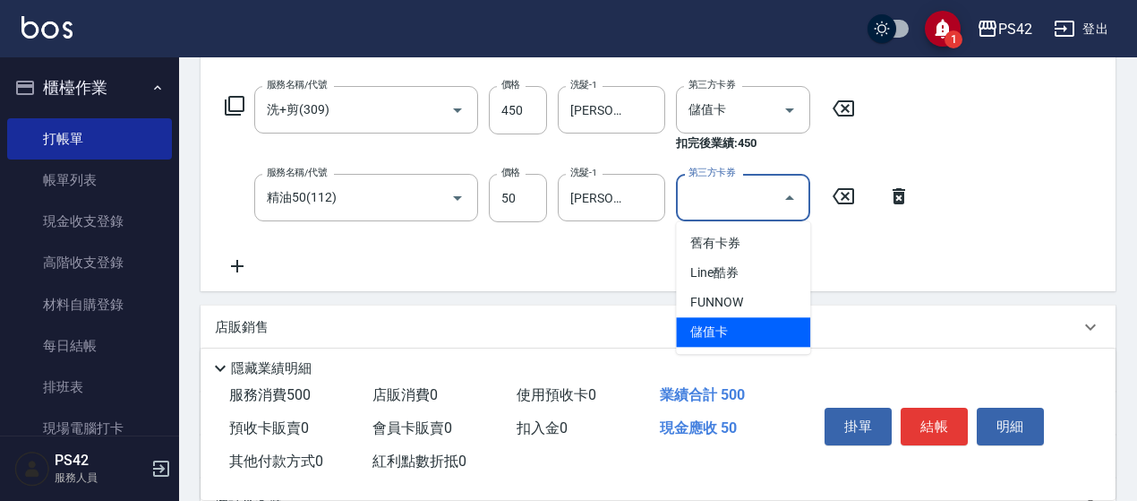
type input "儲值卡"
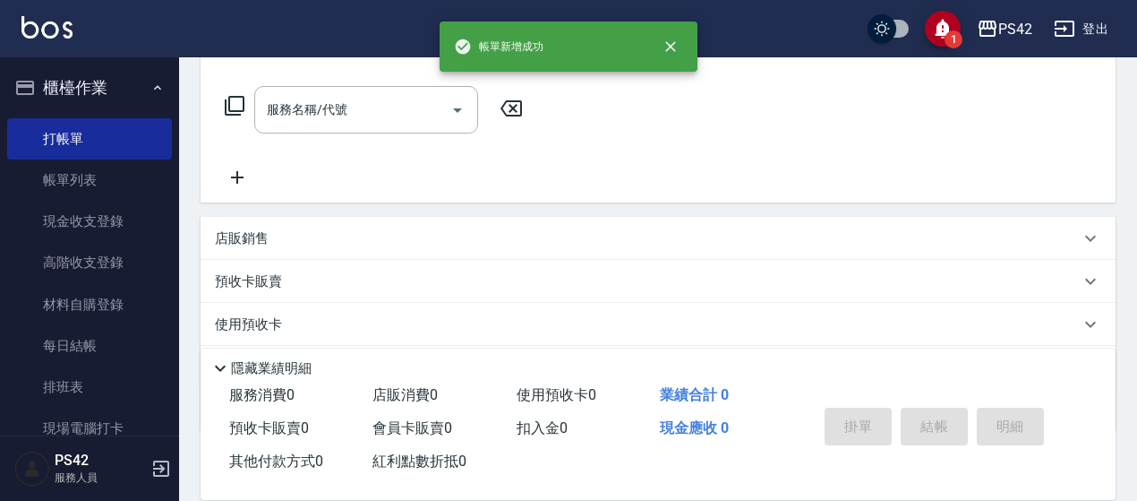
scroll to position [0, 0]
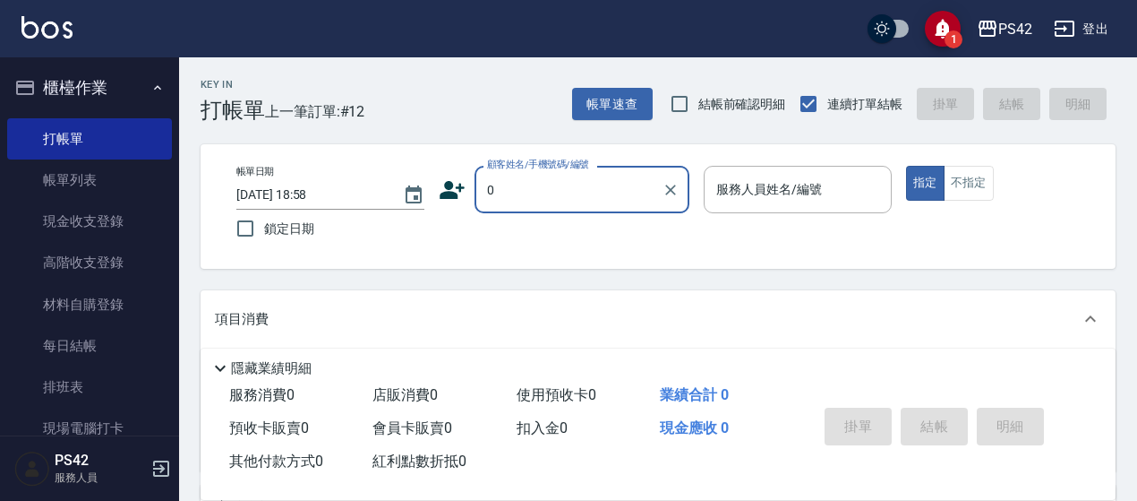
type input "[PERSON_NAME]/0920066362/null"
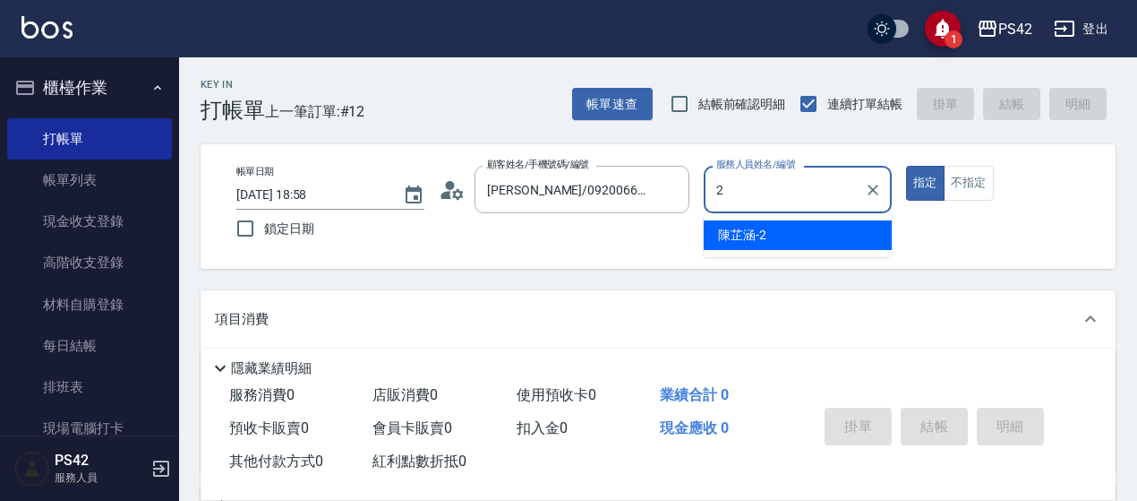
type input "[PERSON_NAME]-2"
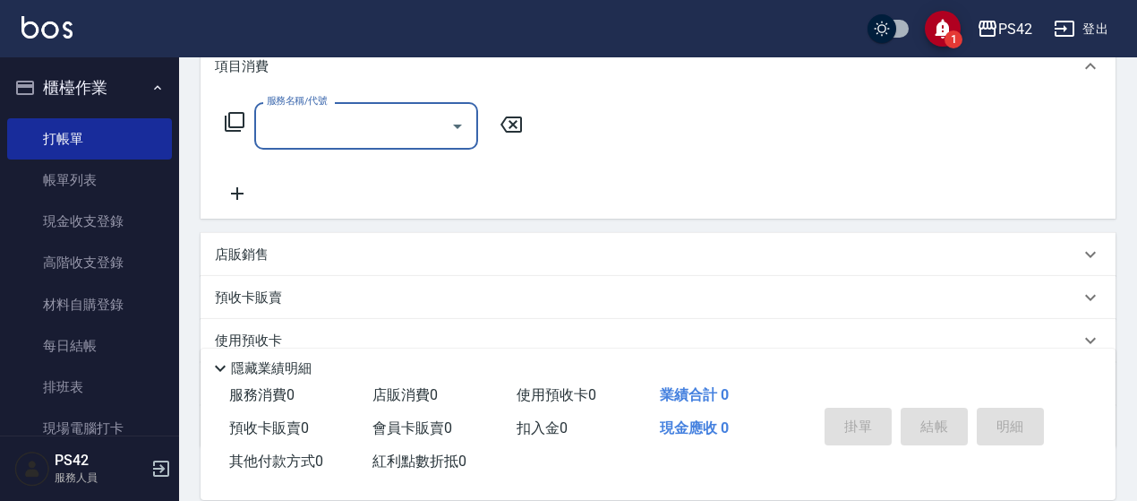
scroll to position [269, 0]
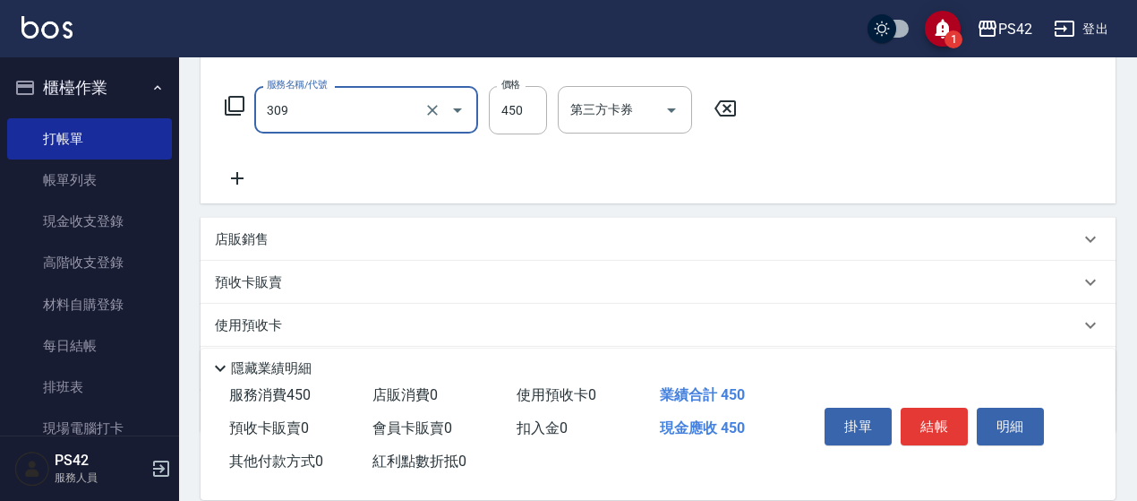
type input "洗+剪(309)"
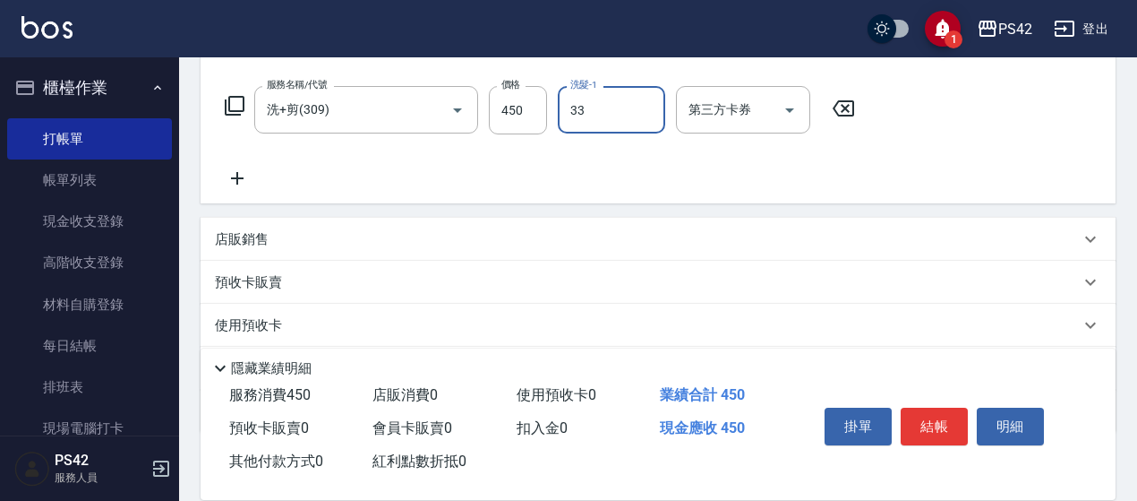
type input "[PERSON_NAME]-33"
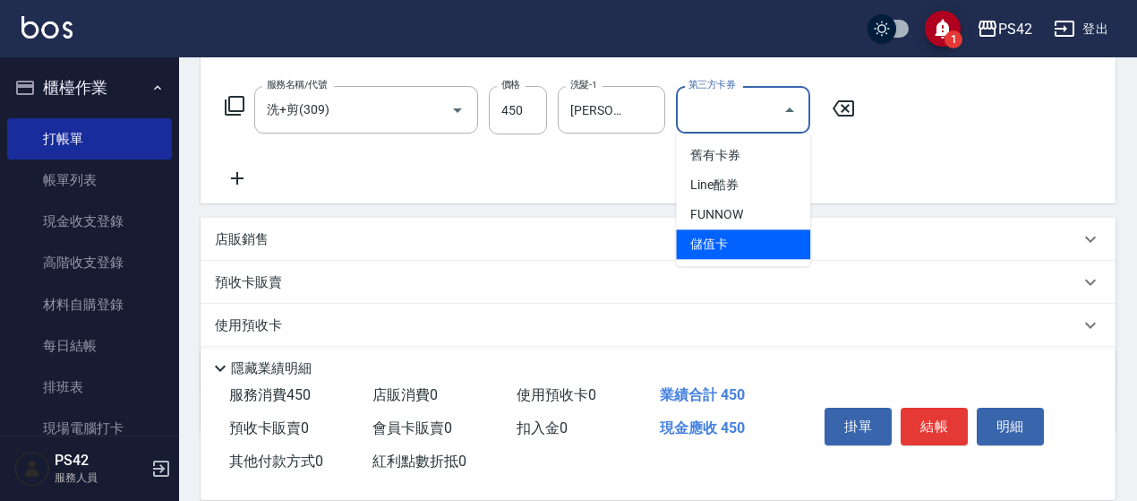
type input "儲值卡"
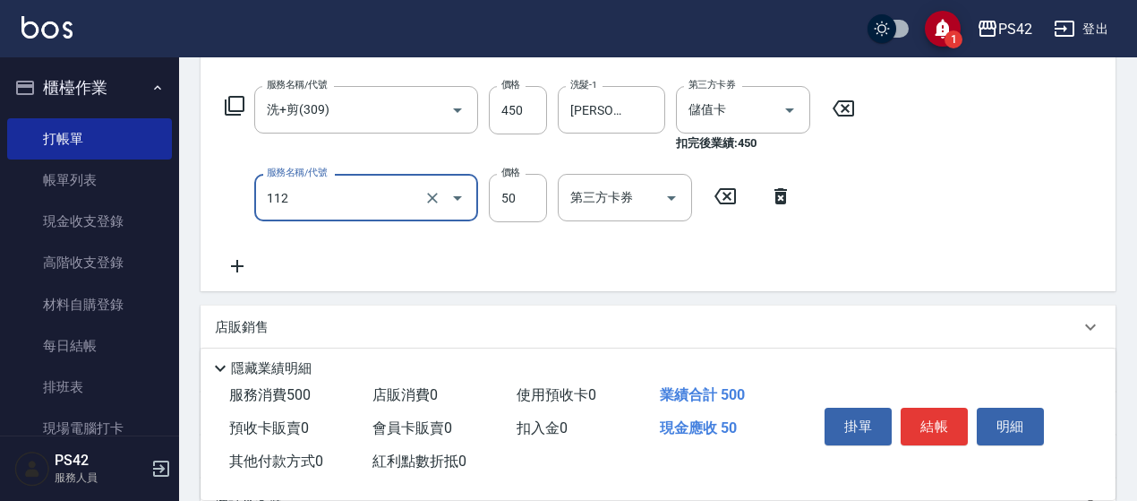
type input "精油50(112)"
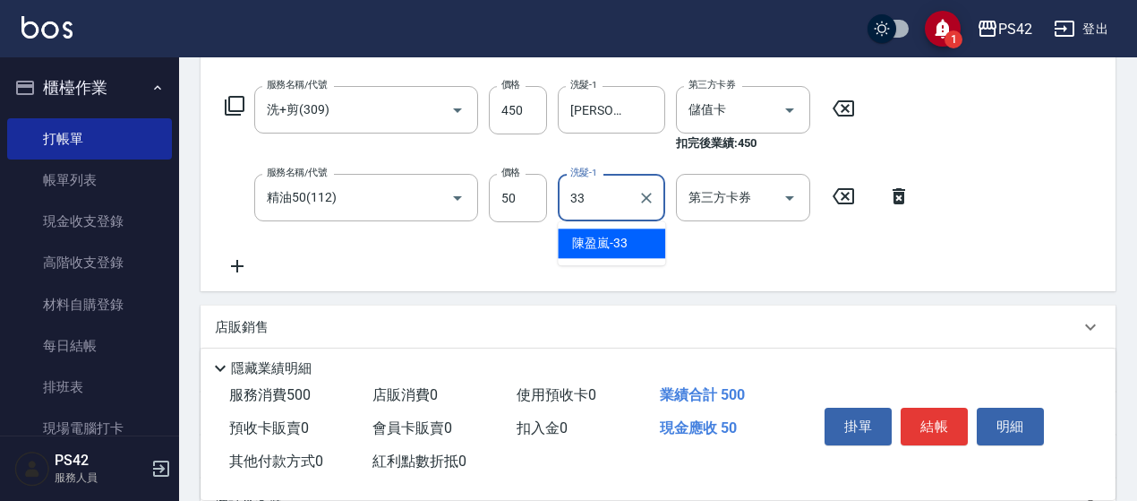
type input "[PERSON_NAME]-33"
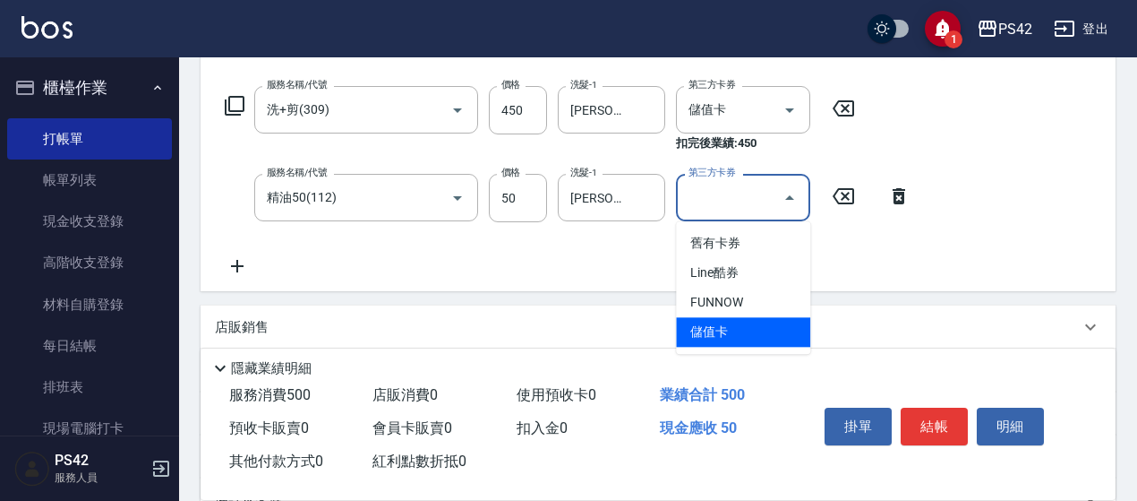
type input "儲值卡"
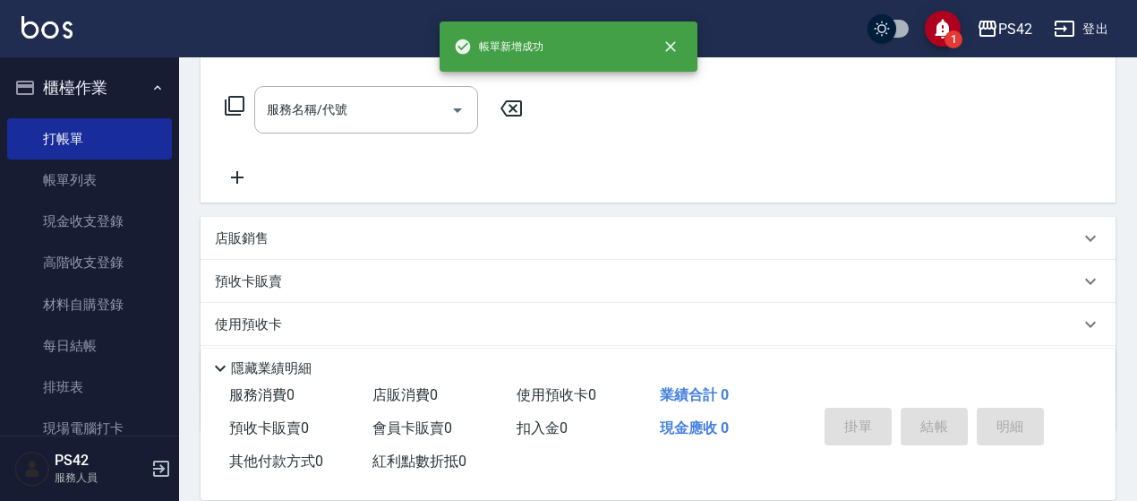
scroll to position [0, 0]
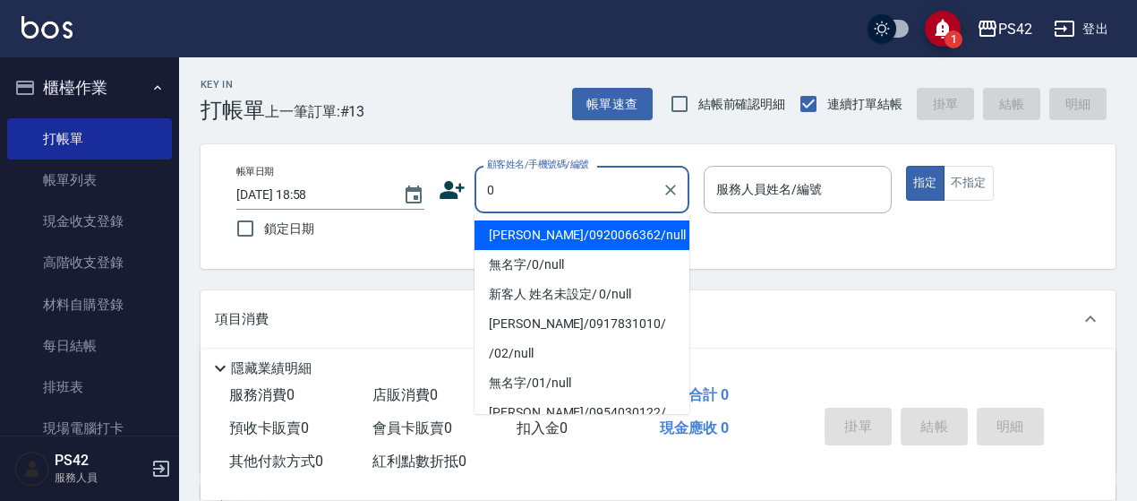
type input "0"
type input "2"
type input "[PERSON_NAME]/0920066362/null"
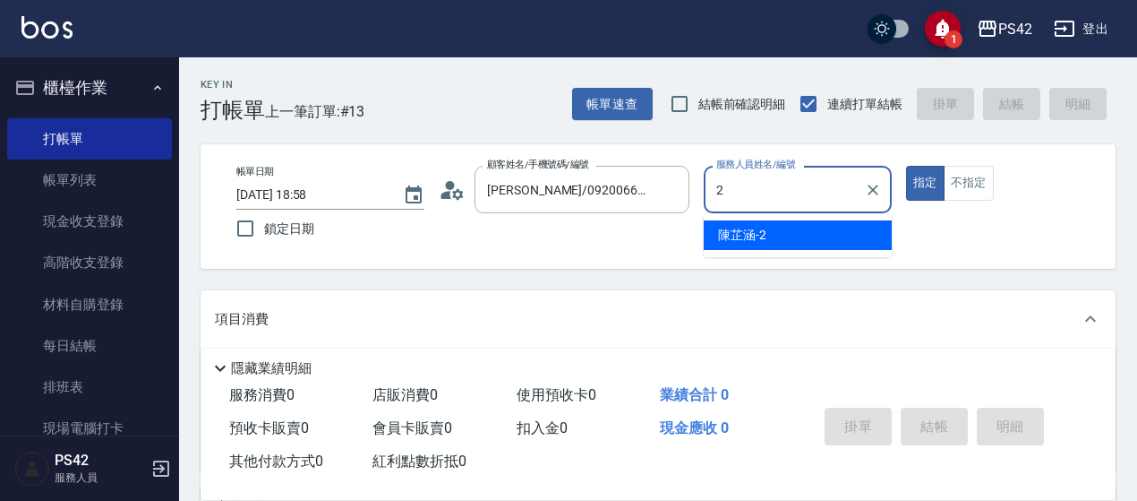
type input "[PERSON_NAME]-2"
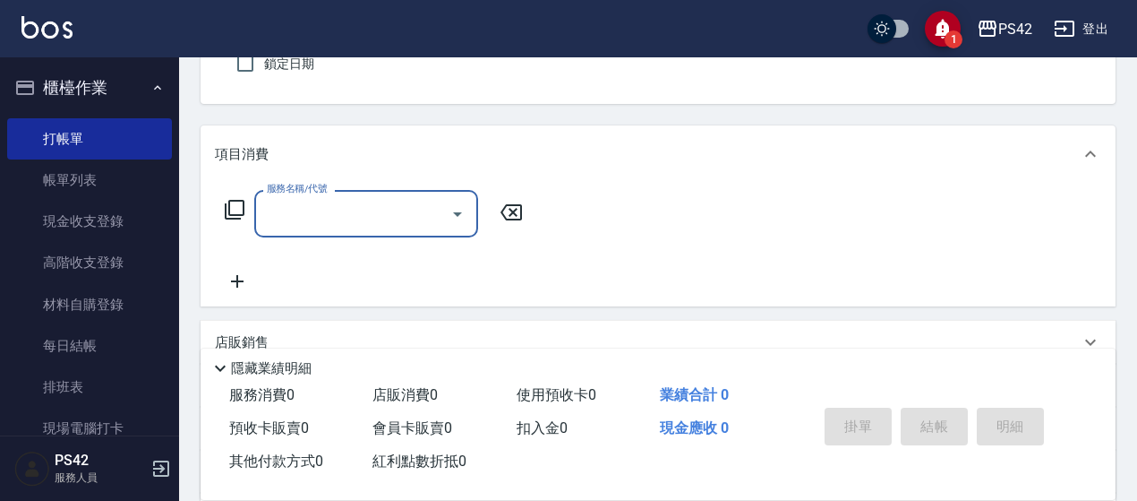
scroll to position [179, 0]
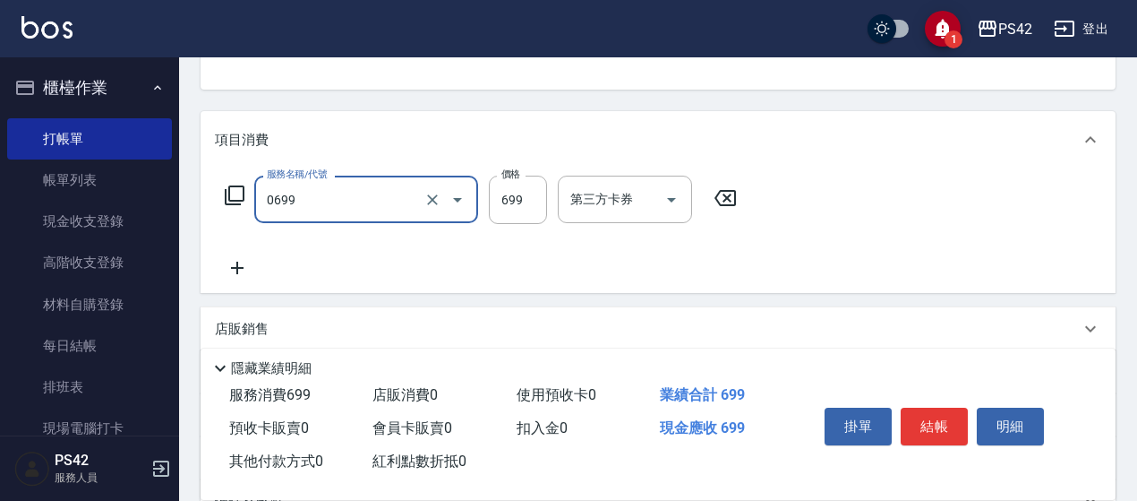
type input "精油SPA(0699)"
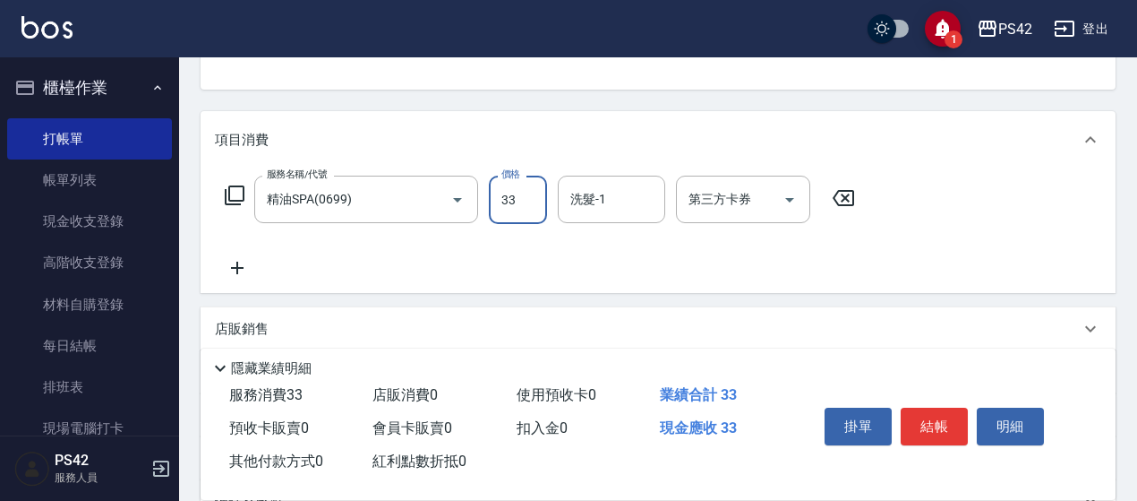
click at [520, 194] on input "33" at bounding box center [518, 200] width 58 height 48
type input "699"
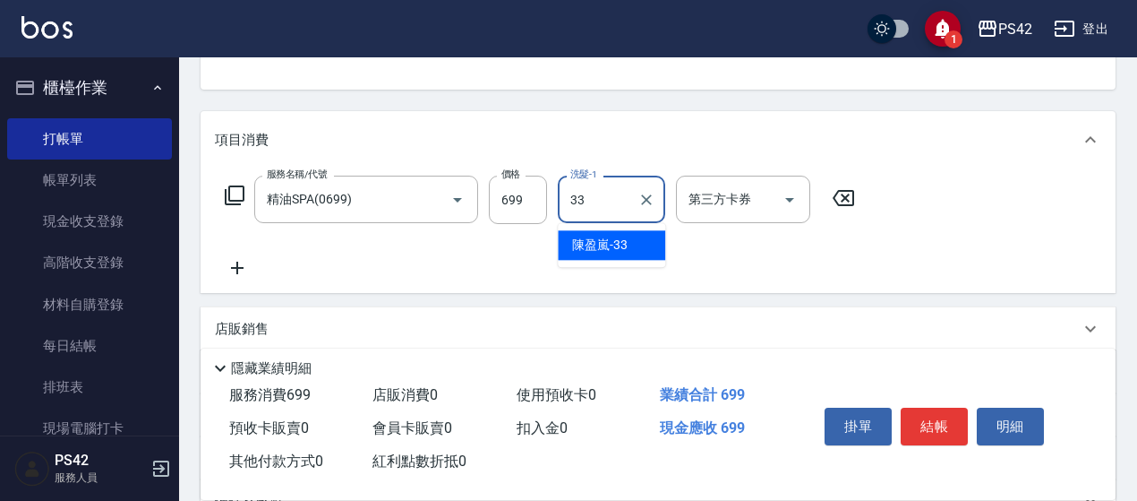
type input "[PERSON_NAME]-33"
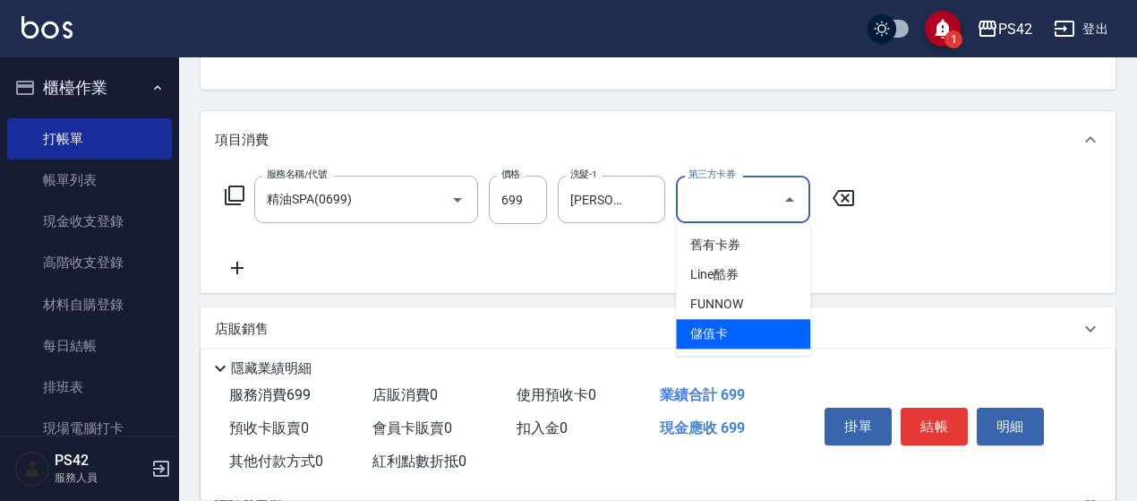
type input "儲值卡"
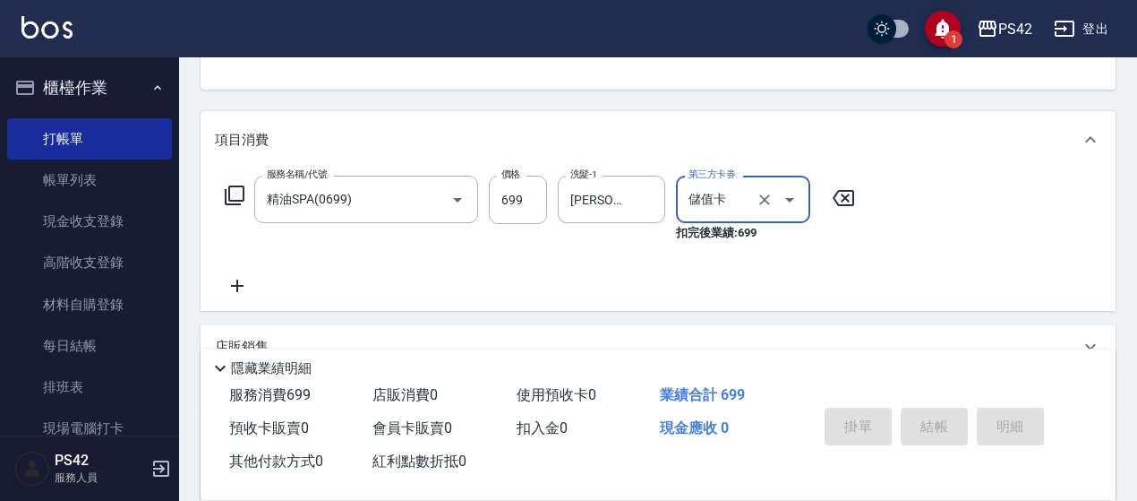
scroll to position [174, 0]
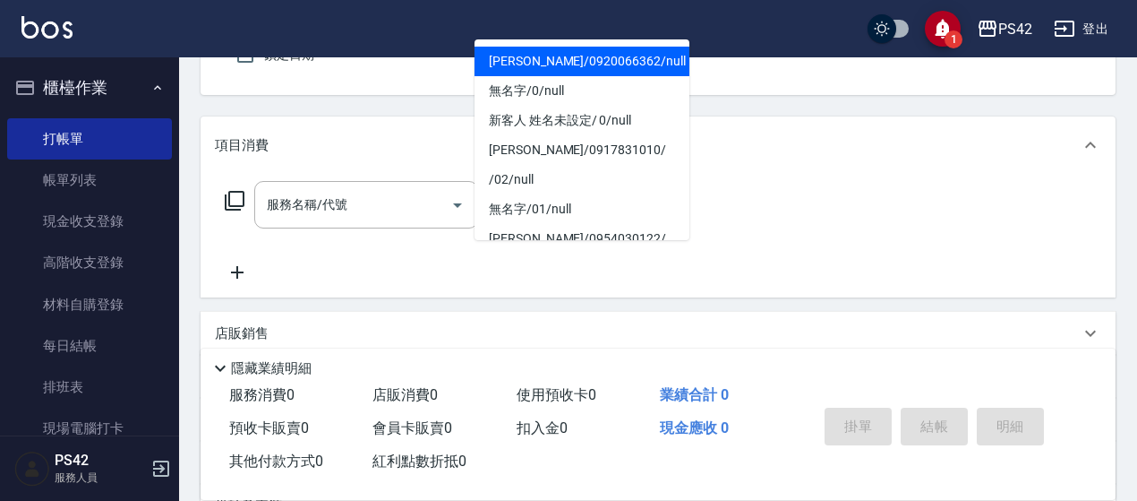
type input "[PERSON_NAME]/0920066362/null"
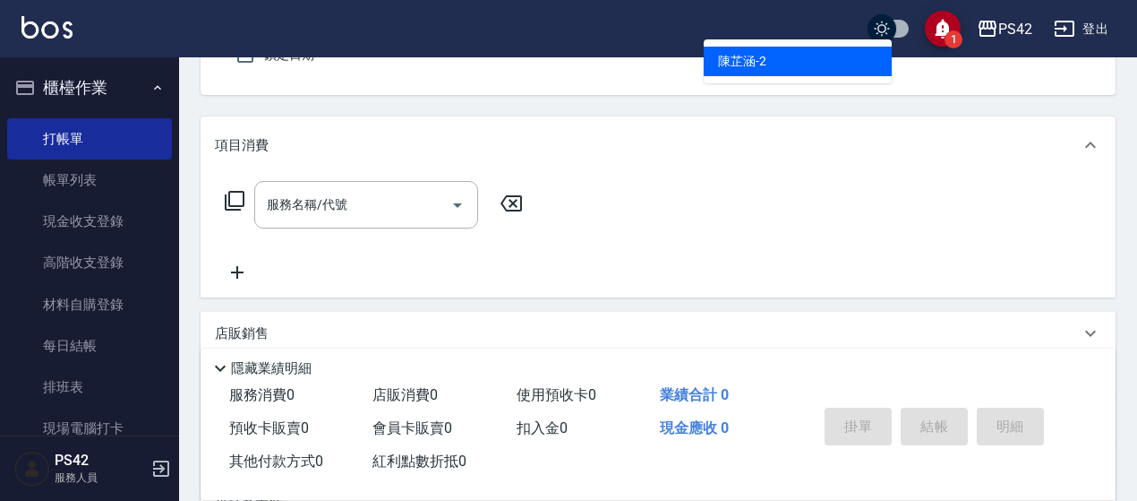
type input "[PERSON_NAME]-2"
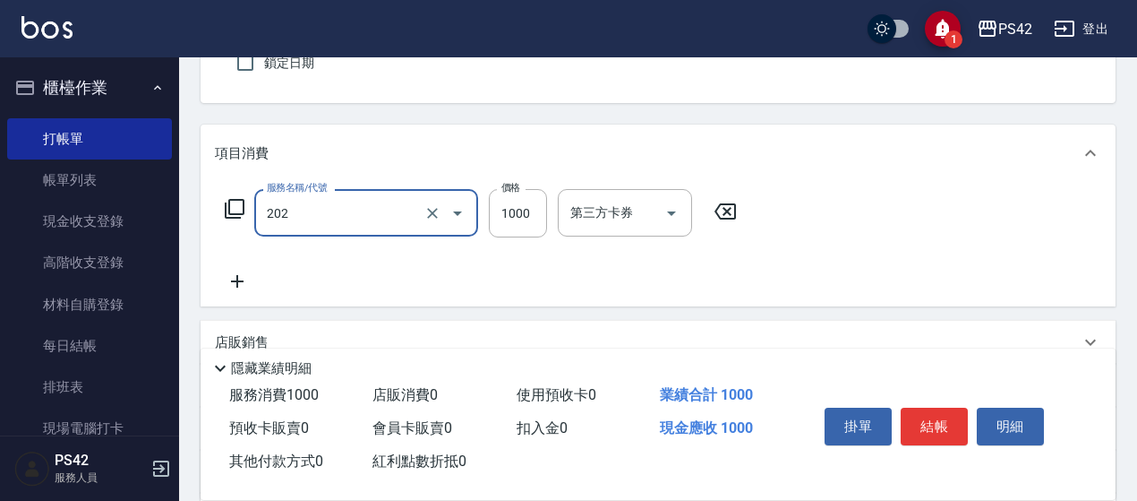
type input "燙髮(202)"
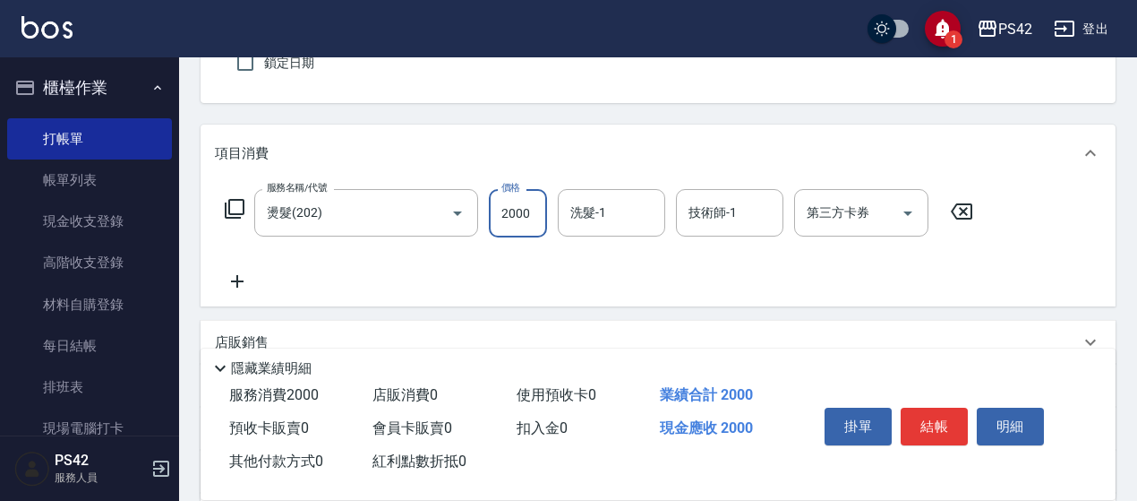
type input "2000"
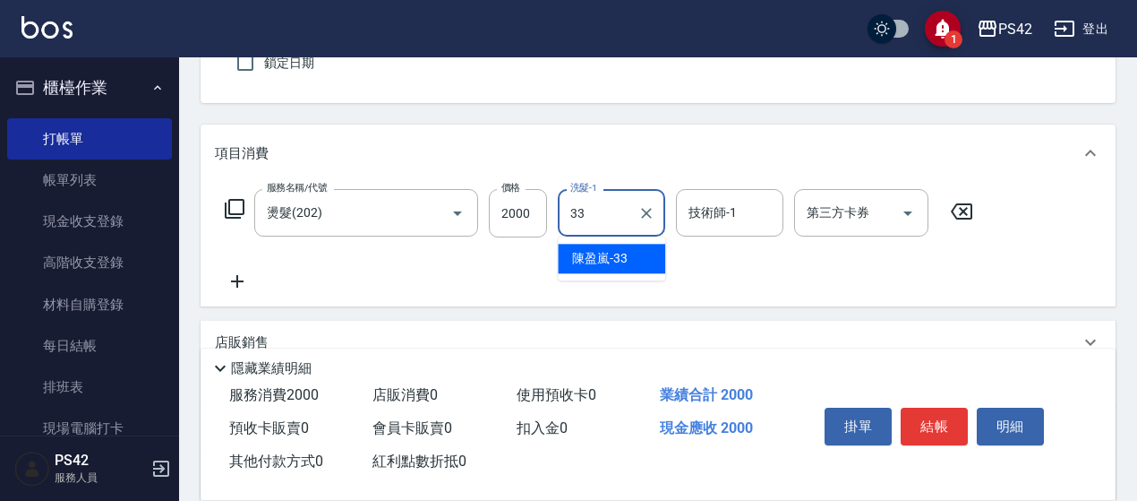
type input "[PERSON_NAME]-33"
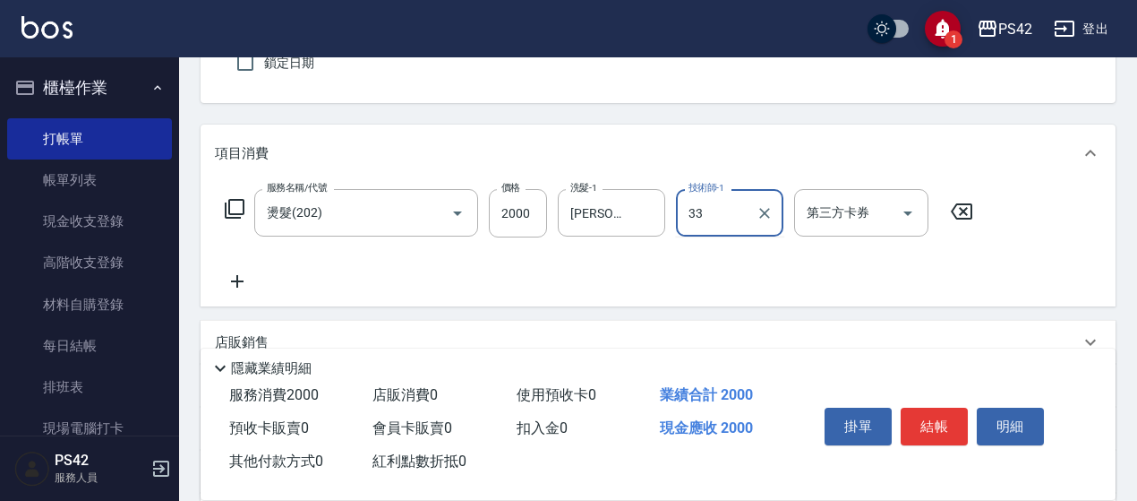
type input "[PERSON_NAME]-33"
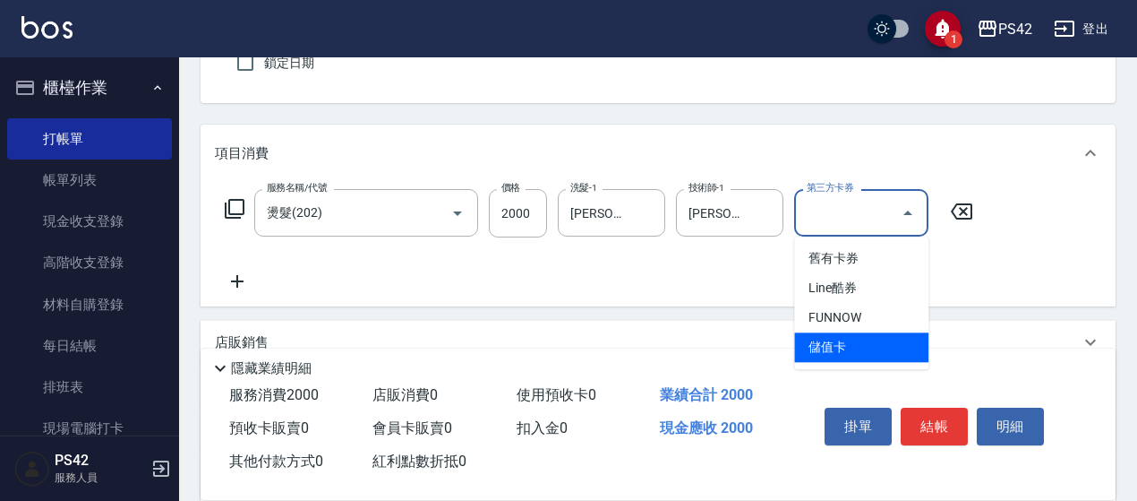
type input "儲值卡"
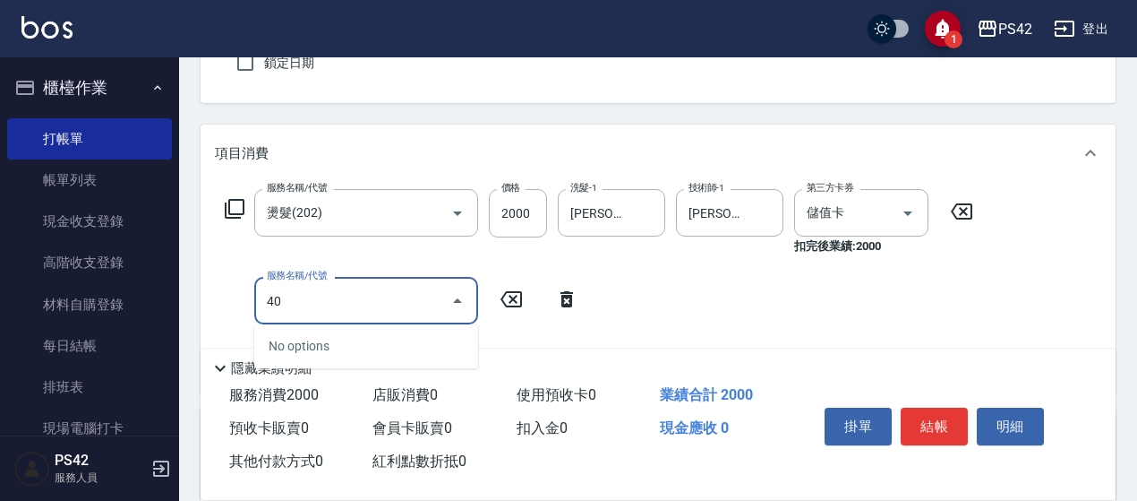
type input "4"
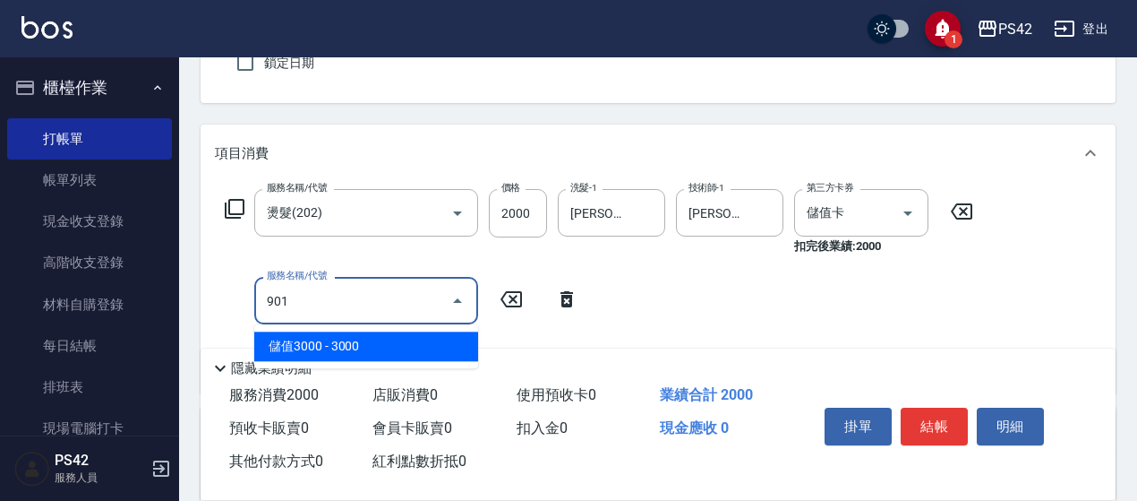
type input "儲值3000(901)"
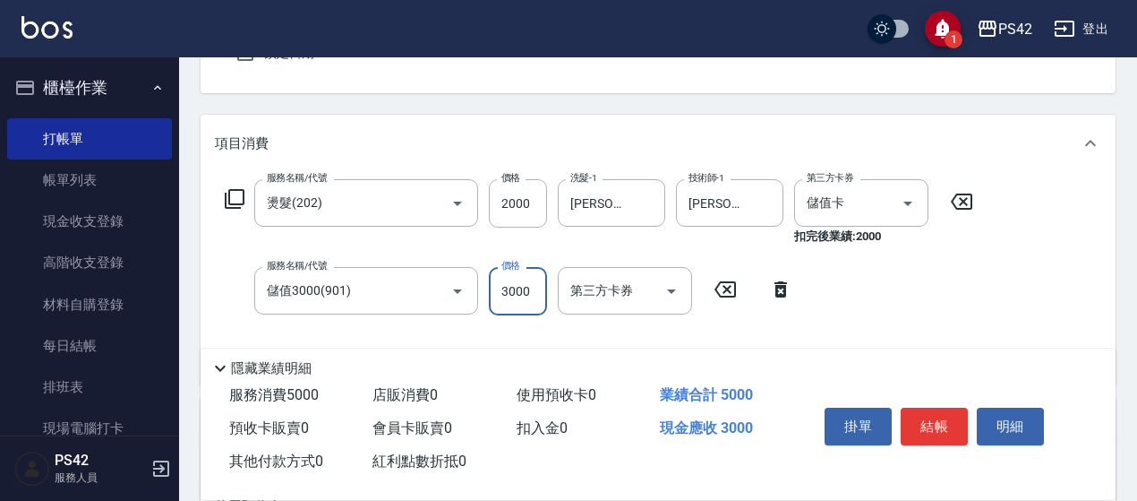
scroll to position [179, 0]
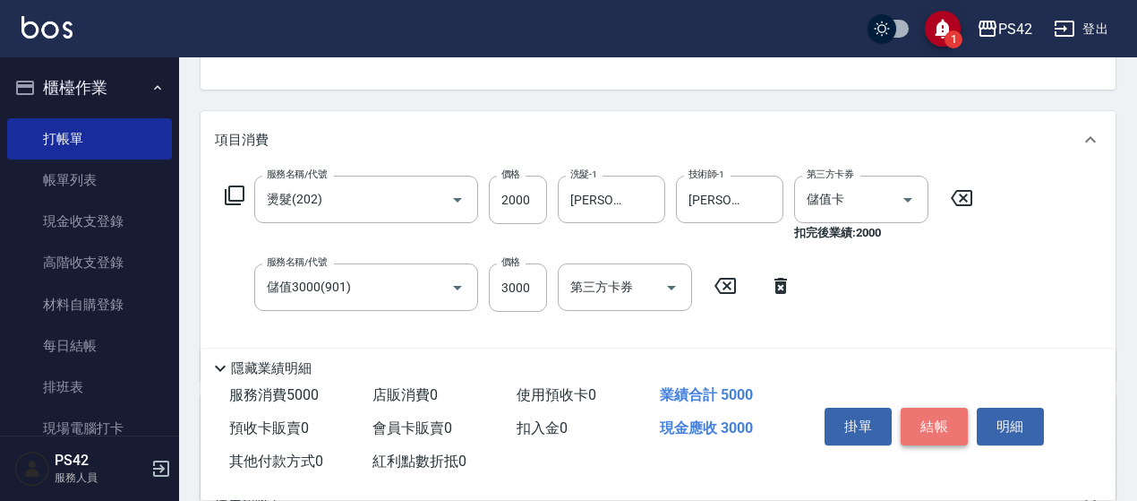
click at [939, 412] on button "結帳" at bounding box center [934, 426] width 67 height 38
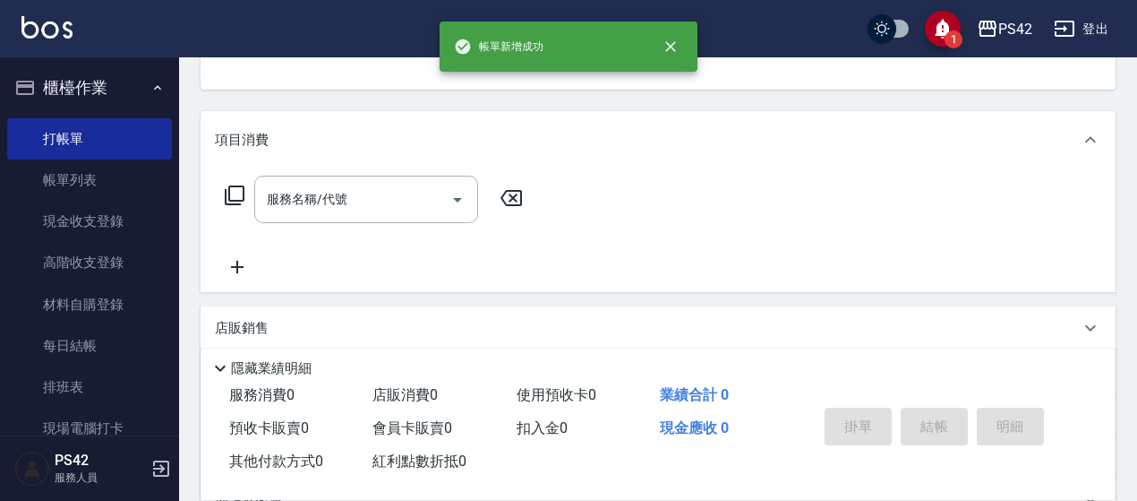
scroll to position [174, 0]
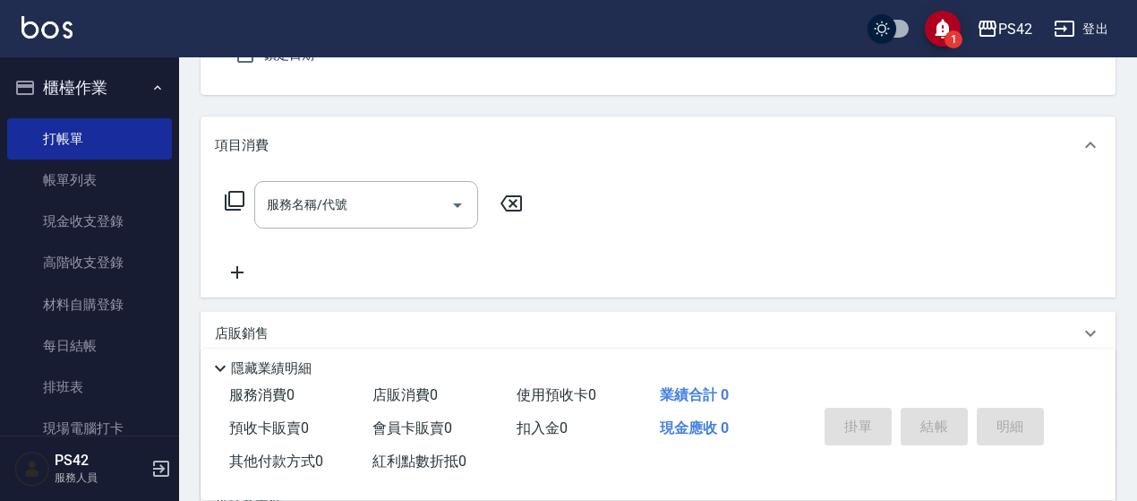
click at [702, 193] on div "服務名稱/代號 服務名稱/代號" at bounding box center [658, 236] width 915 height 124
click at [113, 193] on link "帳單列表" at bounding box center [89, 179] width 165 height 41
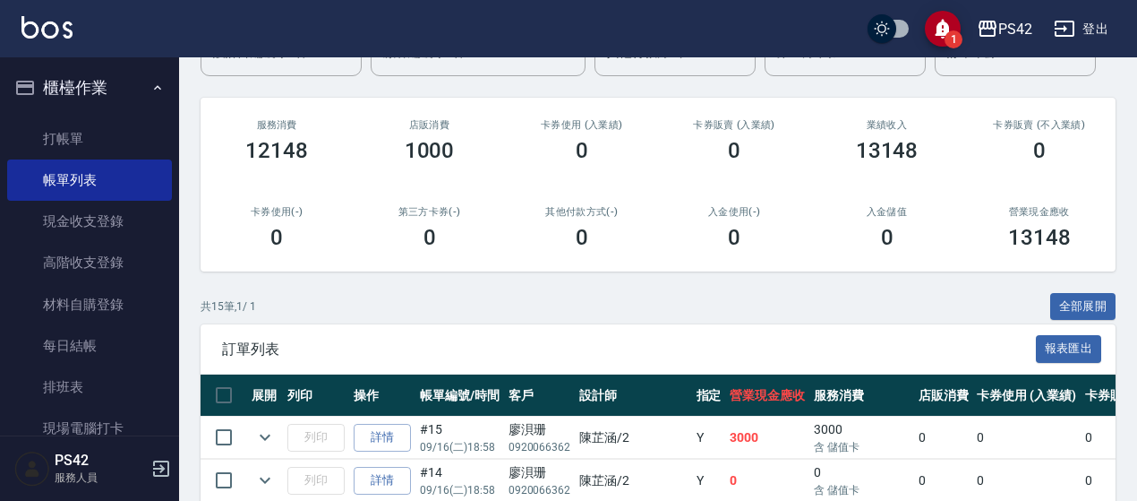
scroll to position [263, 0]
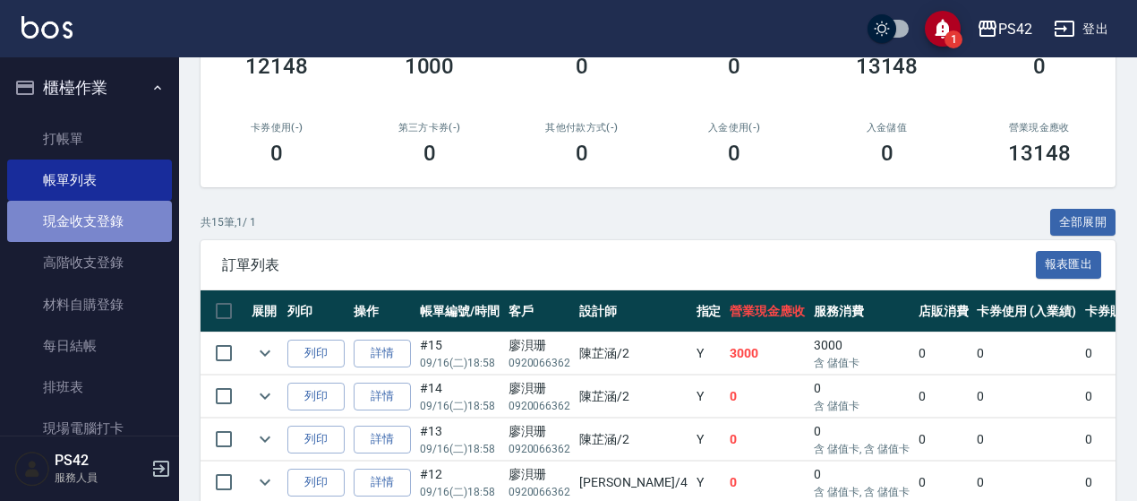
click at [150, 232] on link "現金收支登錄" at bounding box center [89, 221] width 165 height 41
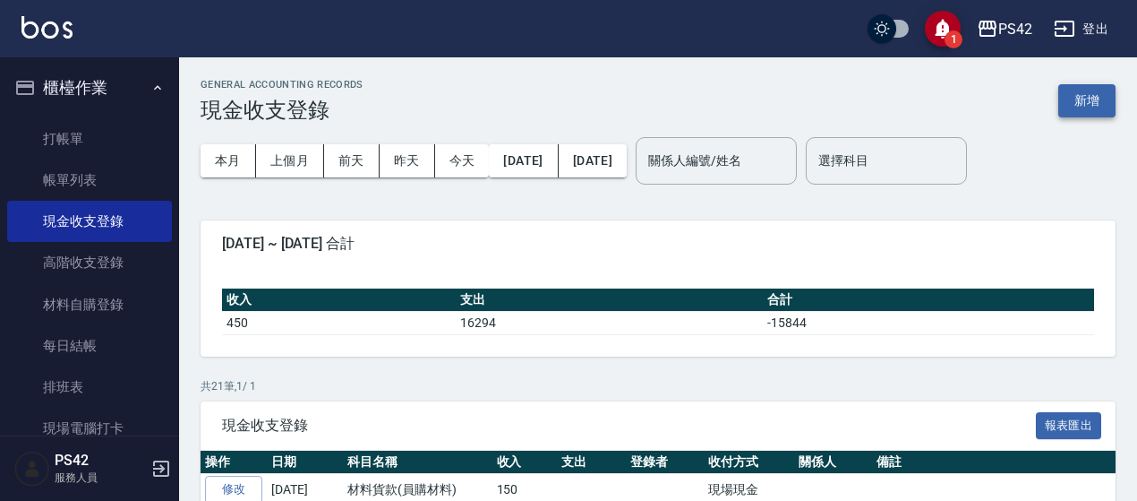
click at [1084, 107] on button "新增" at bounding box center [1087, 100] width 57 height 33
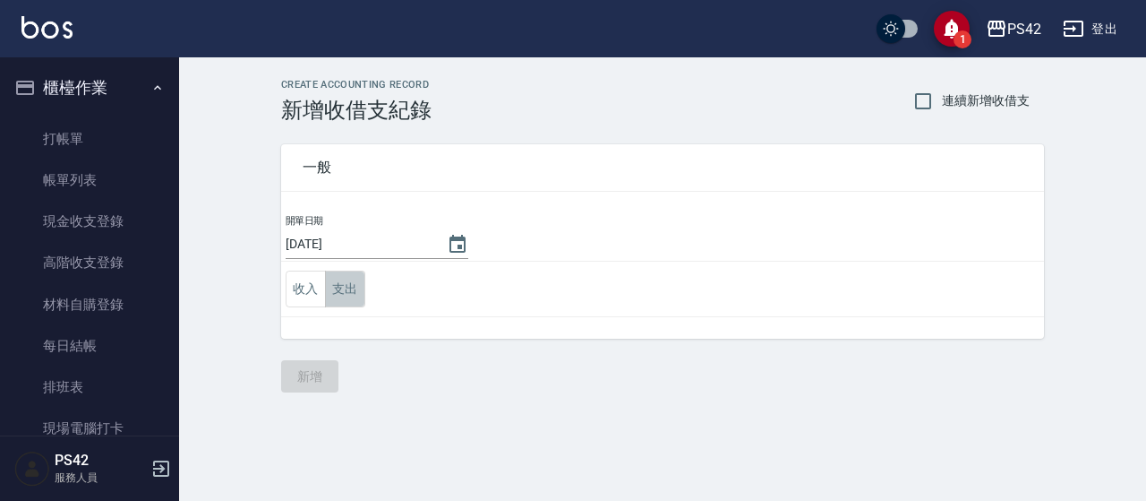
click at [354, 287] on button "支出" at bounding box center [345, 288] width 40 height 37
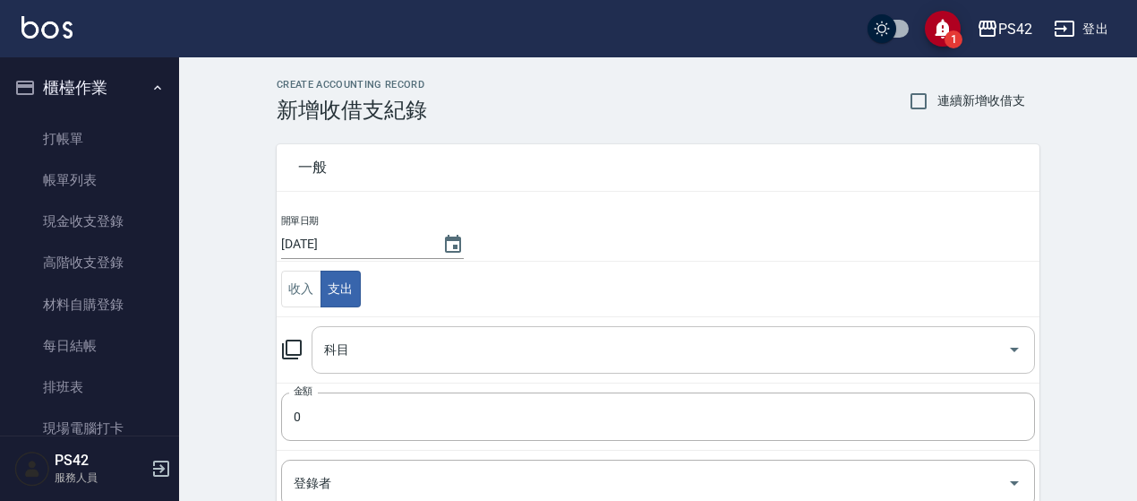
click at [385, 352] on input "科目" at bounding box center [660, 349] width 681 height 31
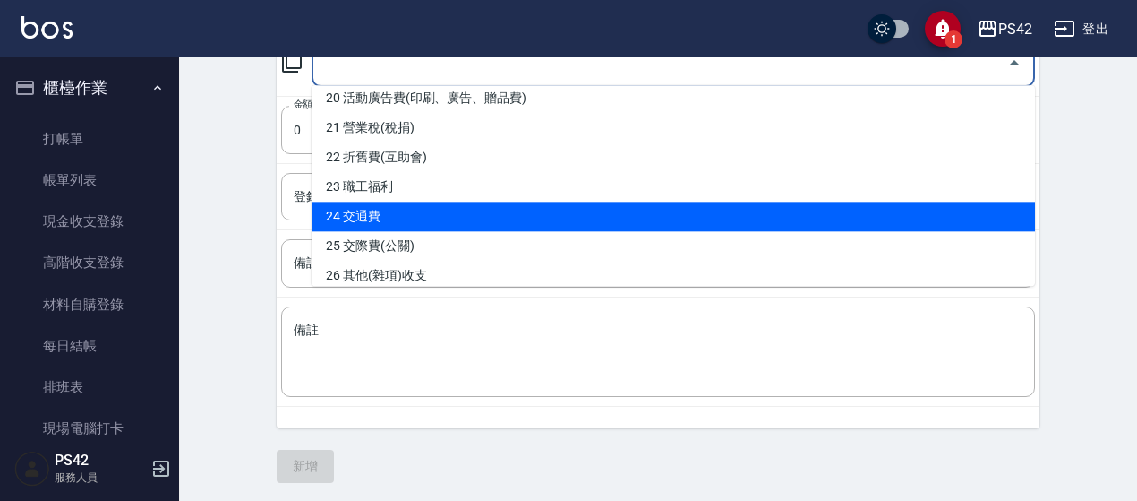
scroll to position [627, 0]
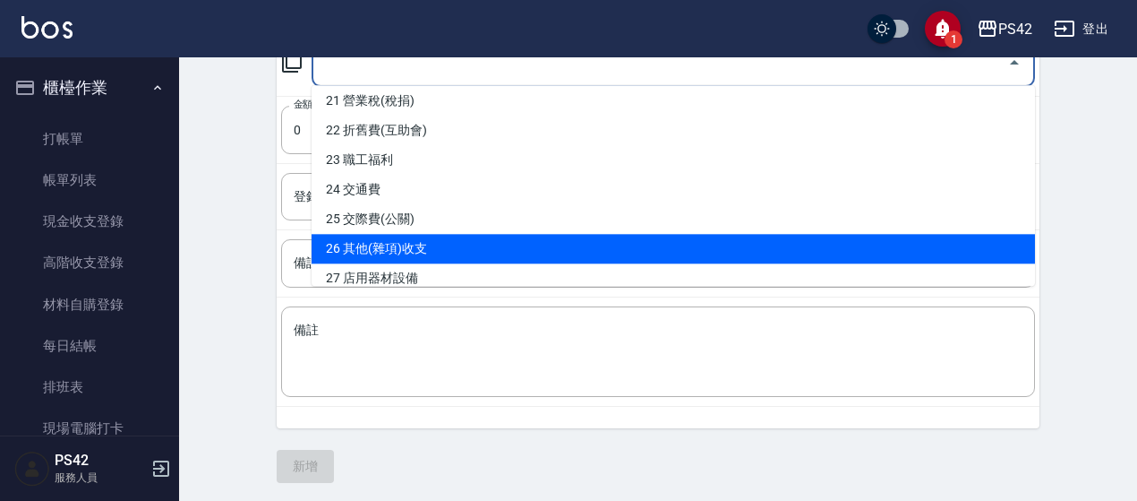
click at [502, 239] on li "26 其他(雜項)收支" at bounding box center [674, 249] width 724 height 30
type input "26 其他(雜項)收支"
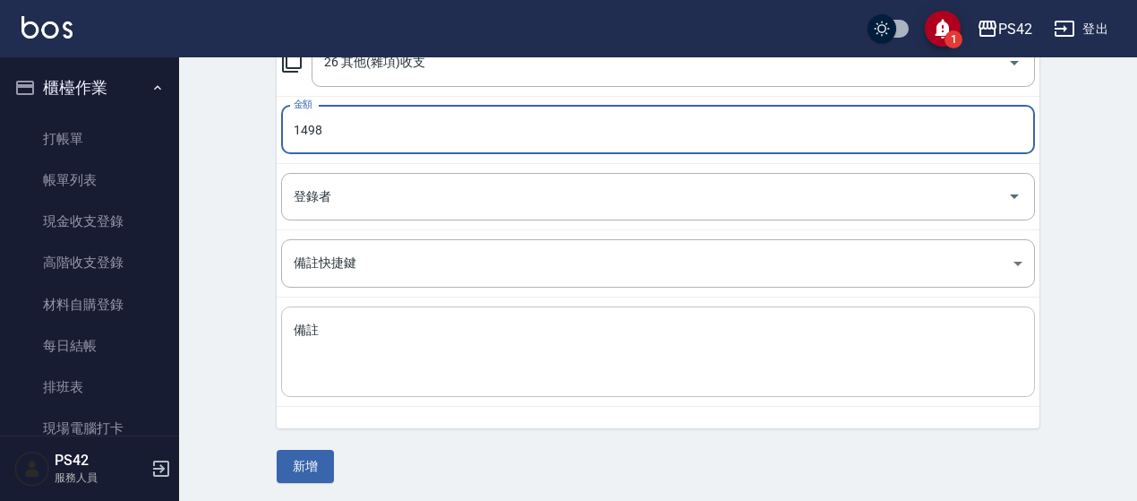
type input "1498"
click at [484, 322] on textarea "備註" at bounding box center [658, 352] width 729 height 61
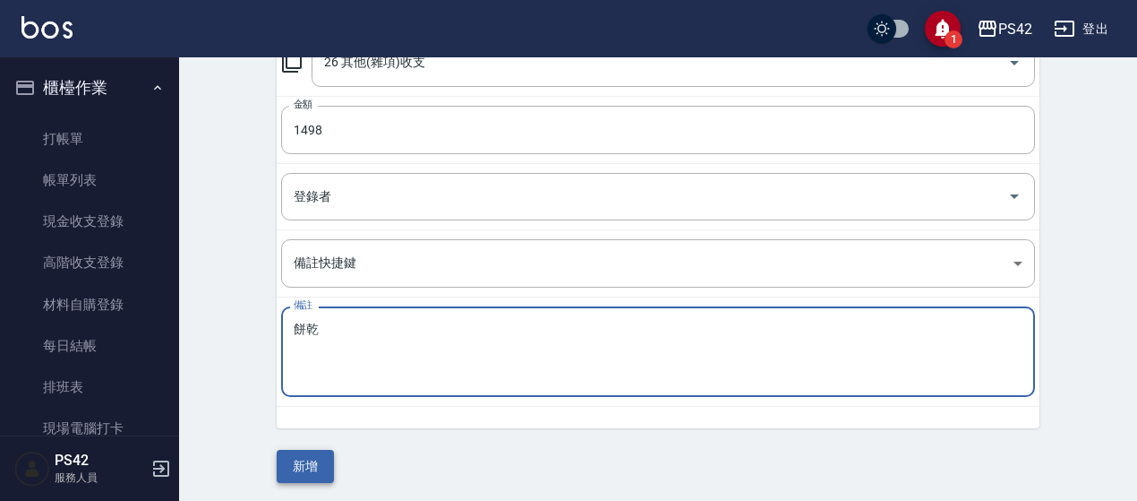
type textarea "餅乾"
click at [318, 459] on button "新增" at bounding box center [305, 466] width 57 height 33
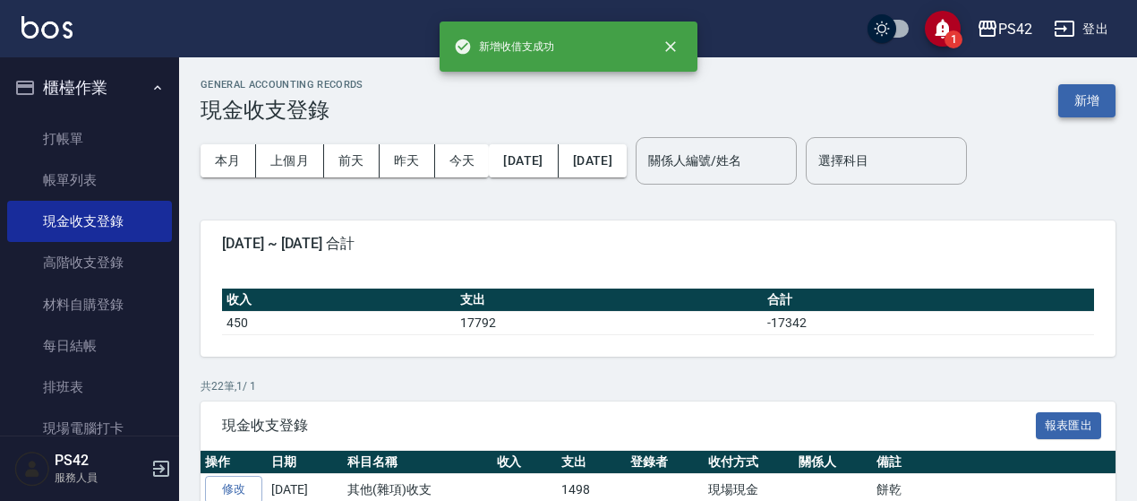
click at [1102, 107] on button "新增" at bounding box center [1087, 100] width 57 height 33
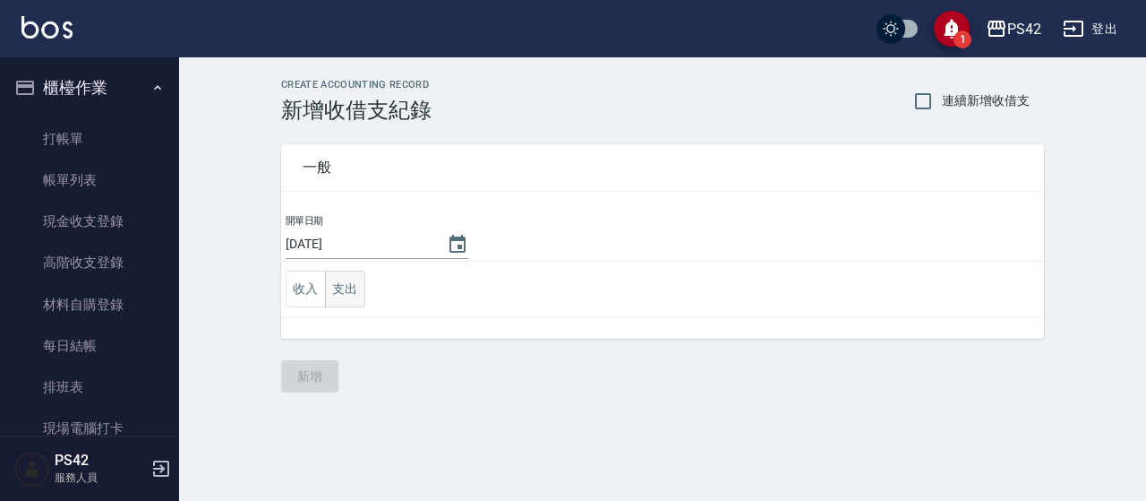
click at [357, 286] on button "支出" at bounding box center [345, 288] width 40 height 37
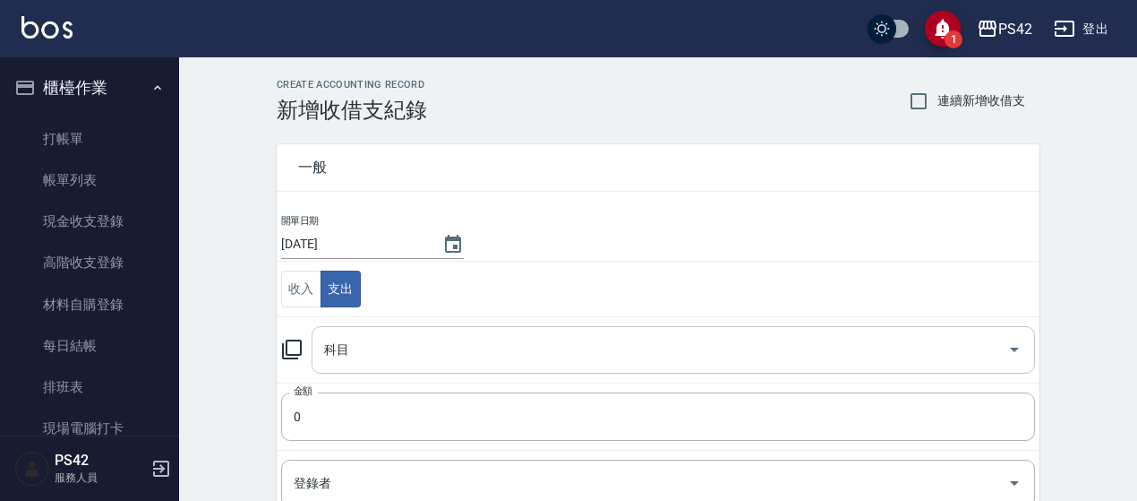
click at [388, 347] on input "科目" at bounding box center [660, 349] width 681 height 31
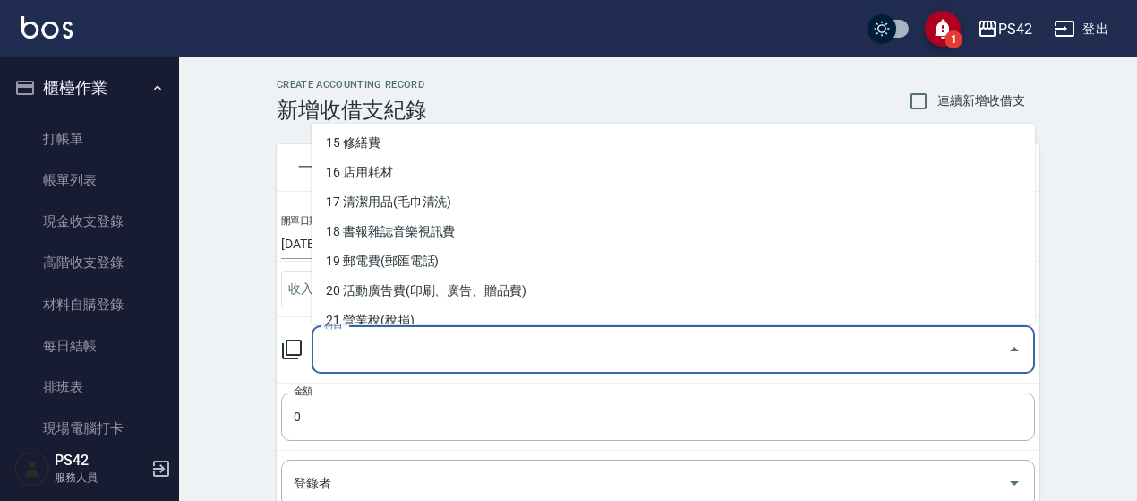
scroll to position [448, 0]
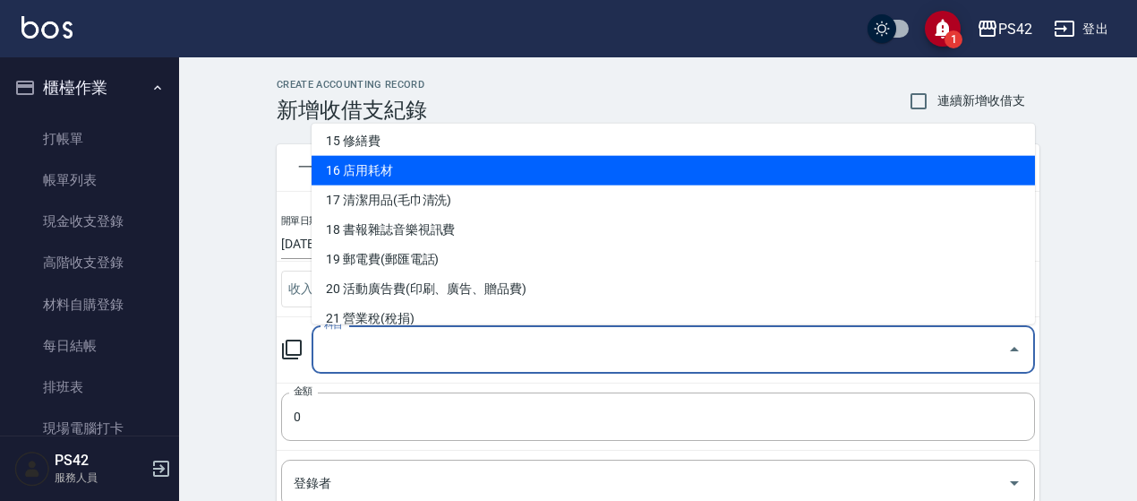
click at [450, 175] on li "16 店用耗材" at bounding box center [674, 171] width 724 height 30
type input "16 店用耗材"
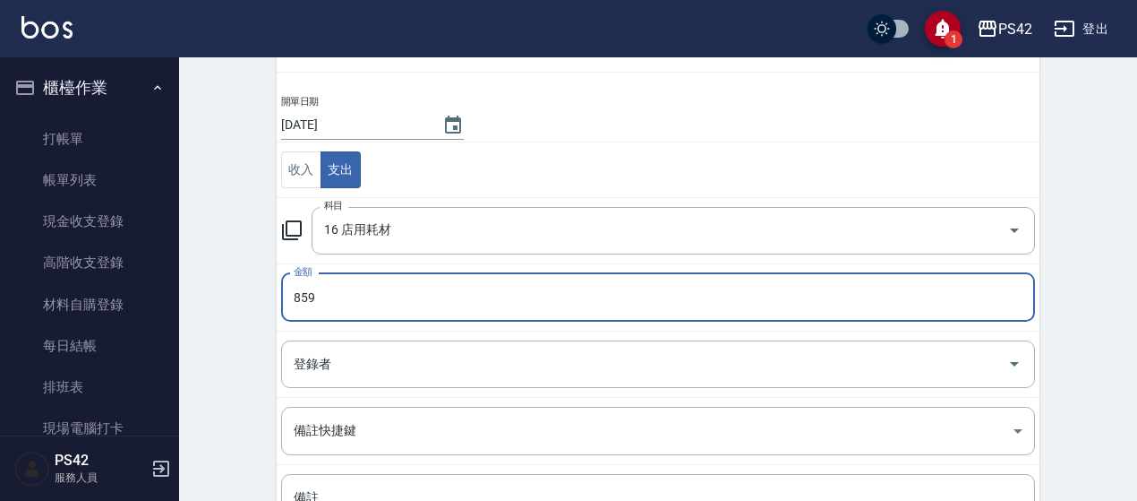
type input "859"
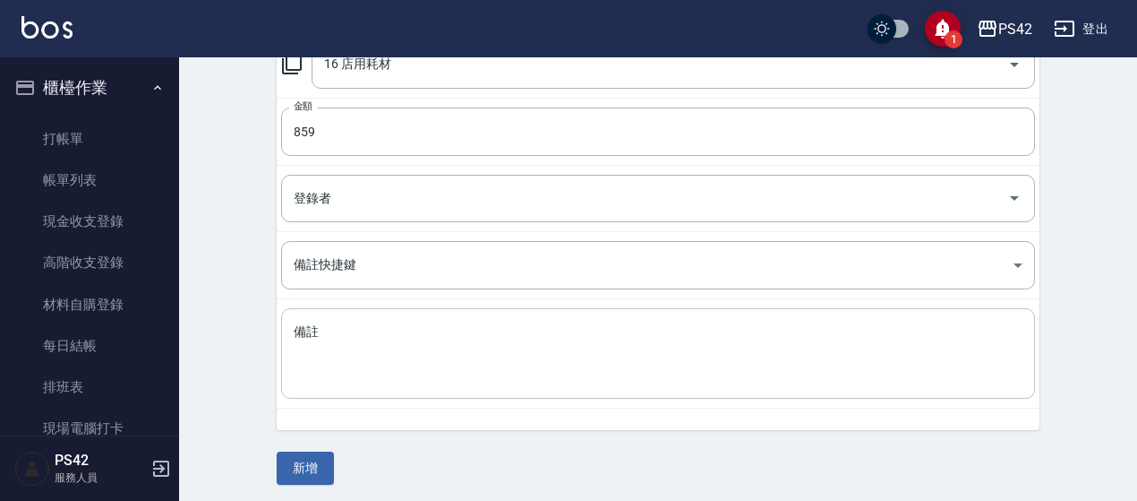
scroll to position [287, 0]
click at [457, 323] on textarea "備註" at bounding box center [658, 352] width 729 height 61
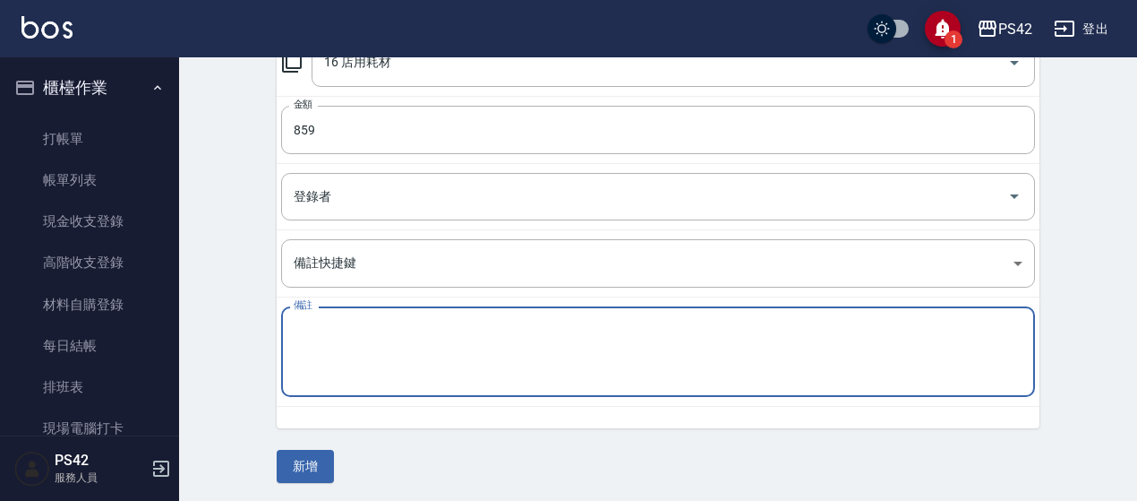
type textarea "u"
type textarea "\"
type textarea "["
type textarea "印表機"
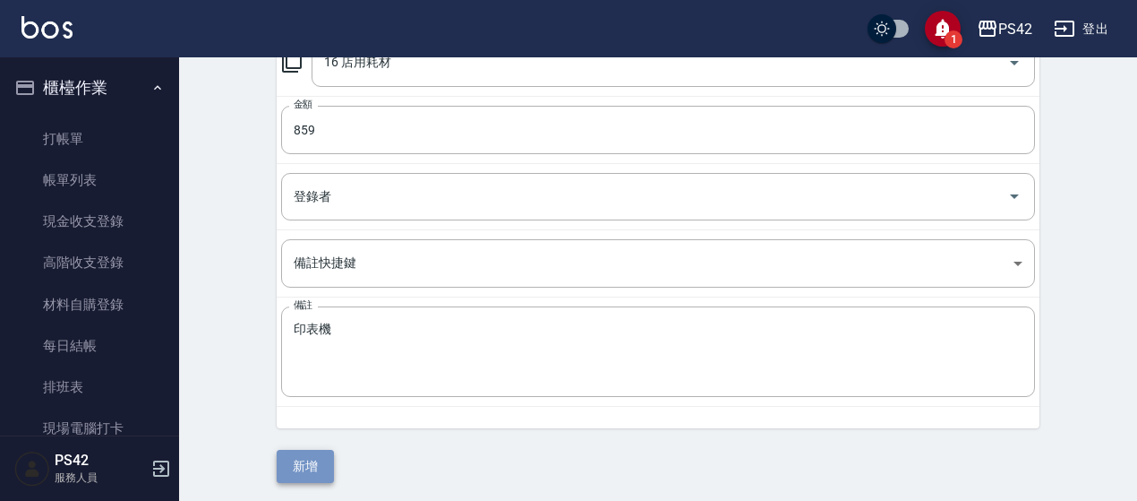
click at [304, 461] on button "新增" at bounding box center [305, 466] width 57 height 33
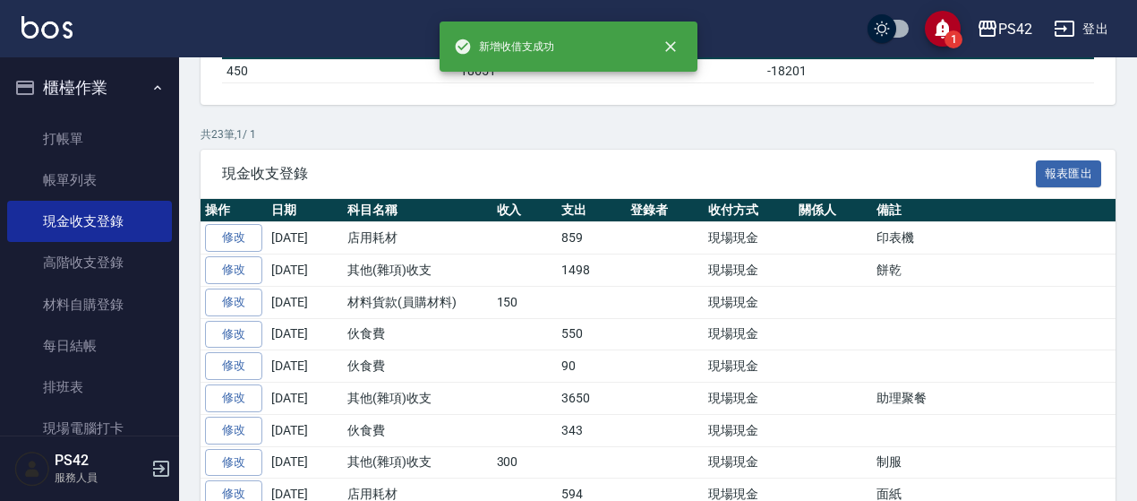
scroll to position [269, 0]
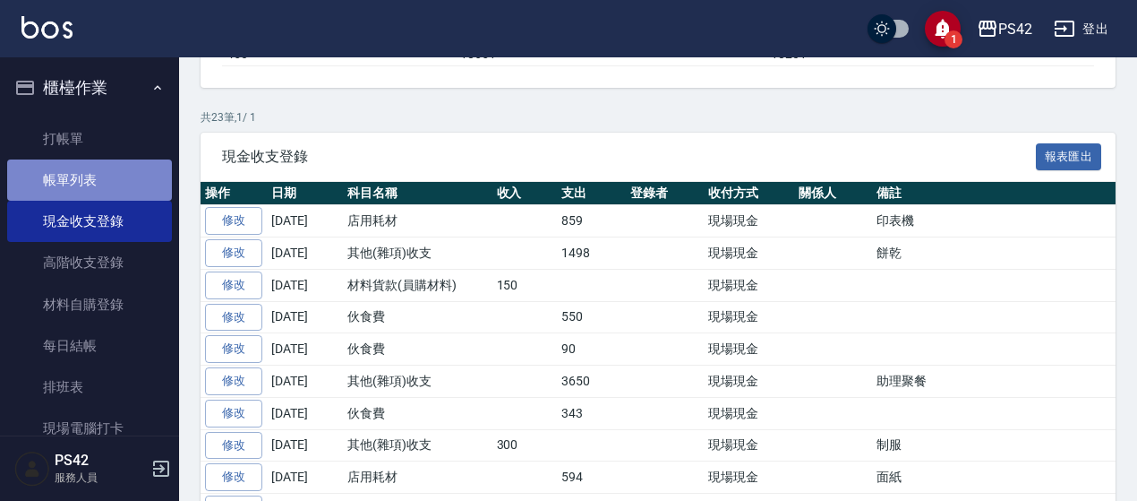
click at [93, 168] on link "帳單列表" at bounding box center [89, 179] width 165 height 41
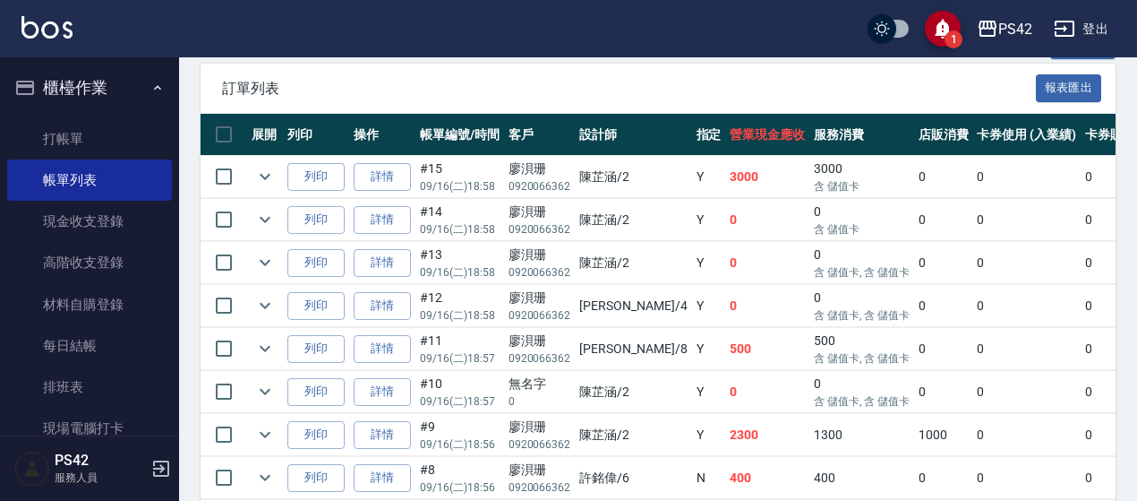
scroll to position [269, 0]
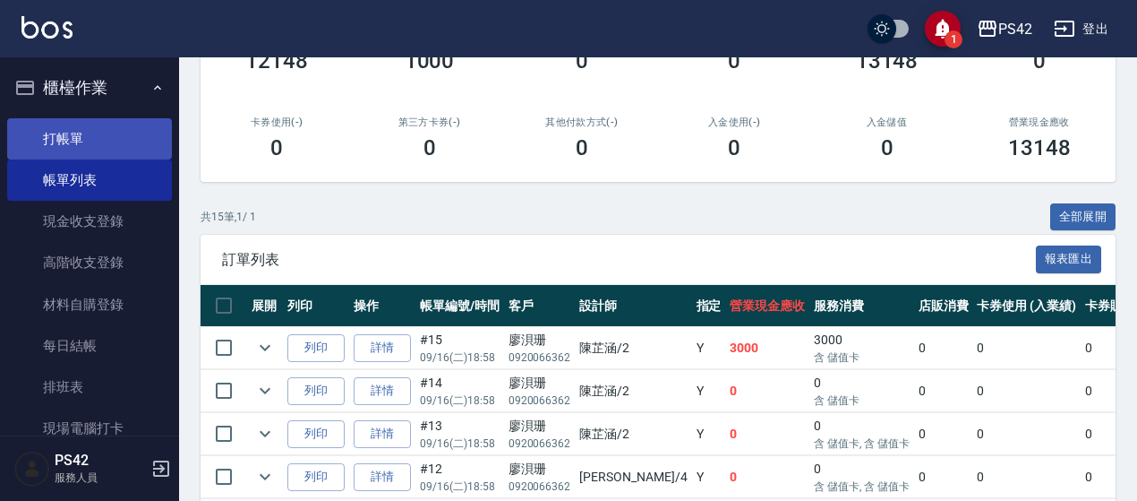
click at [125, 133] on link "打帳單" at bounding box center [89, 138] width 165 height 41
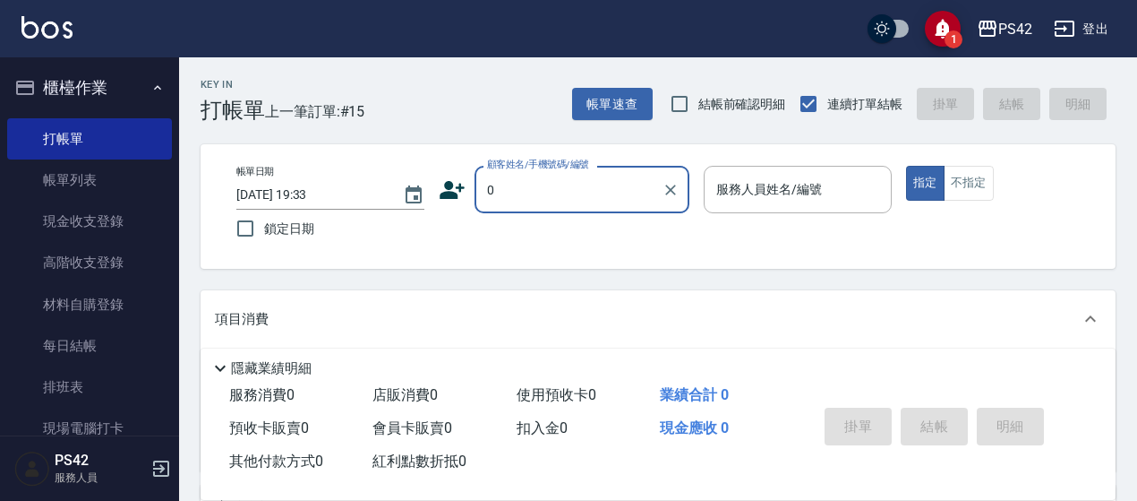
type input "0"
type input "2"
type input "[PERSON_NAME]/0920066362/null"
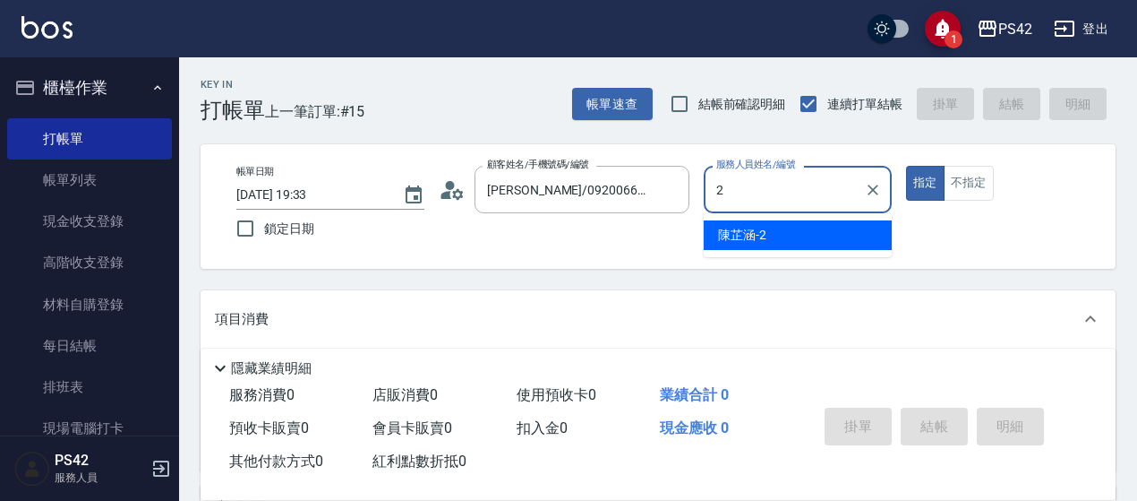
type input "[PERSON_NAME]-2"
type button "true"
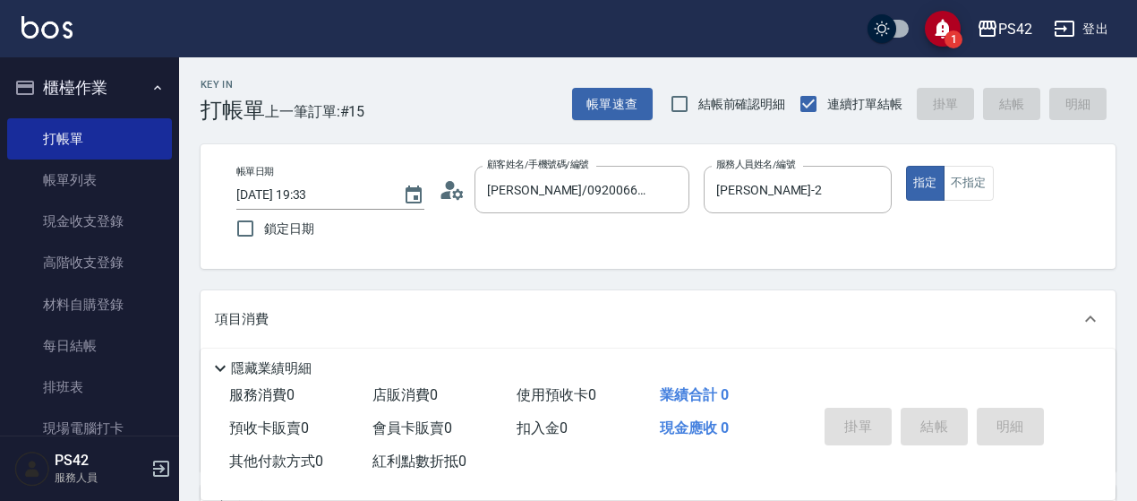
type input "無名字/0/null"
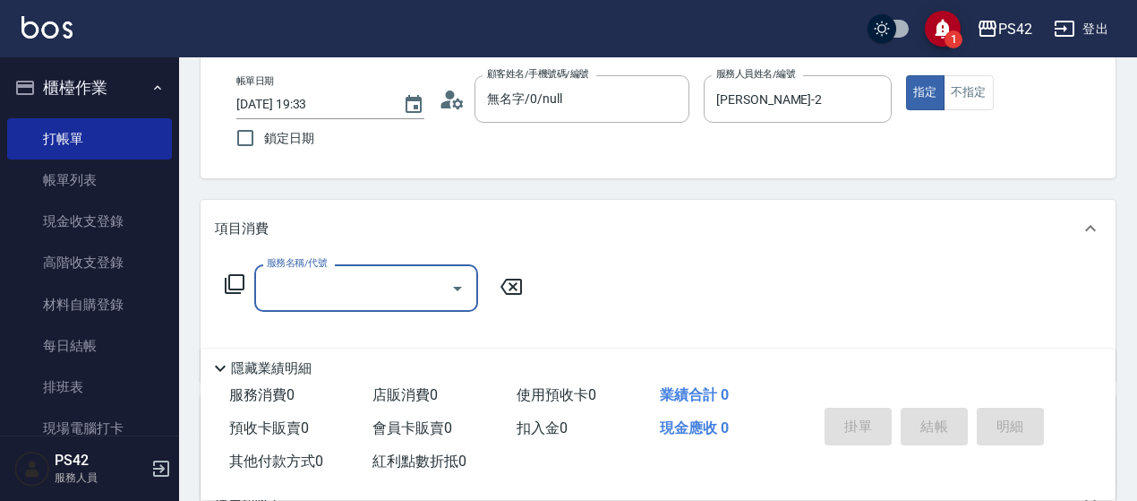
scroll to position [179, 0]
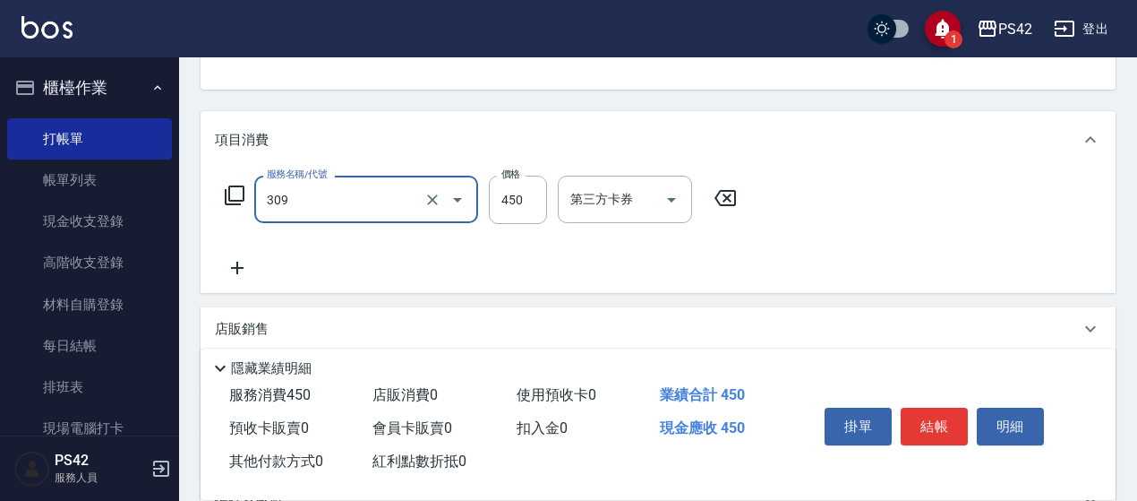
type input "洗+剪(309)"
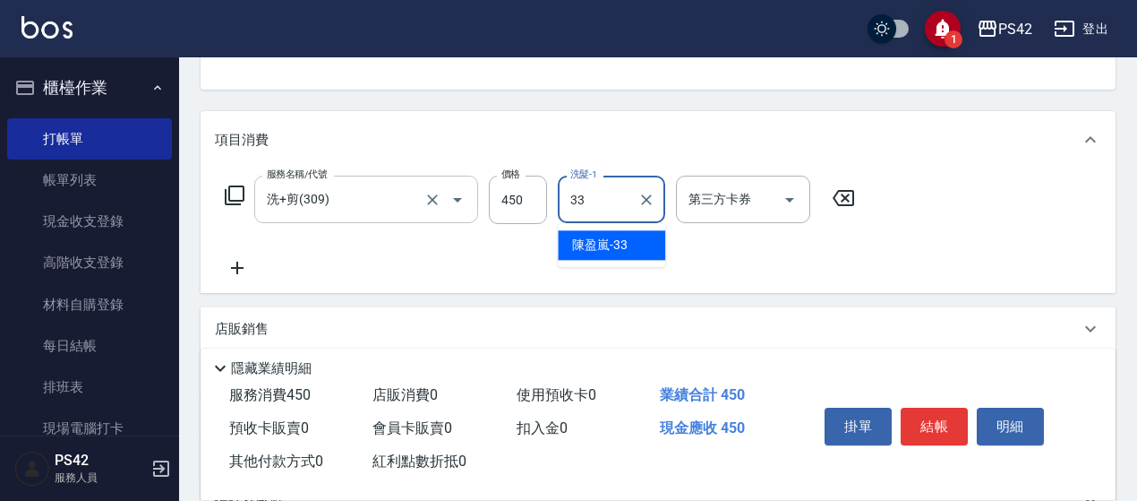
type input "[PERSON_NAME]-33"
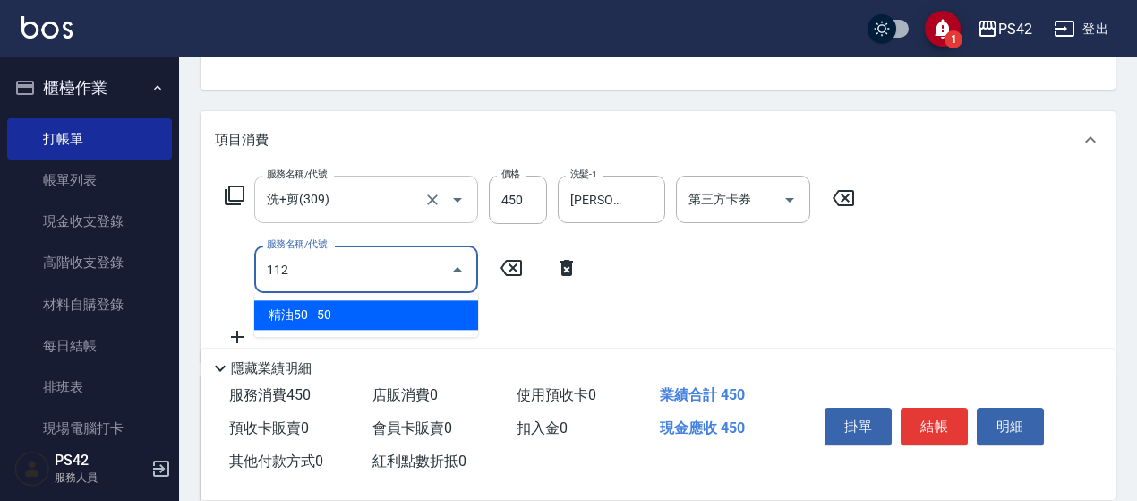
type input "精油50(112)"
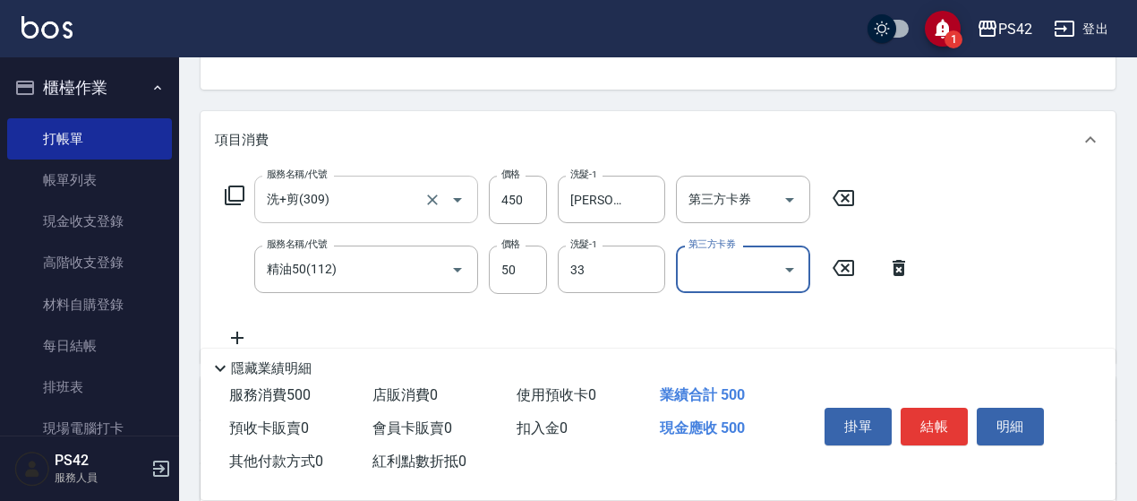
type input "[PERSON_NAME]-33"
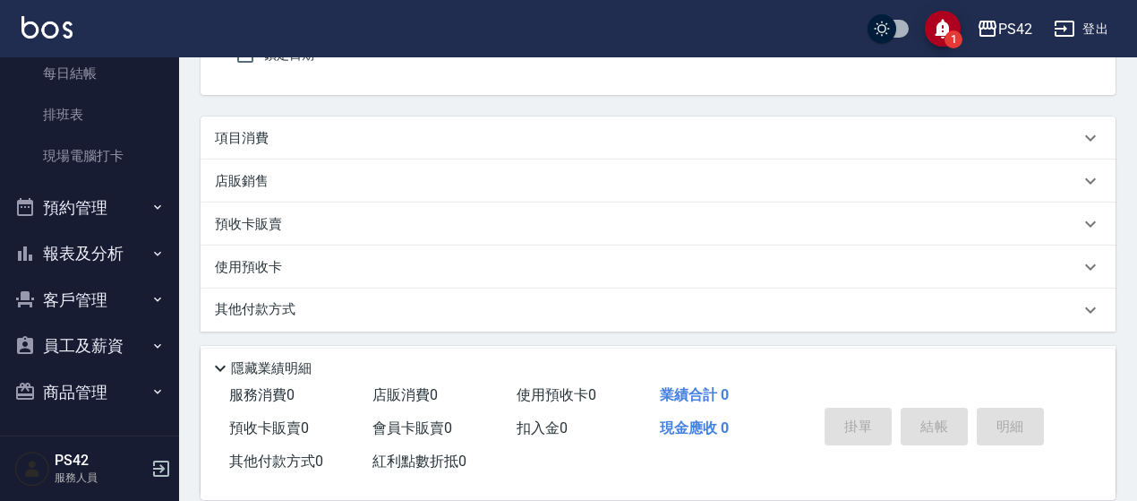
scroll to position [272, 0]
click at [120, 244] on button "報表及分析" at bounding box center [89, 253] width 165 height 47
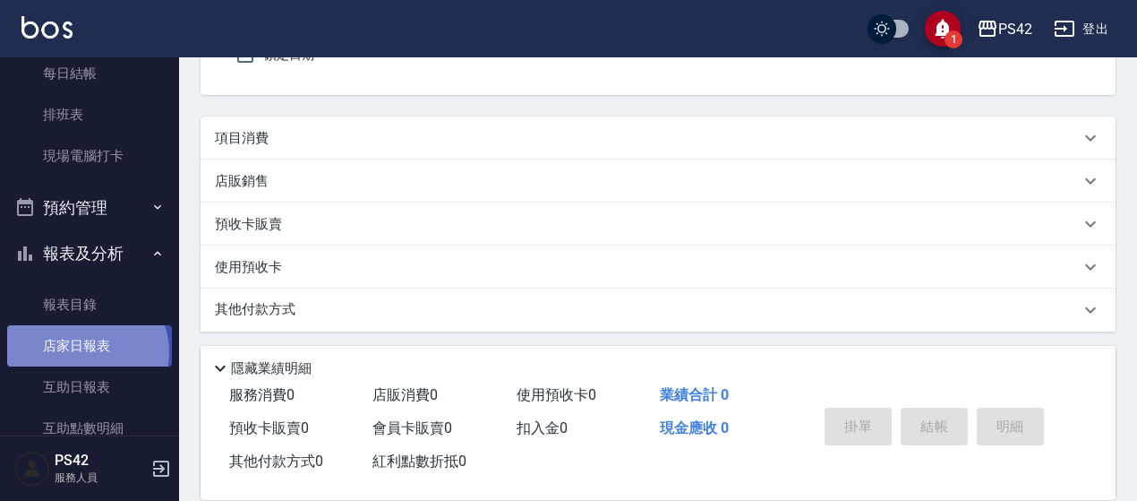
click at [83, 352] on link "店家日報表" at bounding box center [89, 345] width 165 height 41
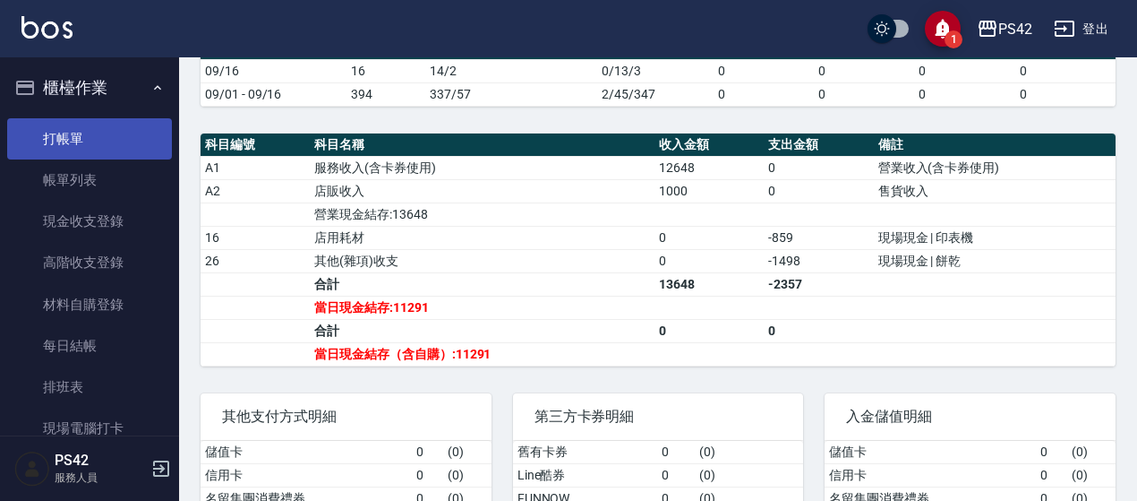
click at [104, 146] on link "打帳單" at bounding box center [89, 138] width 165 height 41
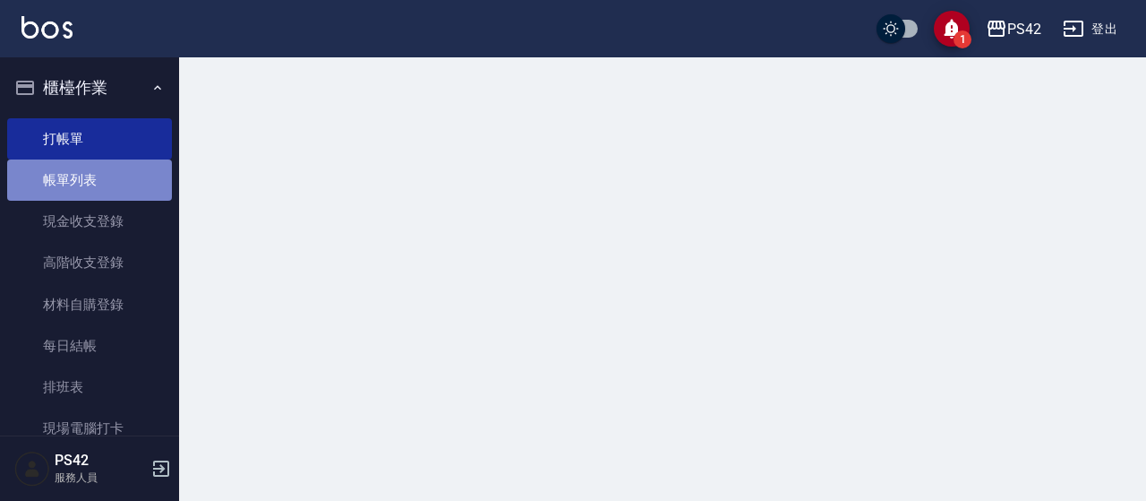
click at [120, 176] on link "帳單列表" at bounding box center [89, 179] width 165 height 41
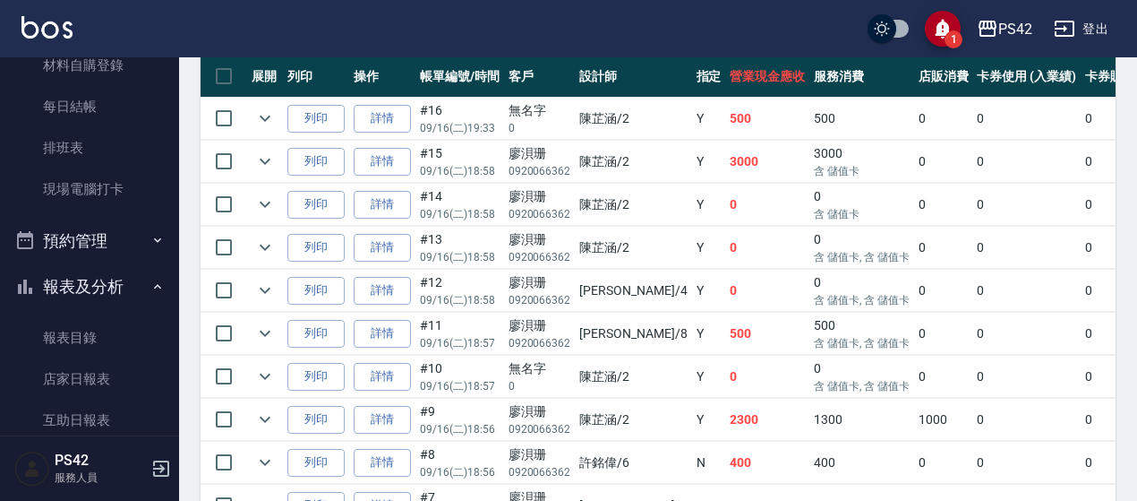
scroll to position [269, 0]
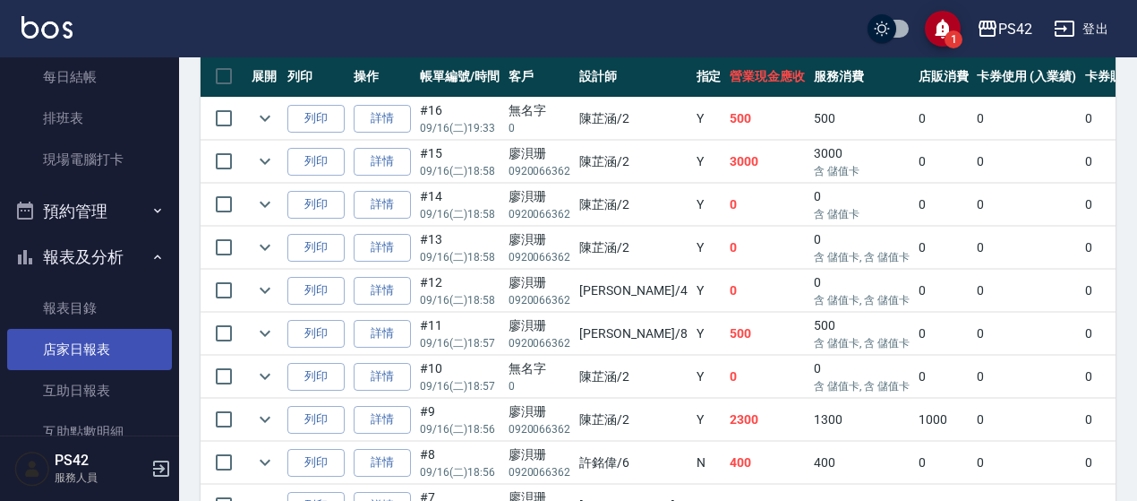
click at [112, 347] on link "店家日報表" at bounding box center [89, 349] width 165 height 41
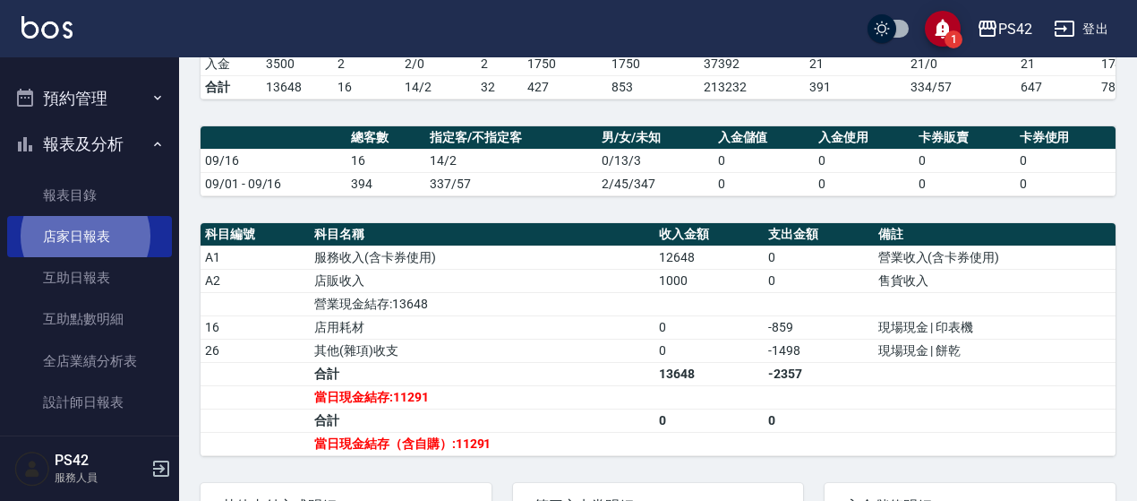
scroll to position [618, 0]
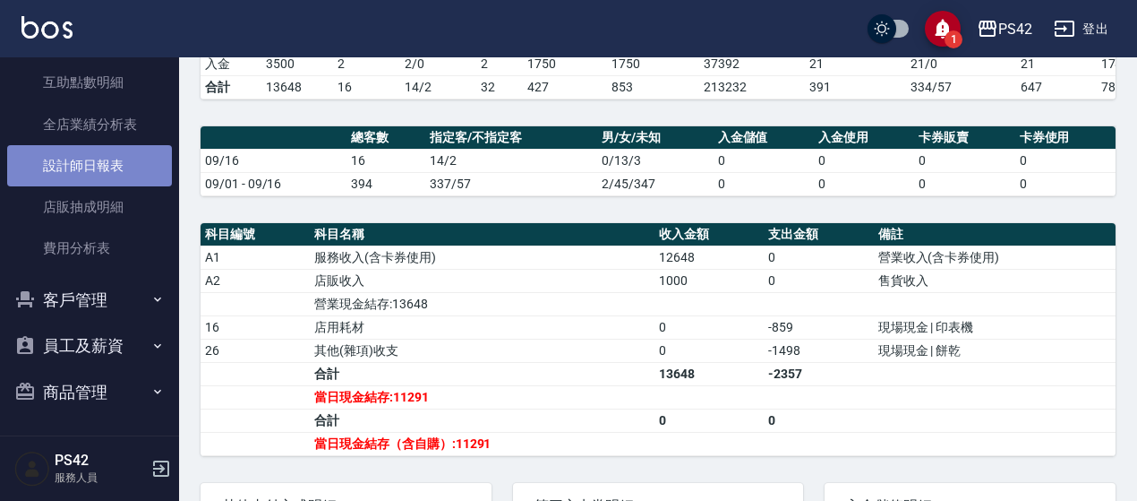
click at [141, 167] on link "設計師日報表" at bounding box center [89, 165] width 165 height 41
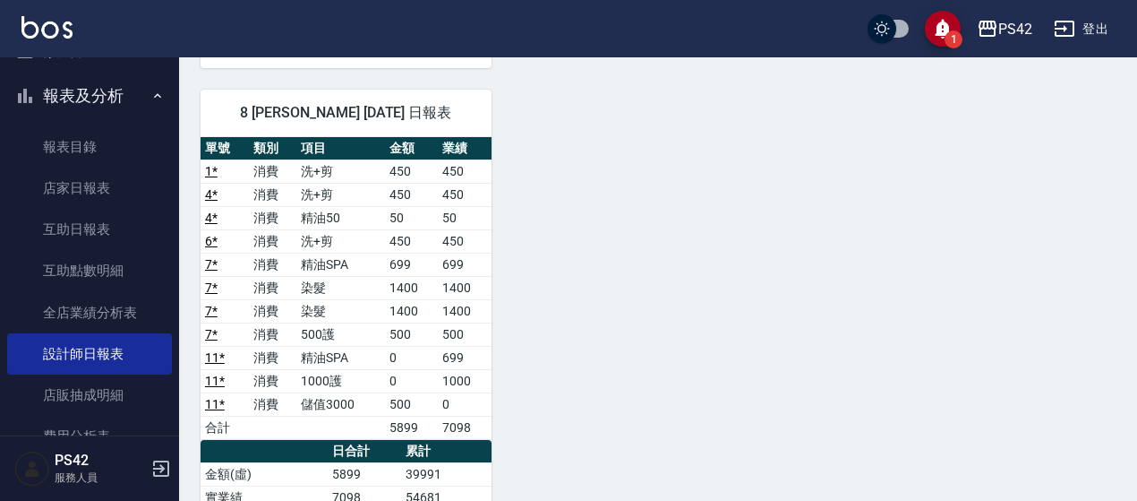
scroll to position [260, 0]
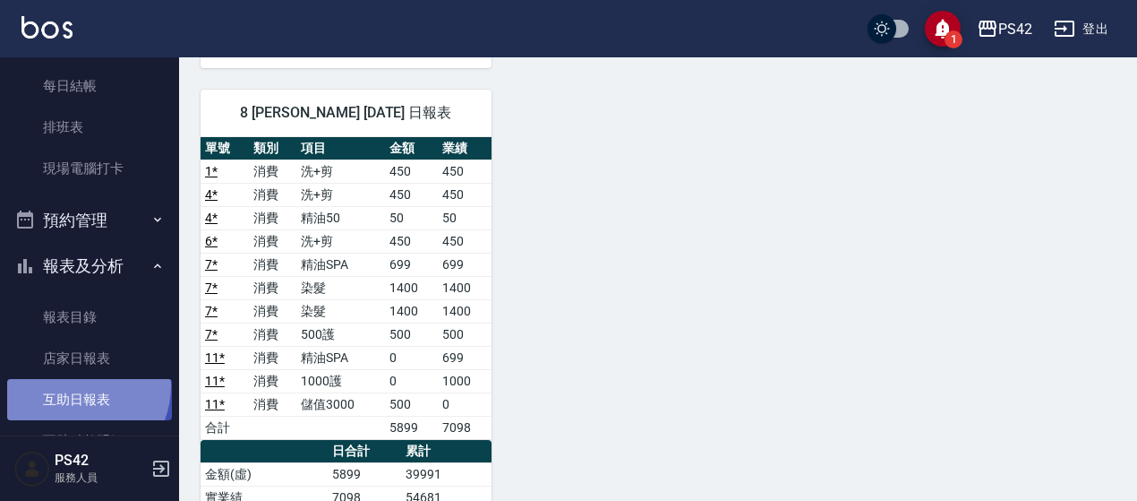
click at [73, 384] on link "互助日報表" at bounding box center [89, 399] width 165 height 41
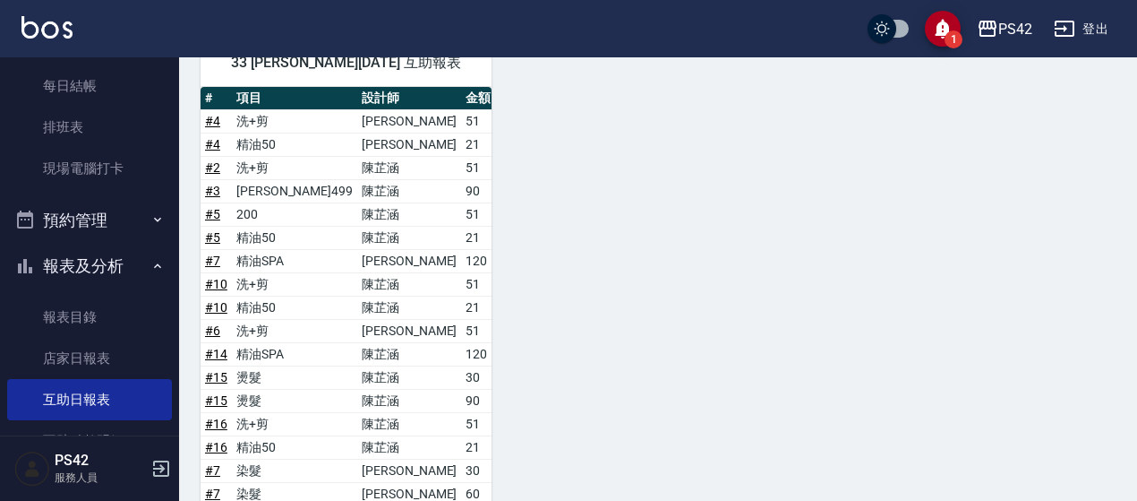
scroll to position [569, 0]
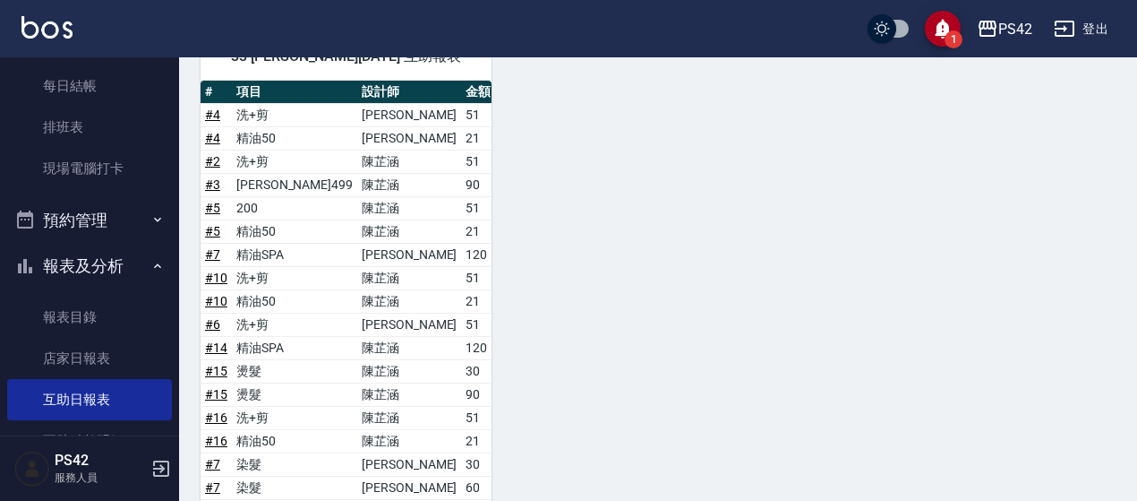
drag, startPoint x: 1135, startPoint y: 287, endPoint x: 1139, endPoint y: 264, distance: 22.8
click at [1132, 264] on html "1 PS42 登出 櫃檯作業 打帳單 帳單列表 現金收支登錄 高階收支登錄 材料自購登錄 每日結帳 排班表 現場電腦打卡 預約管理 預約管理 單日預約紀錄 單…" at bounding box center [568, 224] width 1137 height 1587
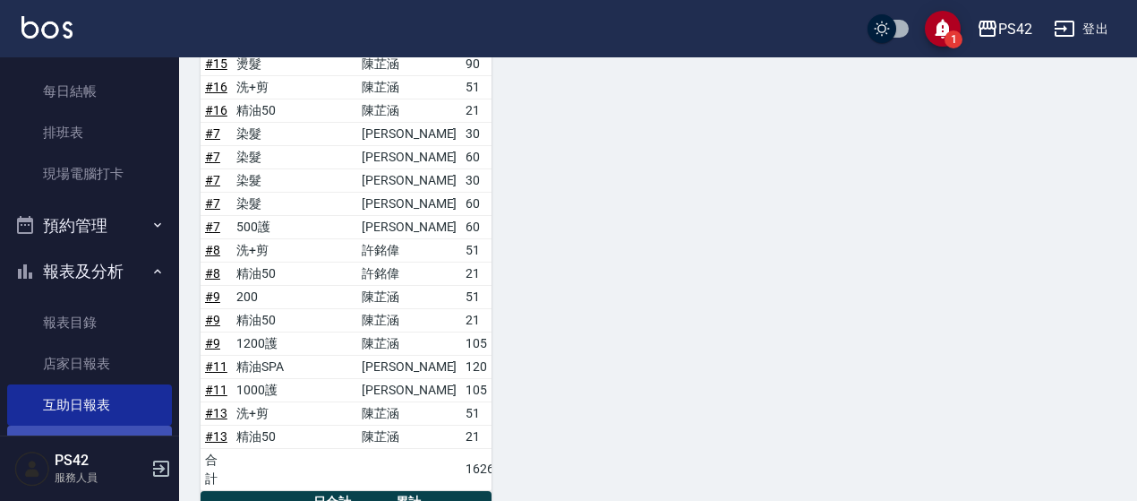
scroll to position [349, 0]
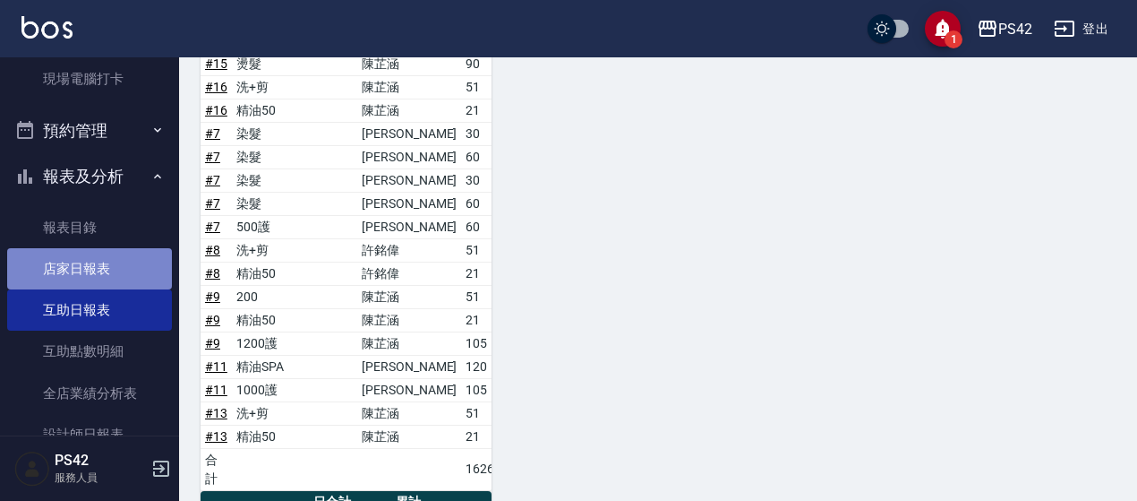
click at [89, 278] on link "店家日報表" at bounding box center [89, 268] width 165 height 41
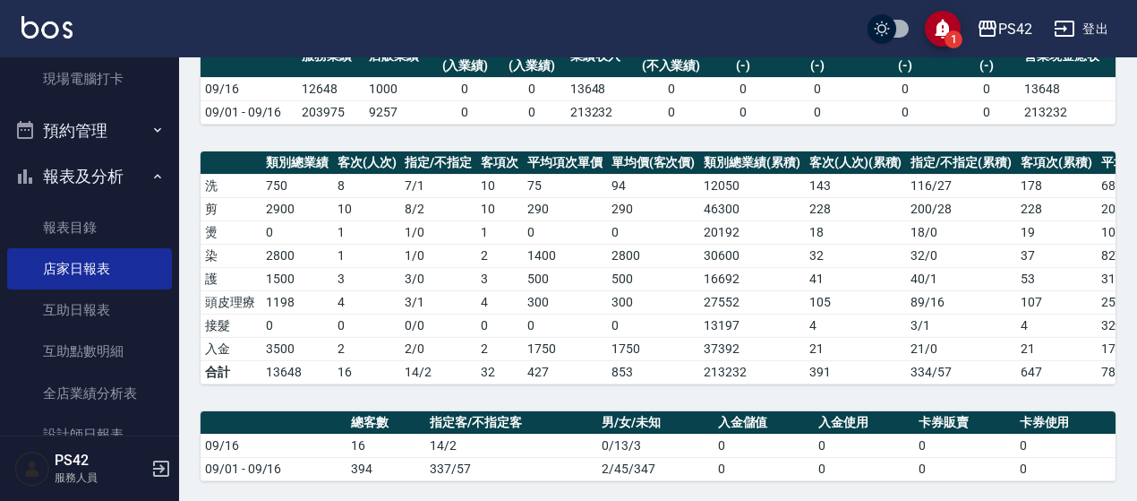
scroll to position [179, 0]
